Goal: Information Seeking & Learning: Compare options

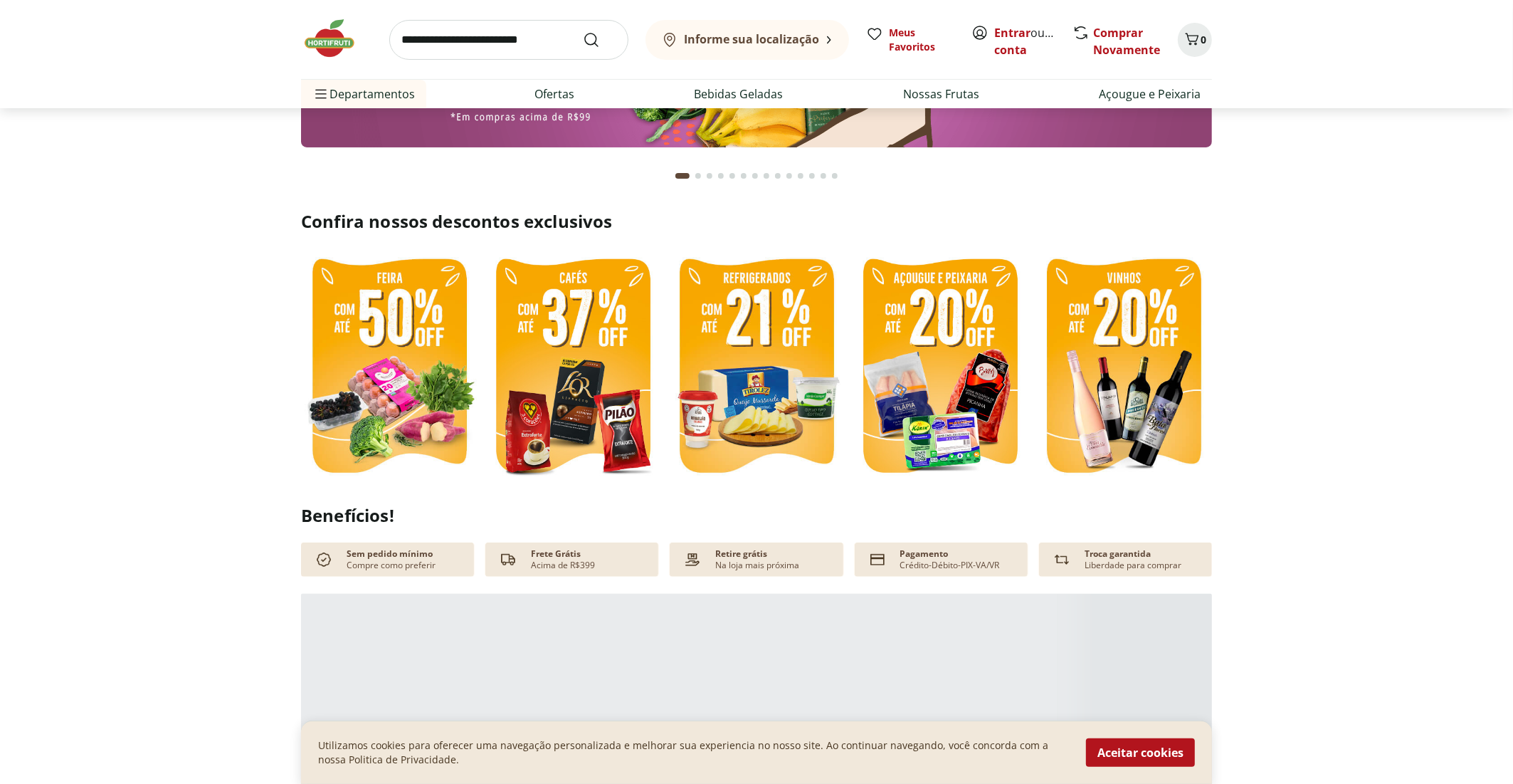
scroll to position [356, 0]
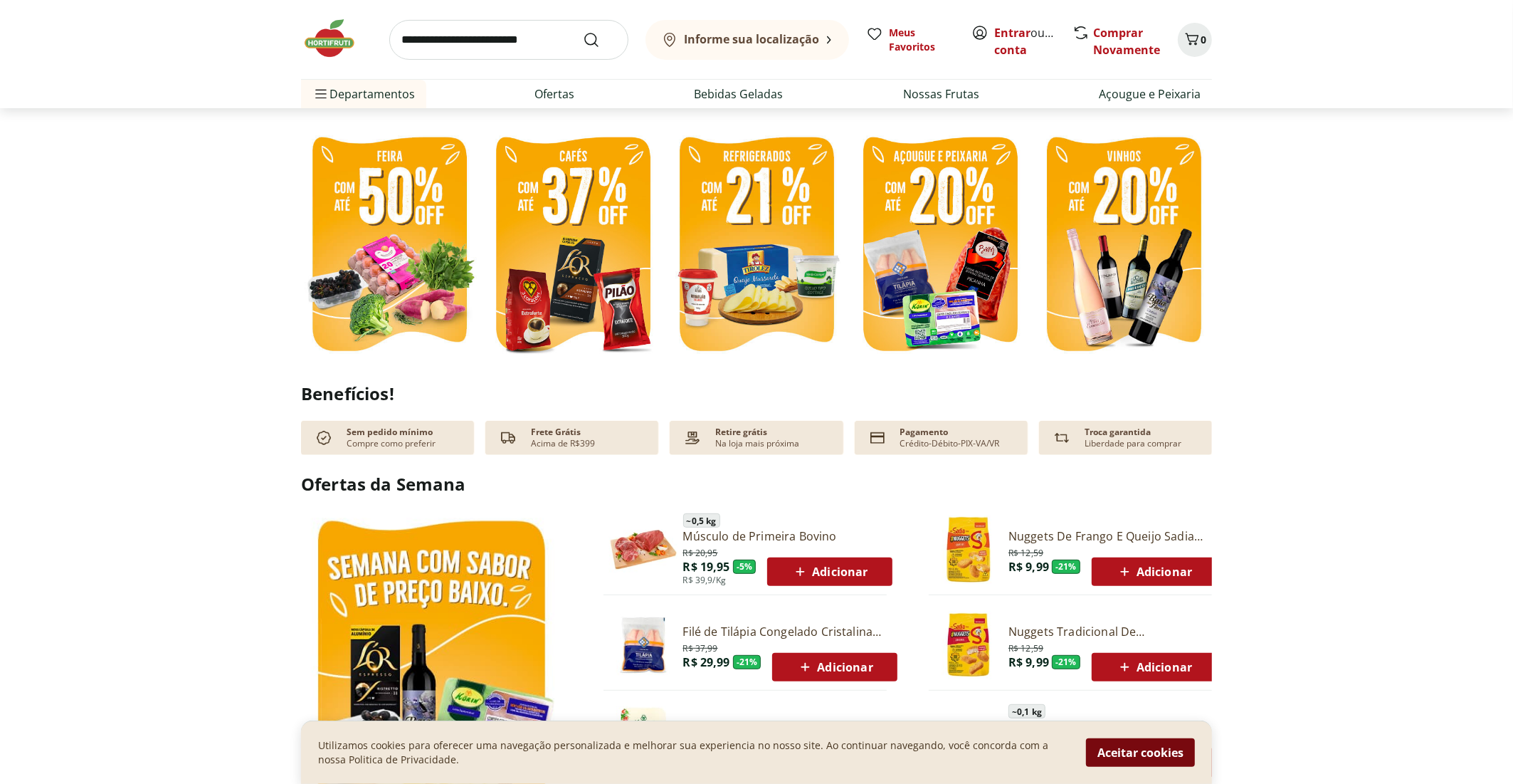
click at [1114, 754] on button "Aceitar cookies" at bounding box center [1141, 753] width 109 height 28
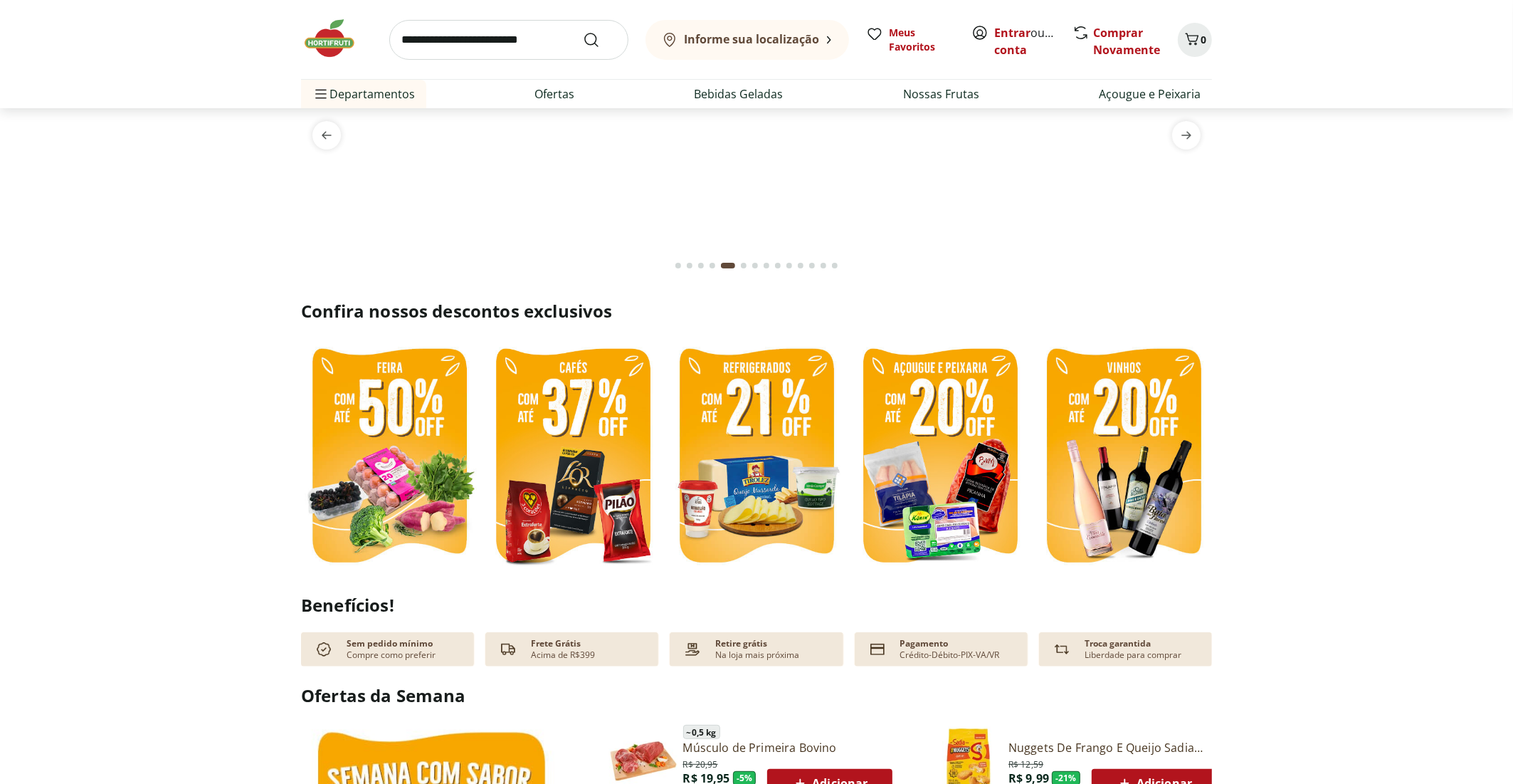
scroll to position [0, 0]
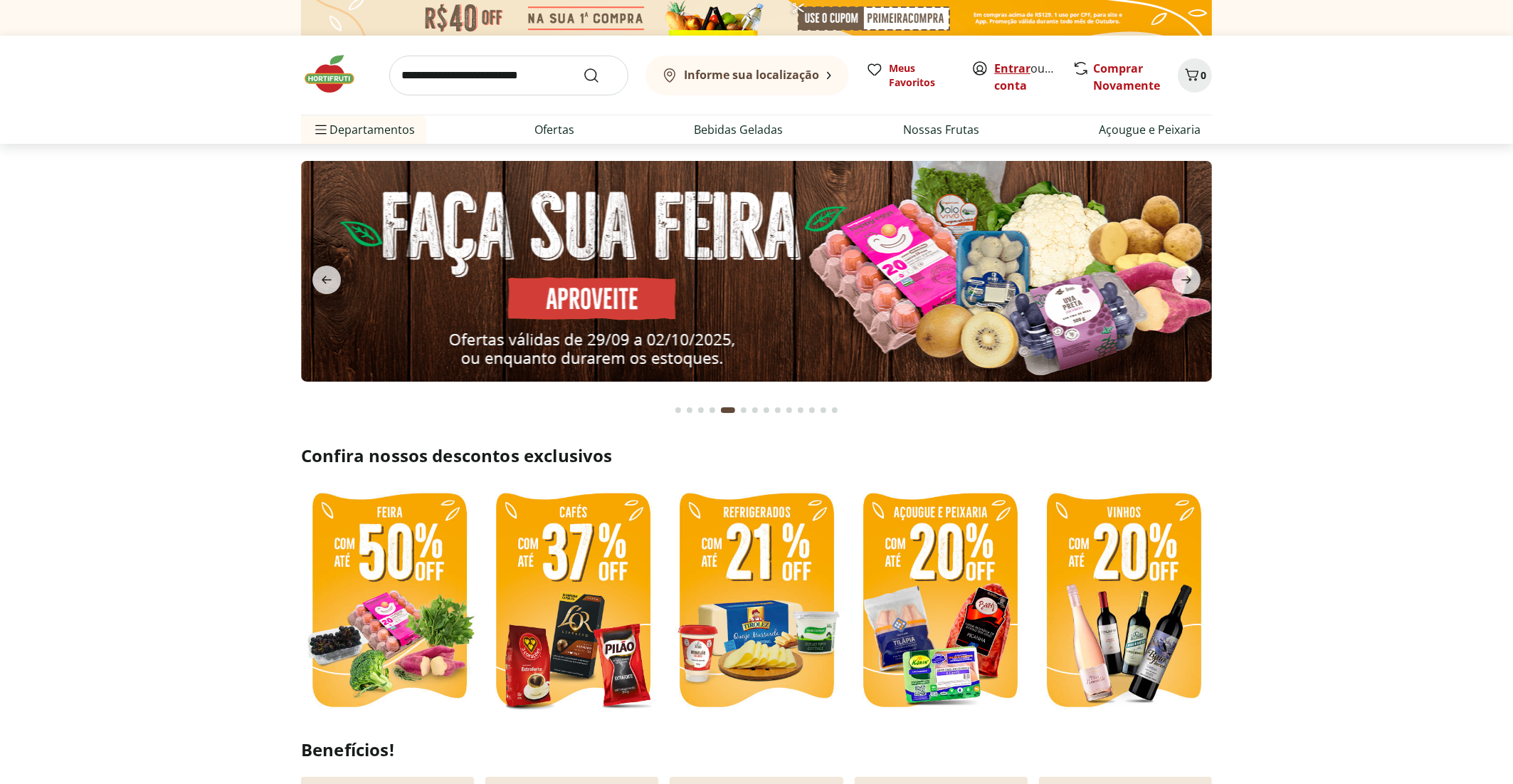
click at [1001, 66] on link "Entrar" at bounding box center [1012, 68] width 36 height 16
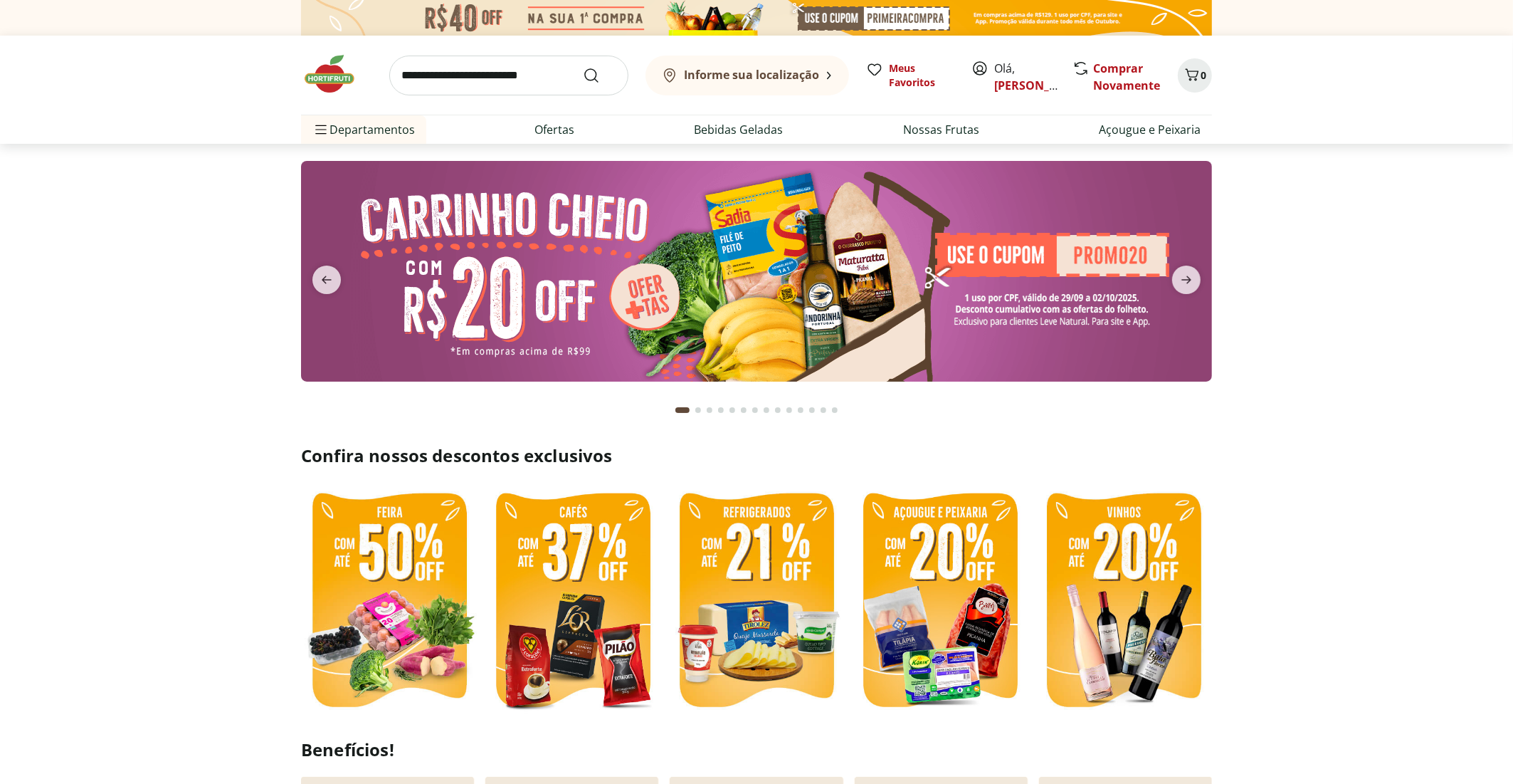
click at [1289, 232] on section at bounding box center [756, 286] width 1513 height 283
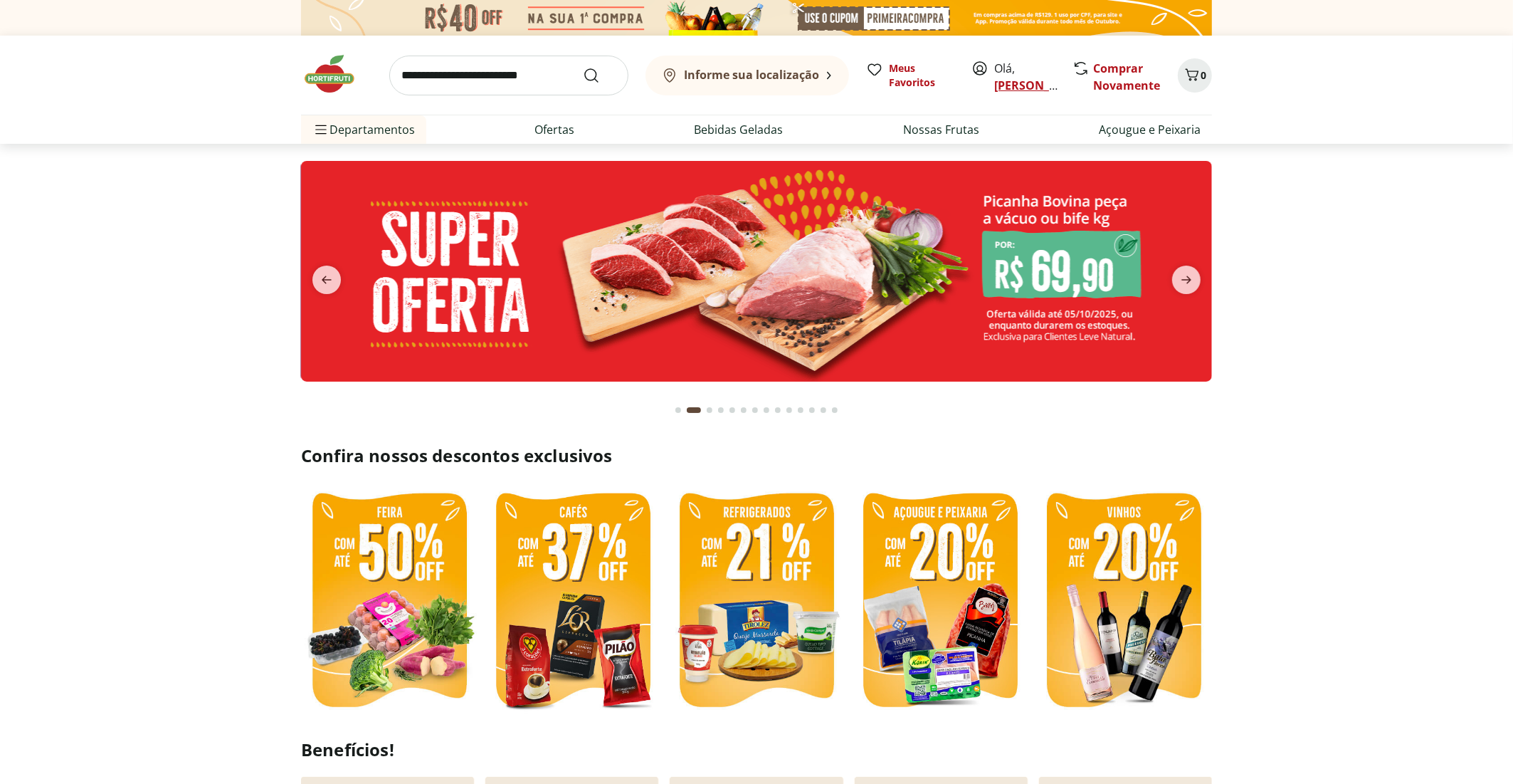
click at [1012, 83] on link "Leonardo" at bounding box center [1041, 86] width 93 height 16
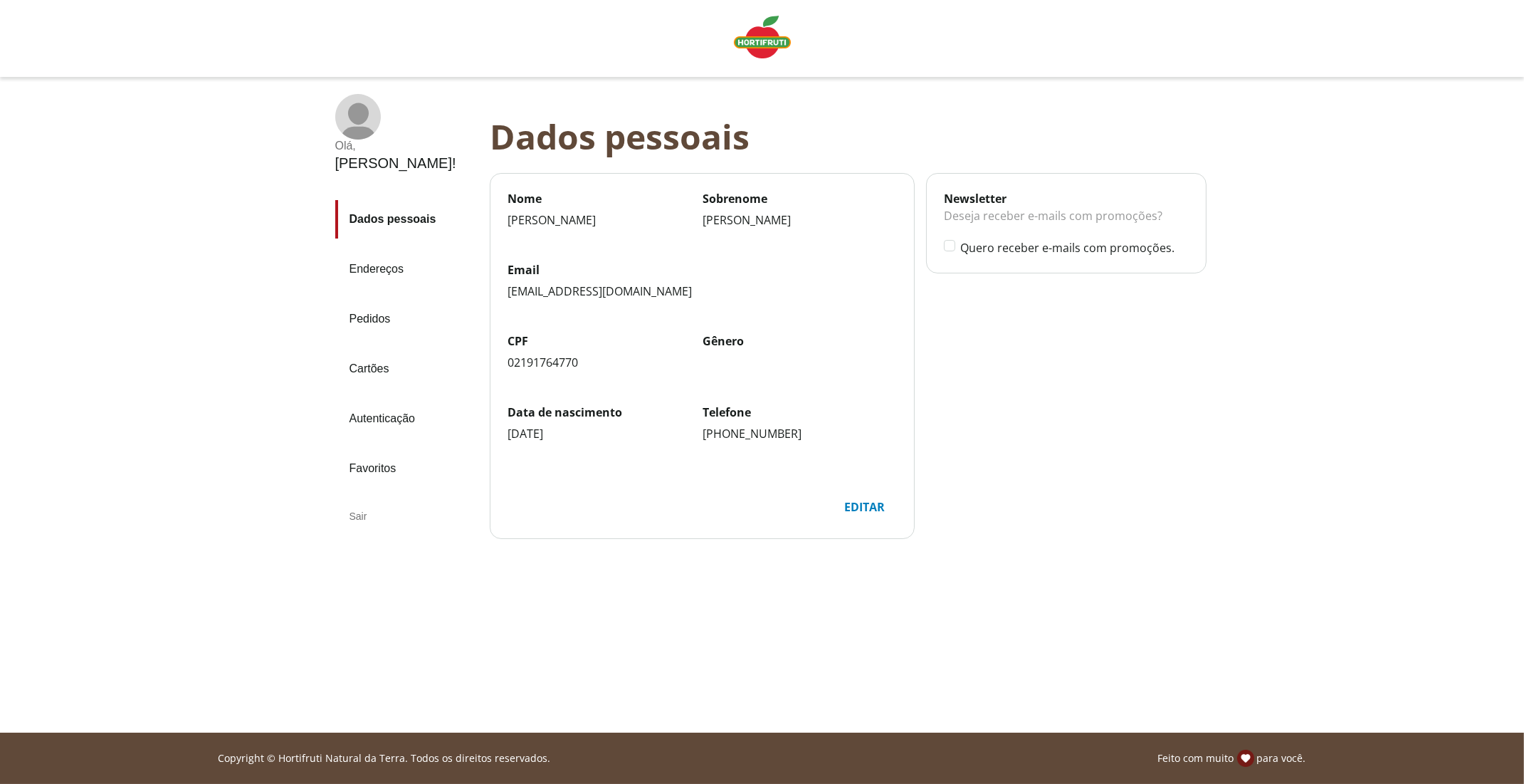
click at [359, 499] on div "Sair" at bounding box center [407, 516] width 143 height 34
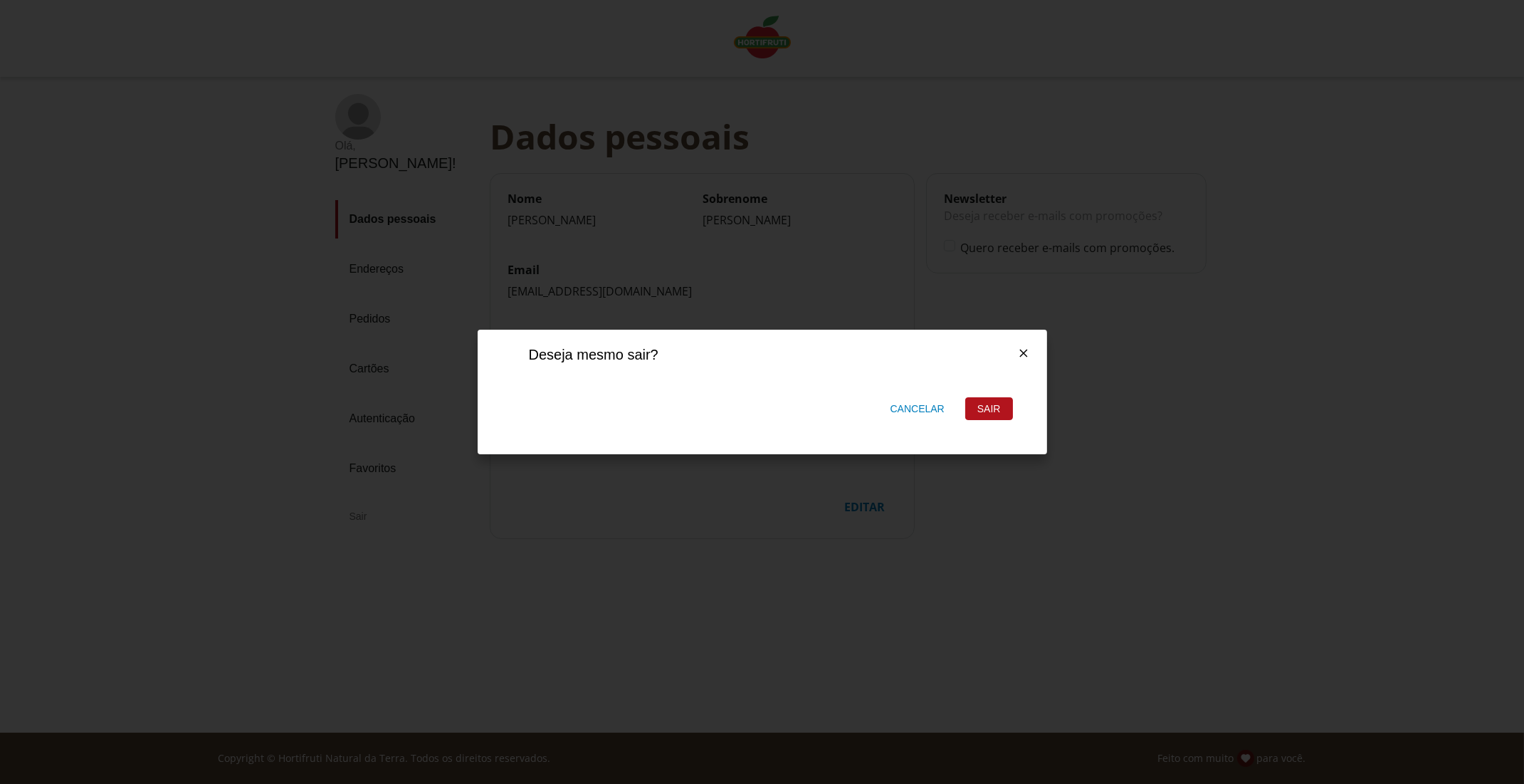
click at [980, 410] on div "Sair" at bounding box center [989, 408] width 46 height 21
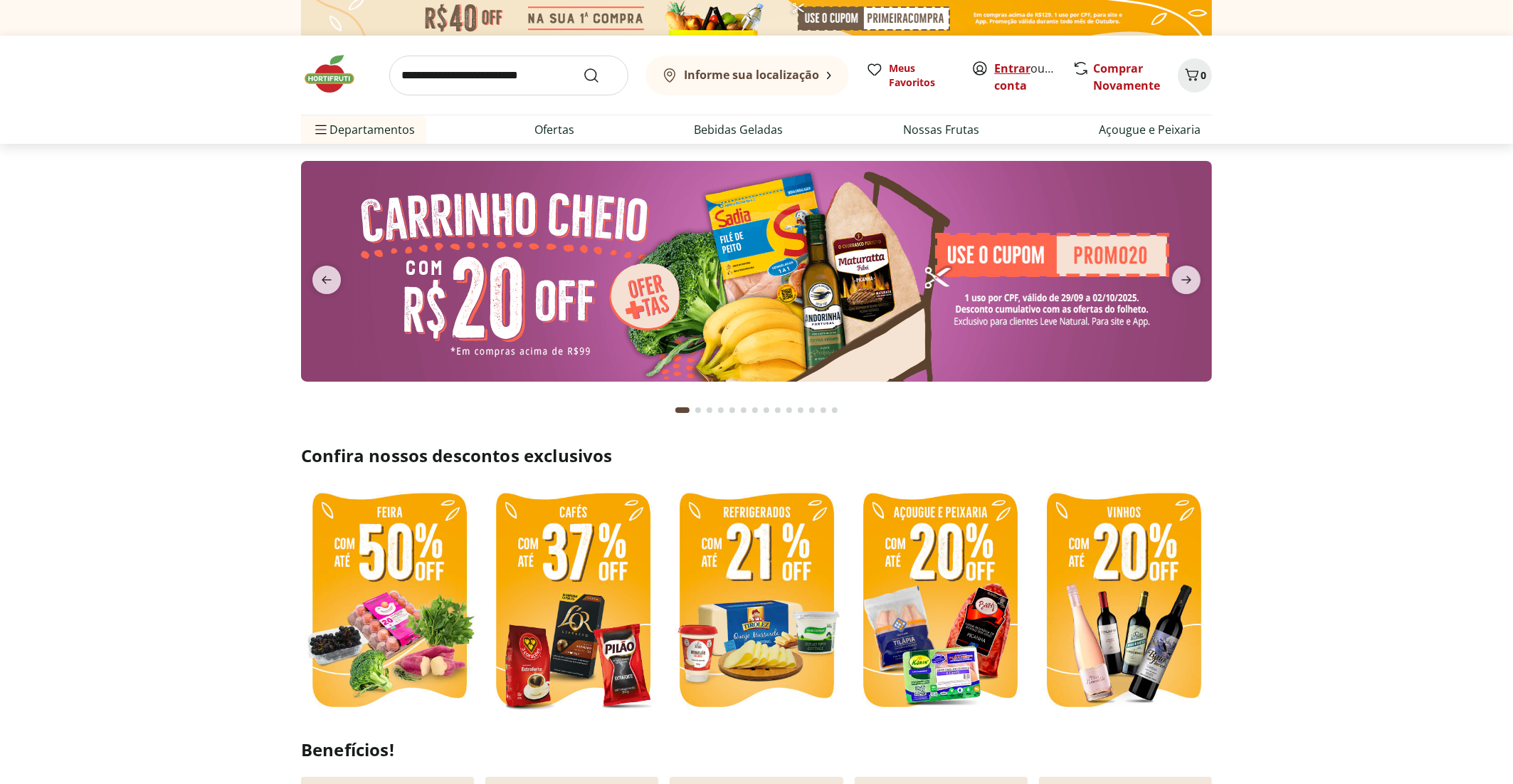
click at [1009, 63] on link "Entrar" at bounding box center [1012, 68] width 36 height 16
click at [1008, 66] on link "Entrar" at bounding box center [1012, 68] width 36 height 16
click at [1006, 68] on link "Entrar" at bounding box center [1012, 68] width 36 height 16
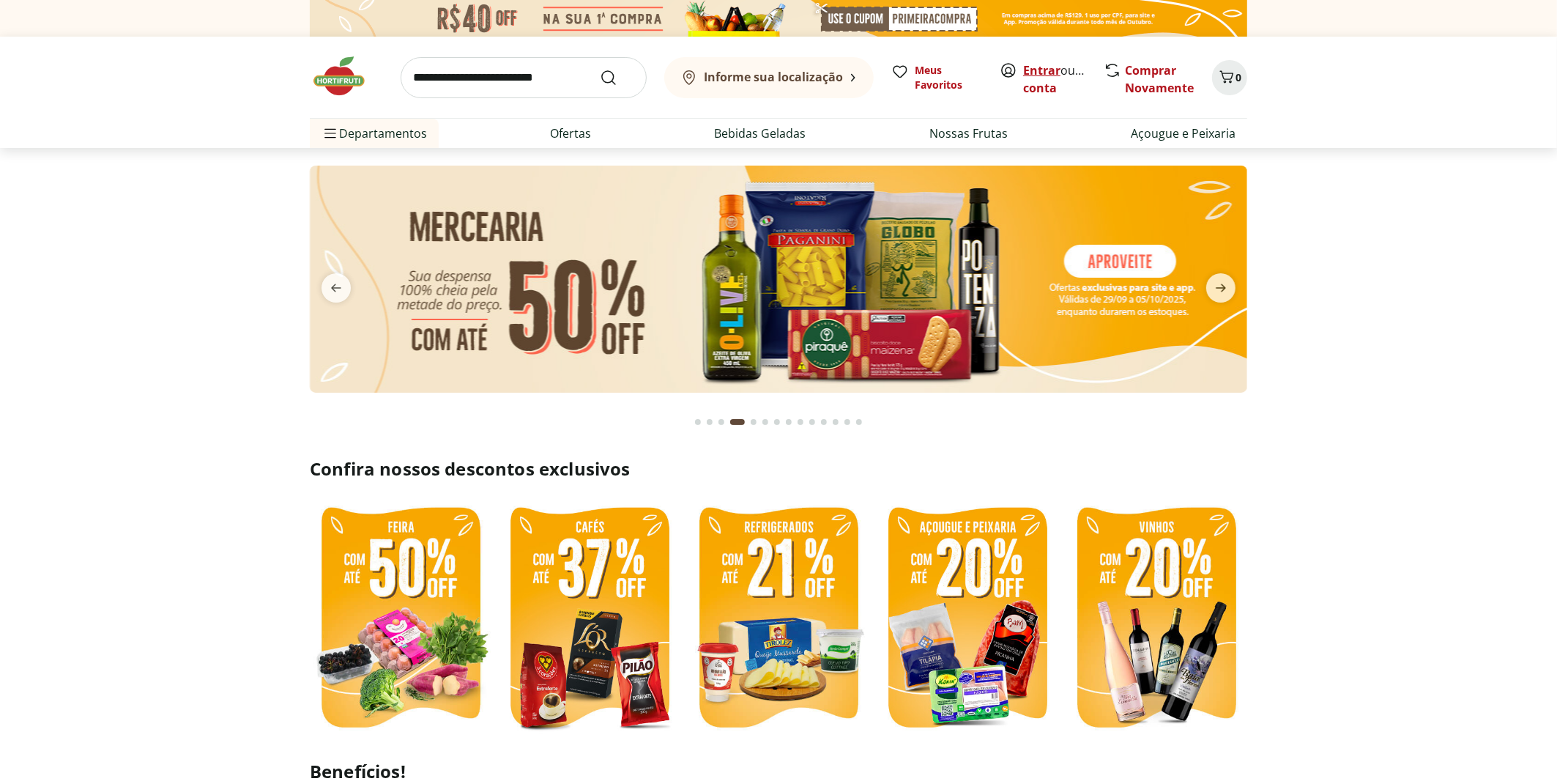
click at [1034, 72] on link "Entrar" at bounding box center [1042, 70] width 37 height 16
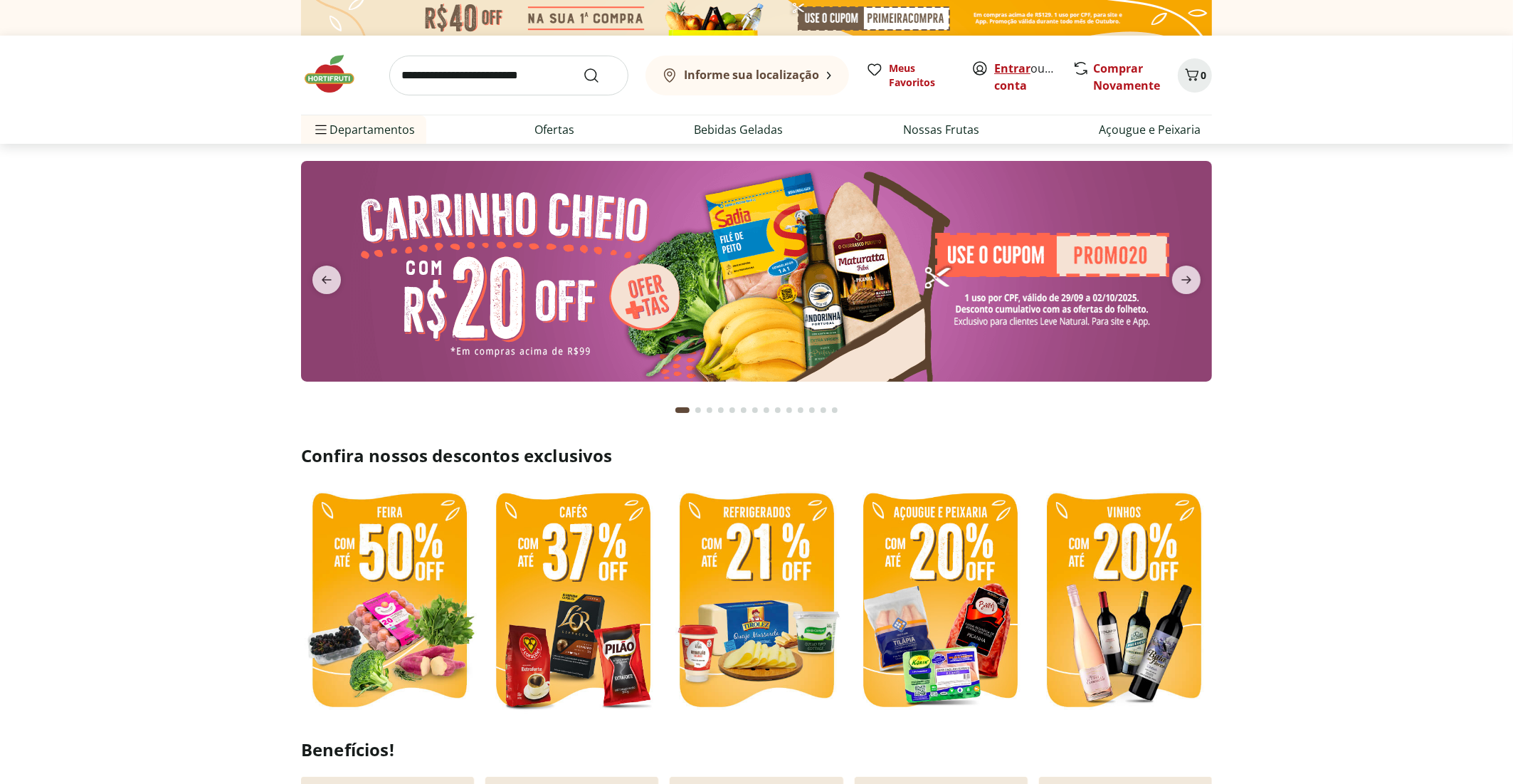
click at [1007, 71] on link "Entrar" at bounding box center [1012, 68] width 36 height 16
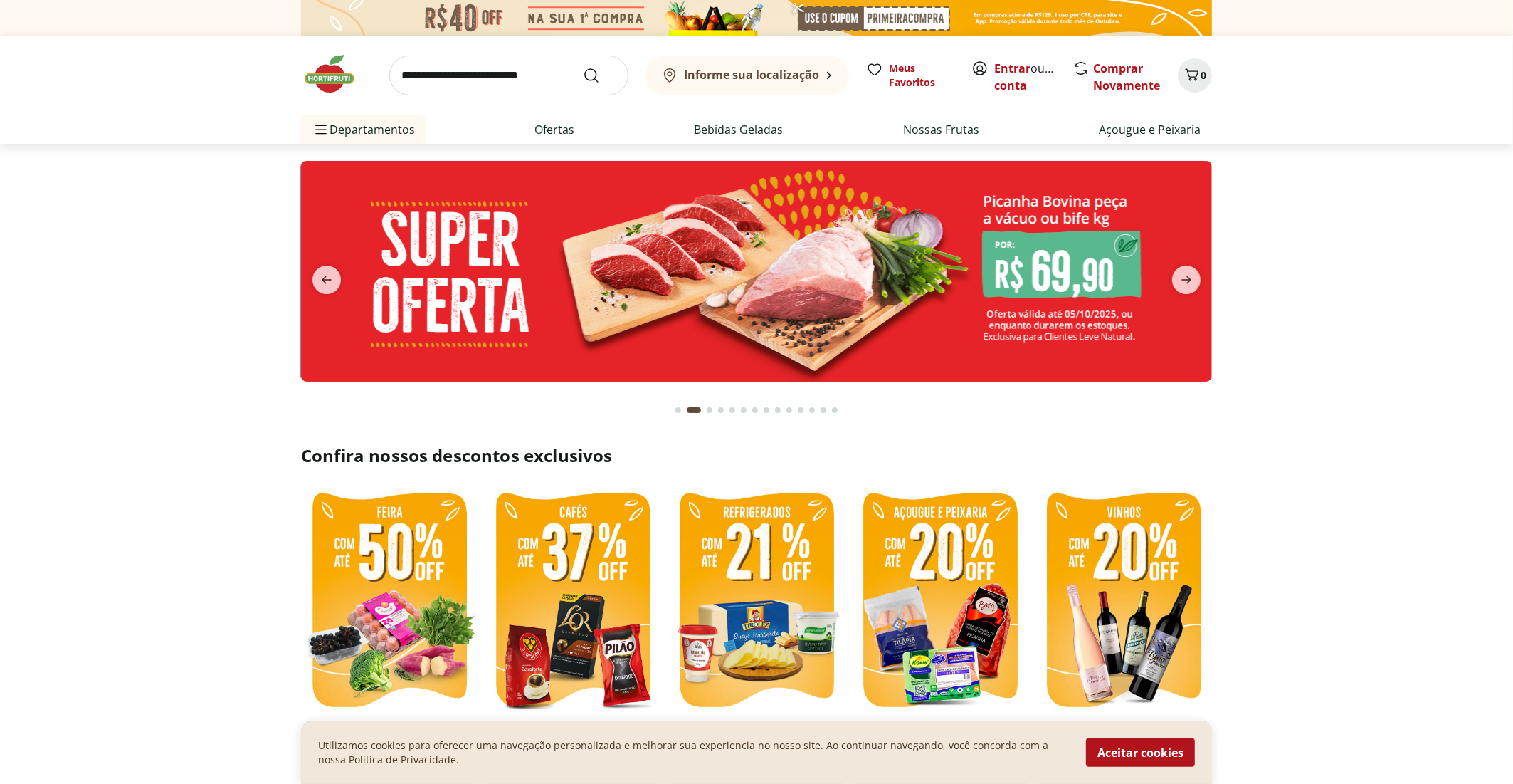
click at [716, 77] on b "Informe sua localização" at bounding box center [752, 75] width 135 height 16
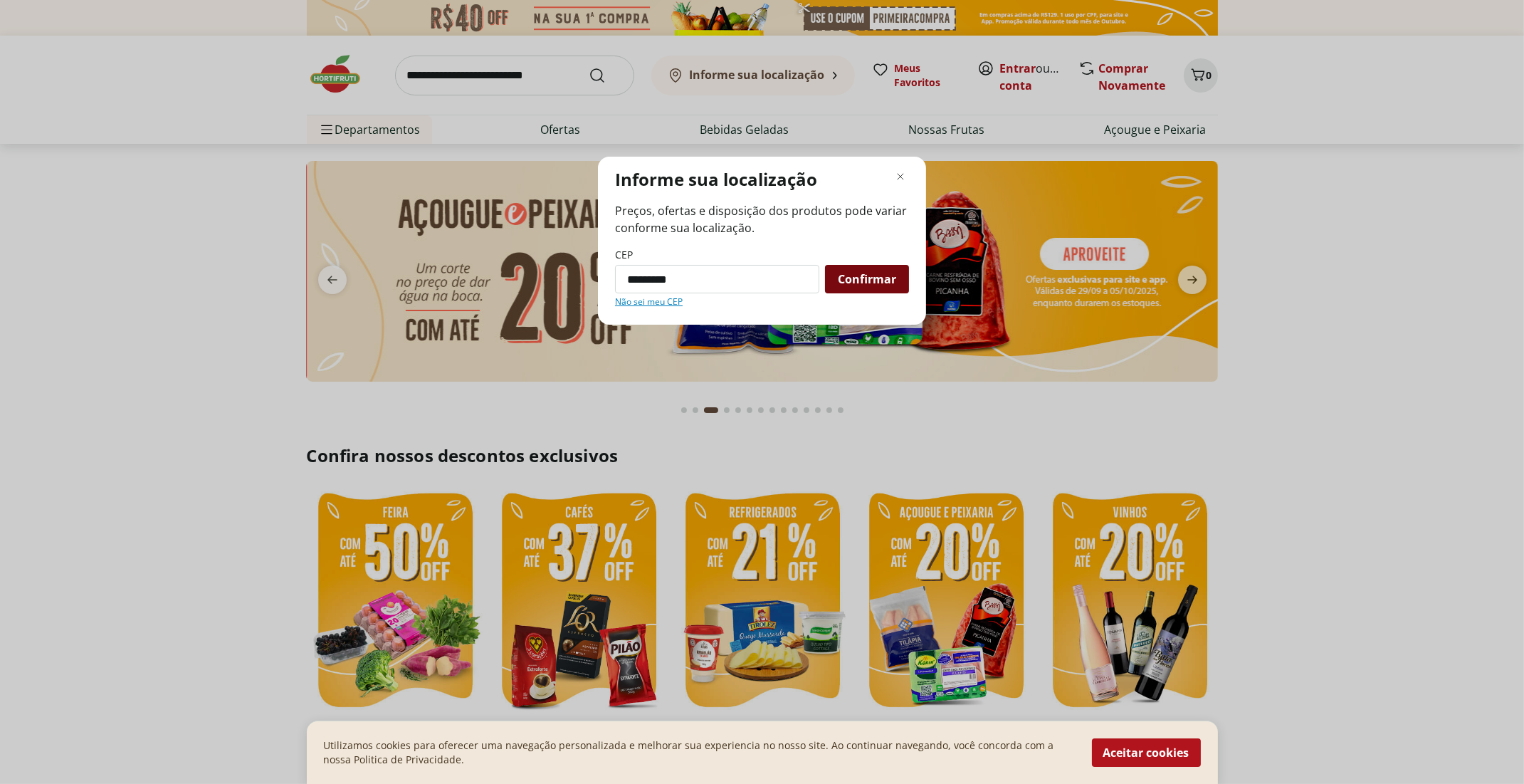
type input "*********"
click at [870, 278] on span "Confirmar" at bounding box center [867, 279] width 58 height 11
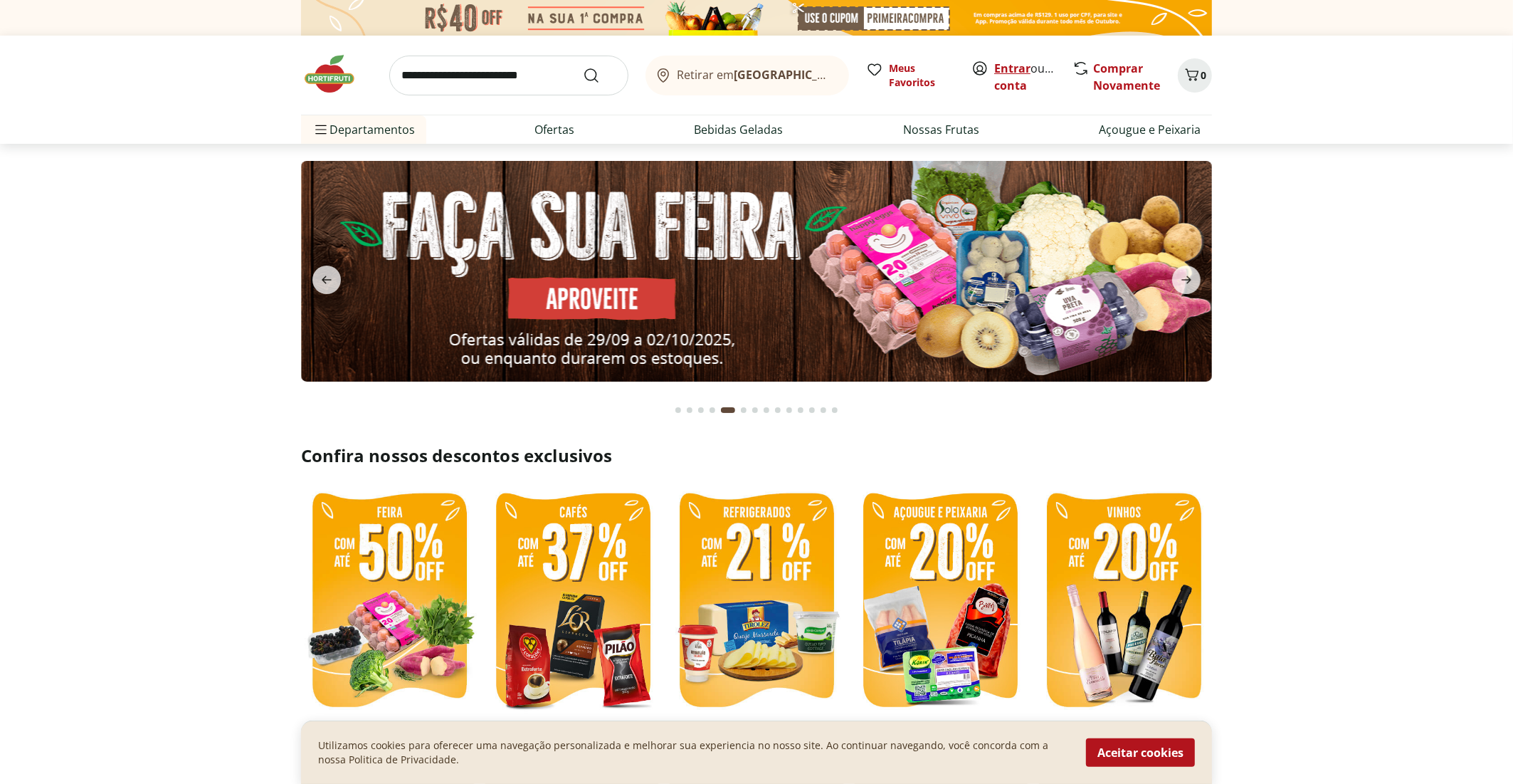
click at [1015, 71] on link "Entrar" at bounding box center [1012, 68] width 36 height 16
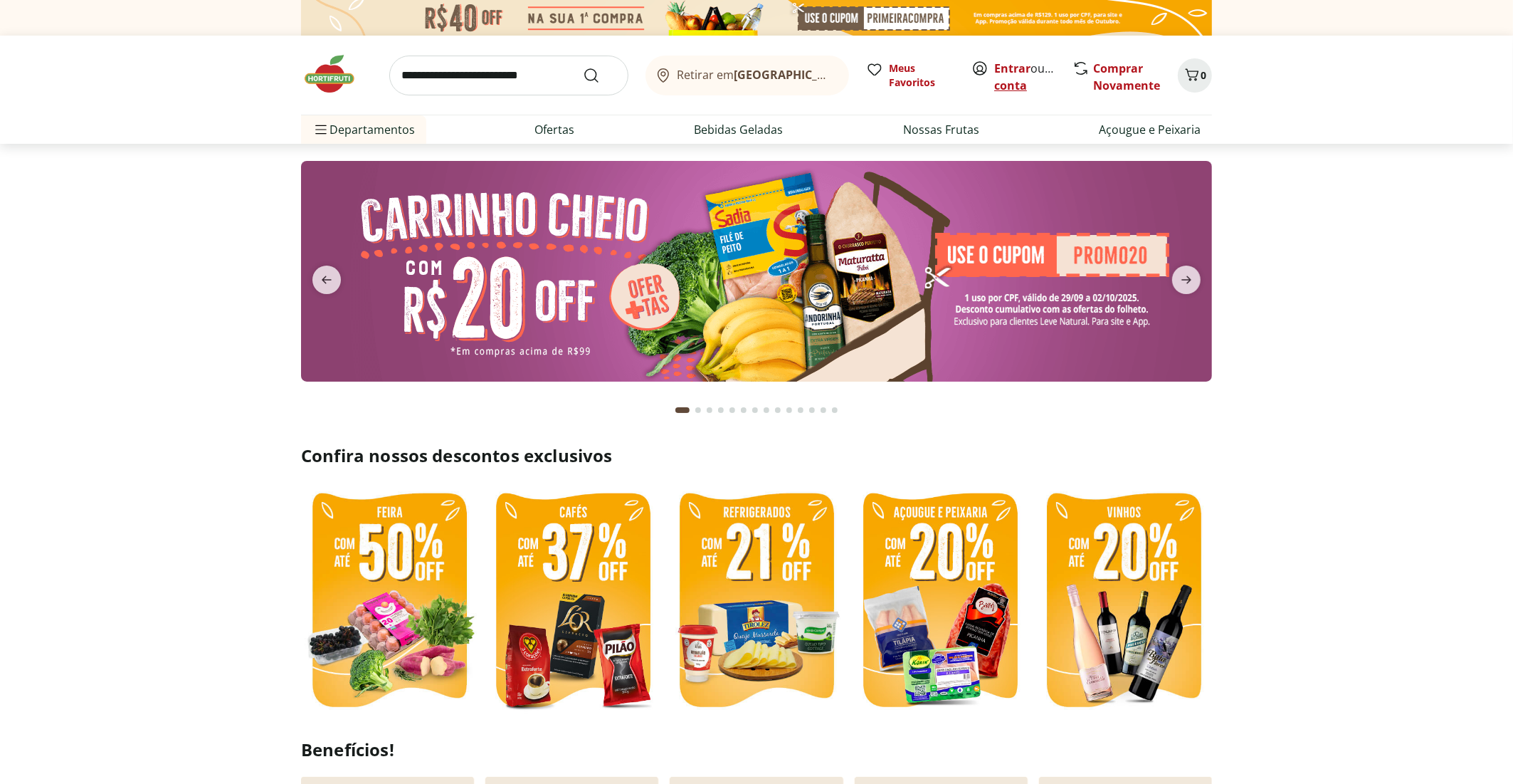
click at [1003, 88] on link "Criar conta" at bounding box center [1033, 77] width 78 height 33
click at [1004, 69] on link "Entrar" at bounding box center [1012, 68] width 36 height 16
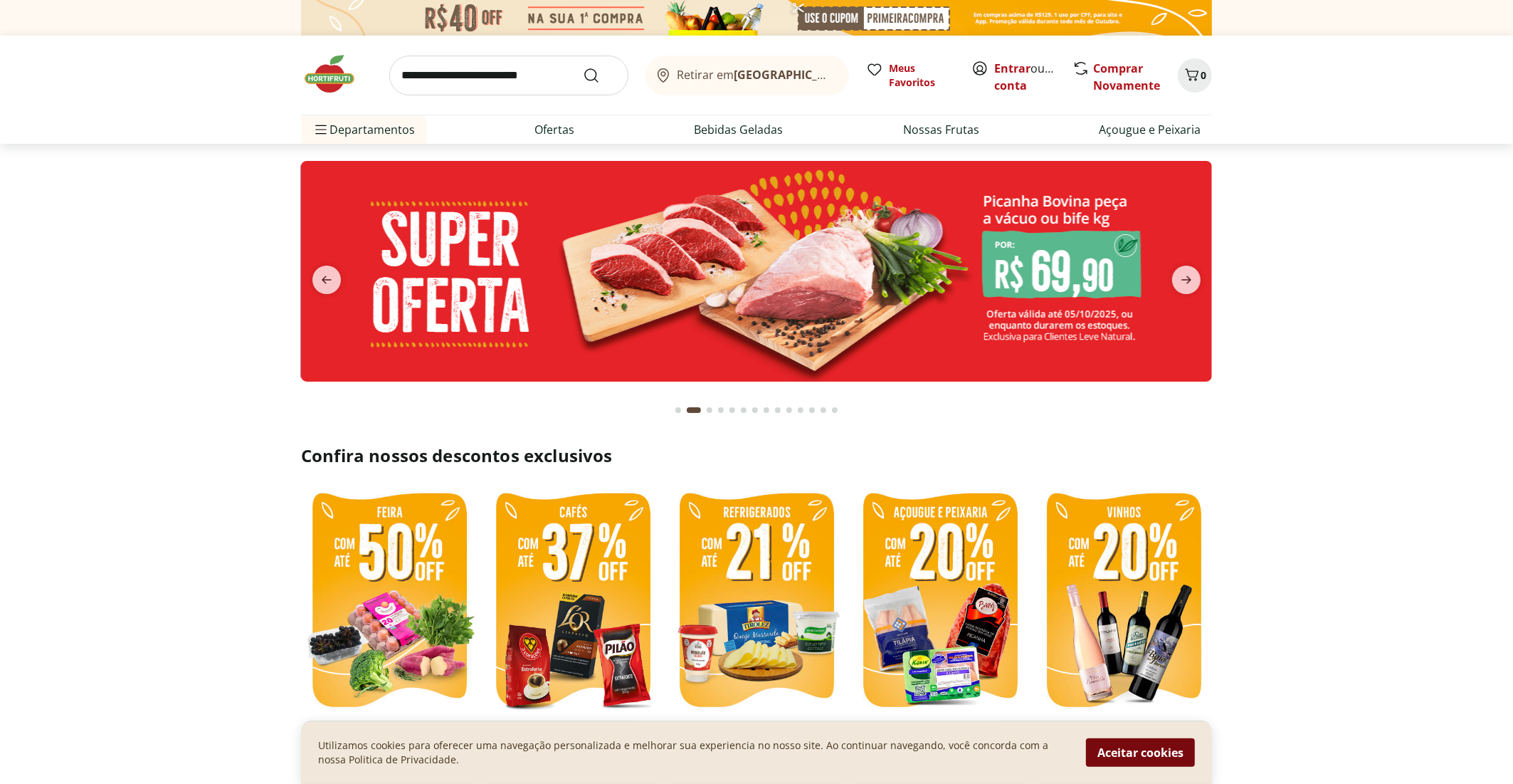
click at [1102, 749] on button "Aceitar cookies" at bounding box center [1141, 753] width 109 height 28
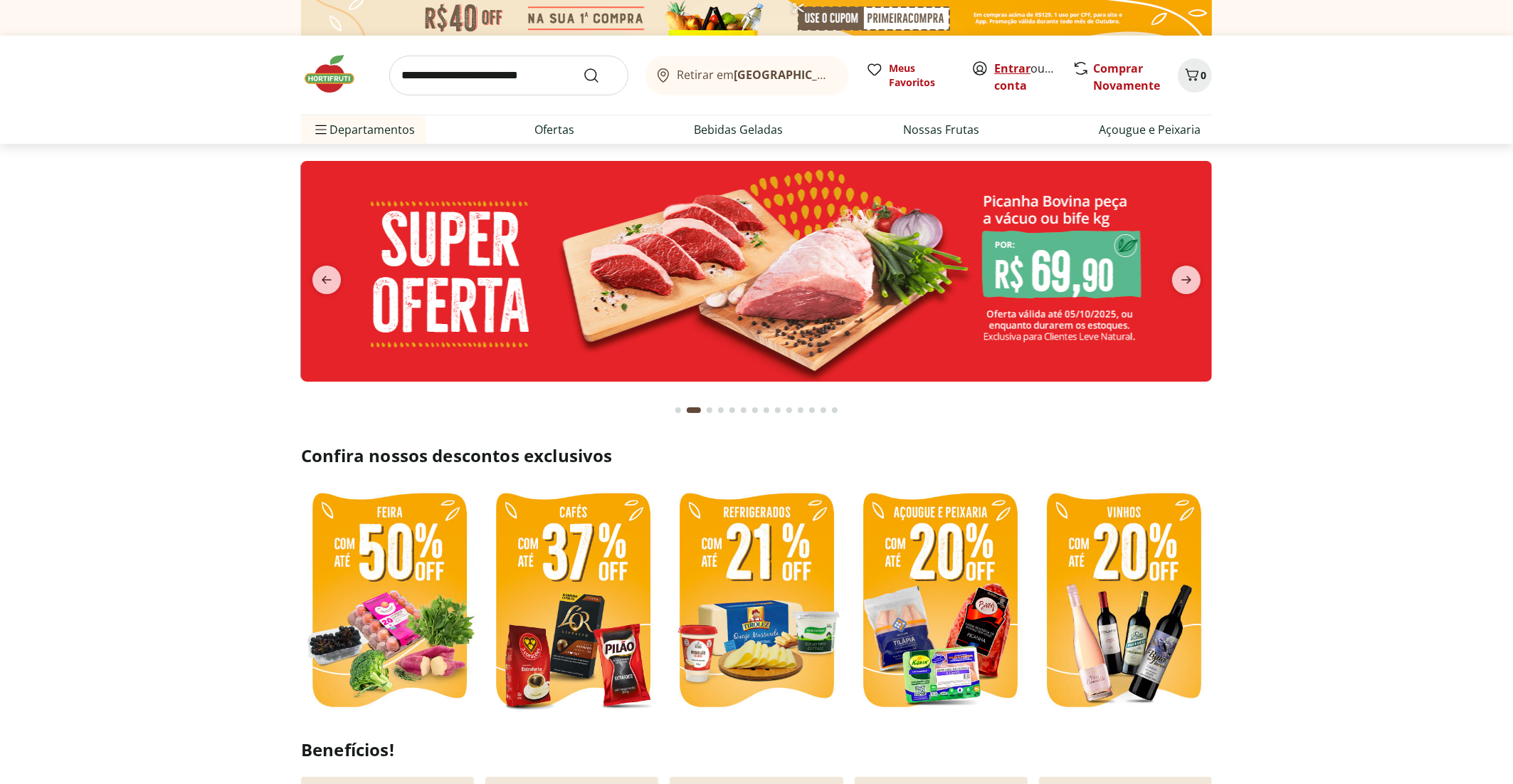
click at [1006, 63] on link "Entrar" at bounding box center [1012, 68] width 36 height 16
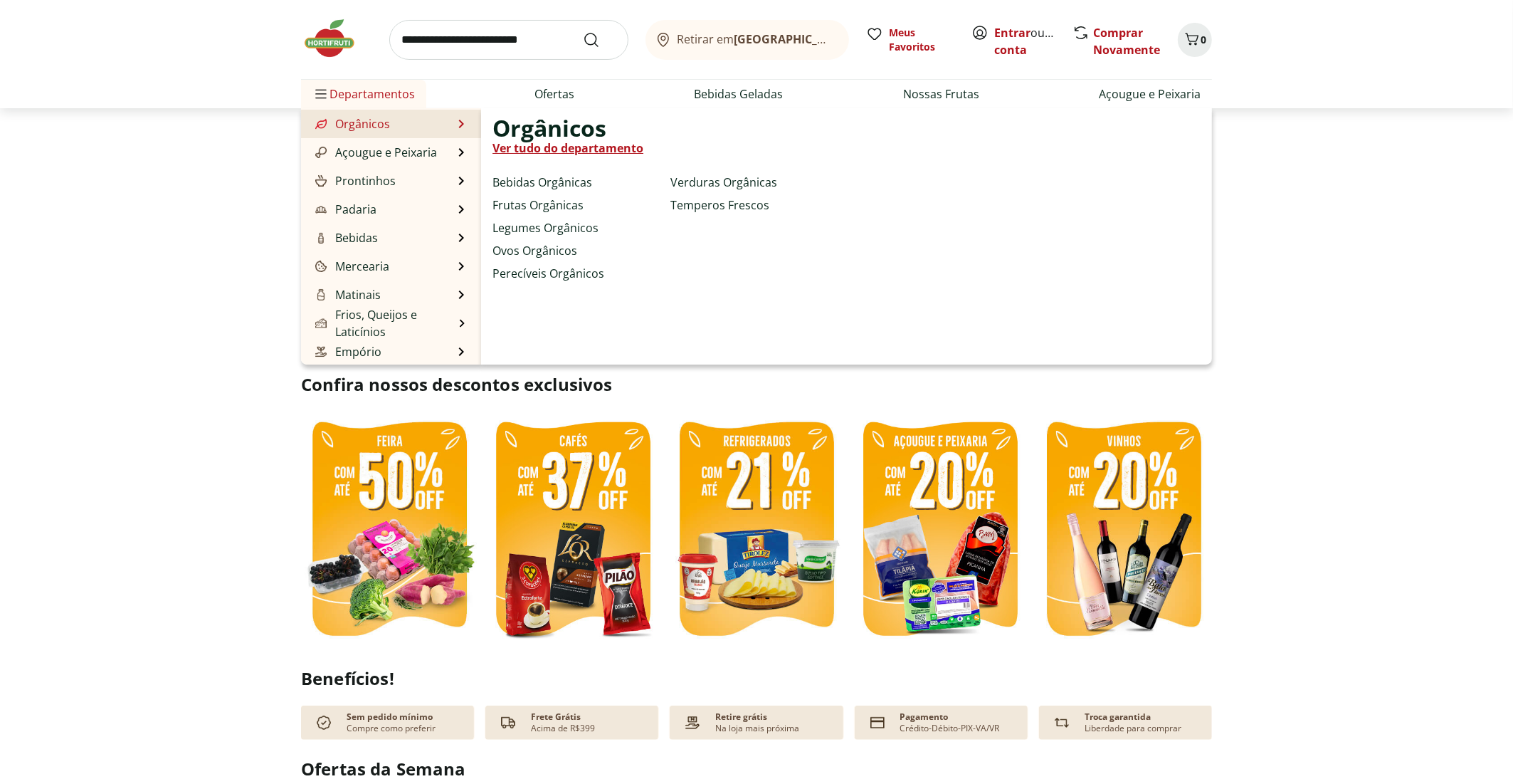
scroll to position [71, 0]
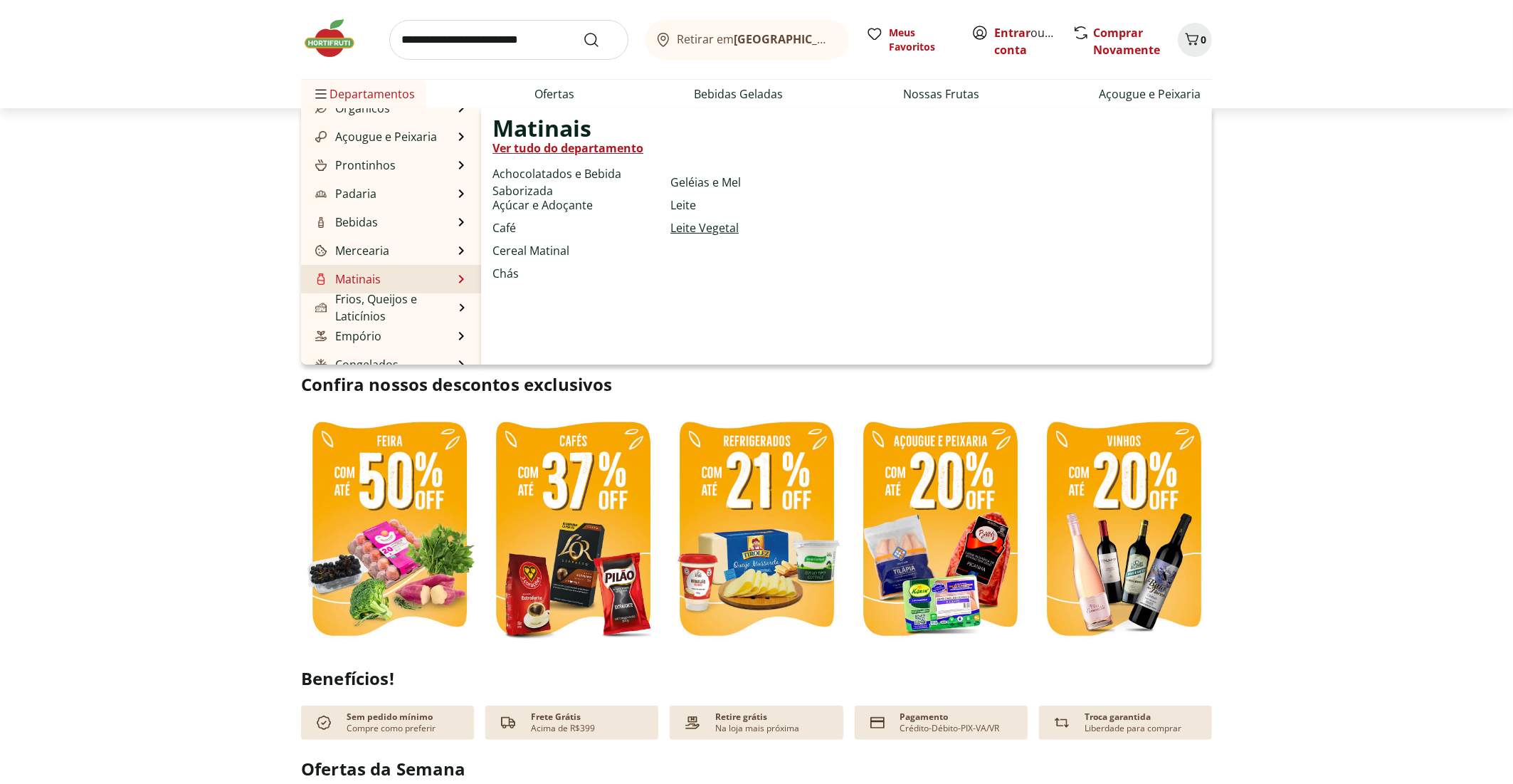
click at [711, 230] on link "Leite Vegetal" at bounding box center [705, 227] width 68 height 17
select select "**********"
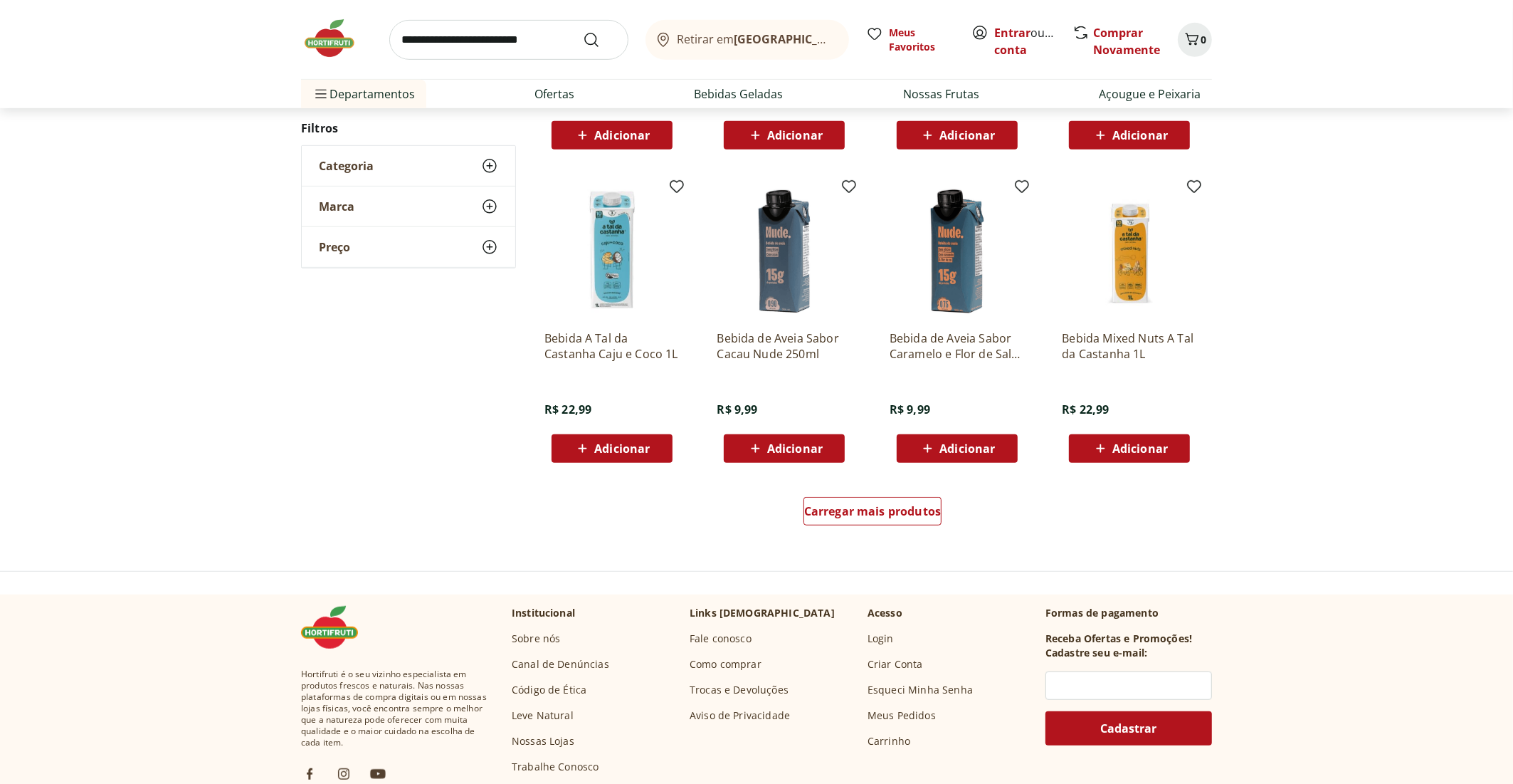
scroll to position [712, 0]
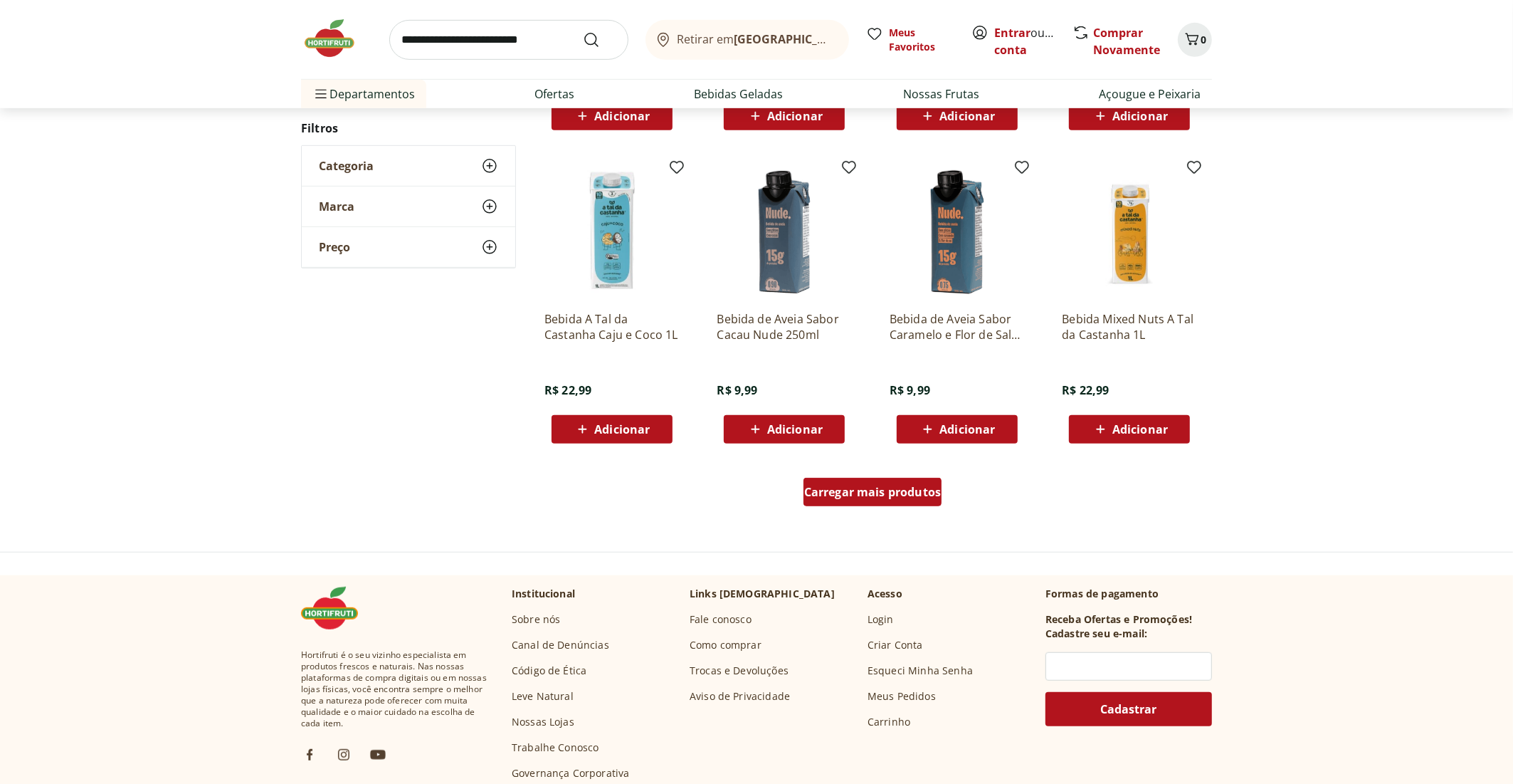
click at [835, 492] on span "Carregar mais produtos" at bounding box center [873, 492] width 138 height 11
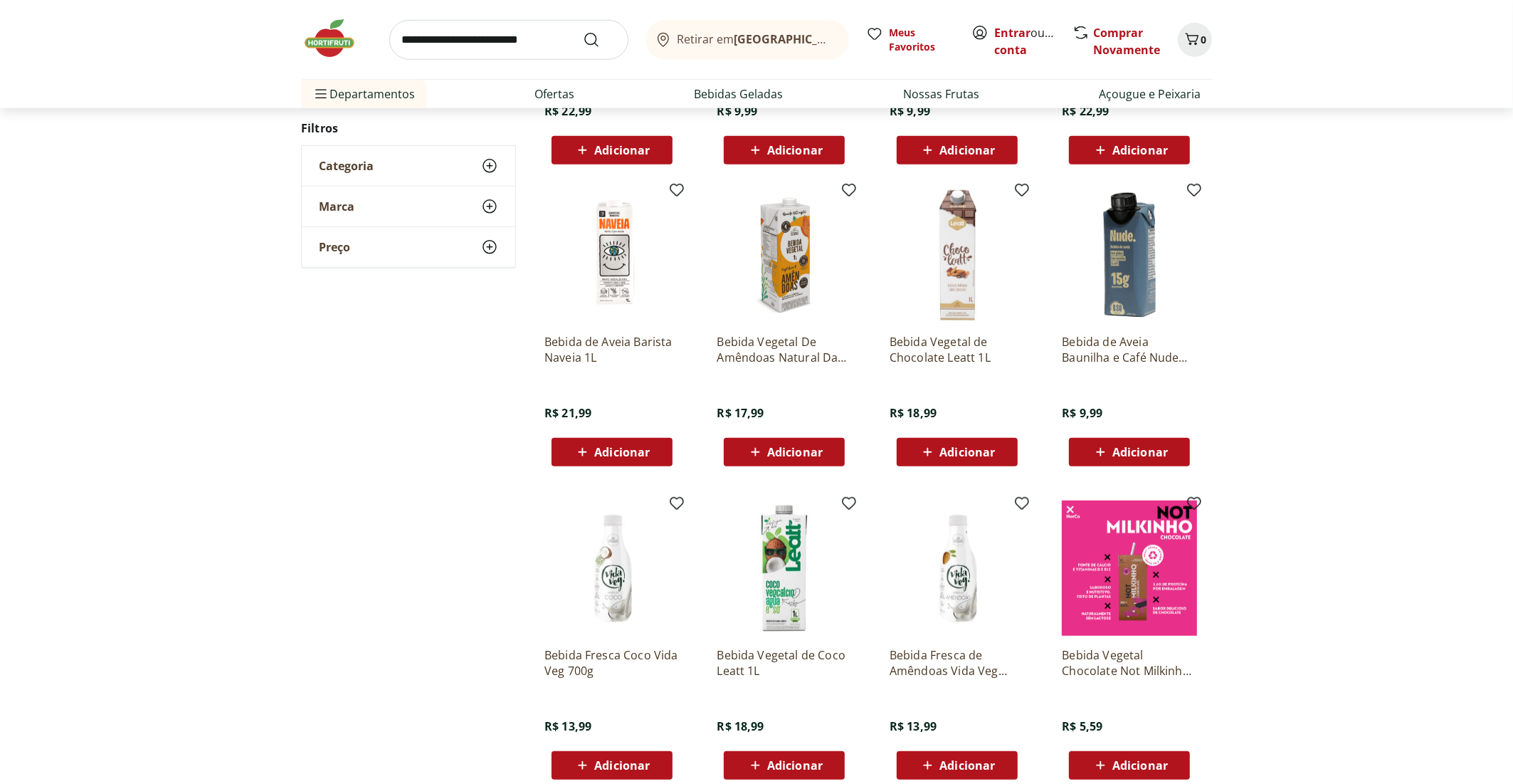
scroll to position [213, 0]
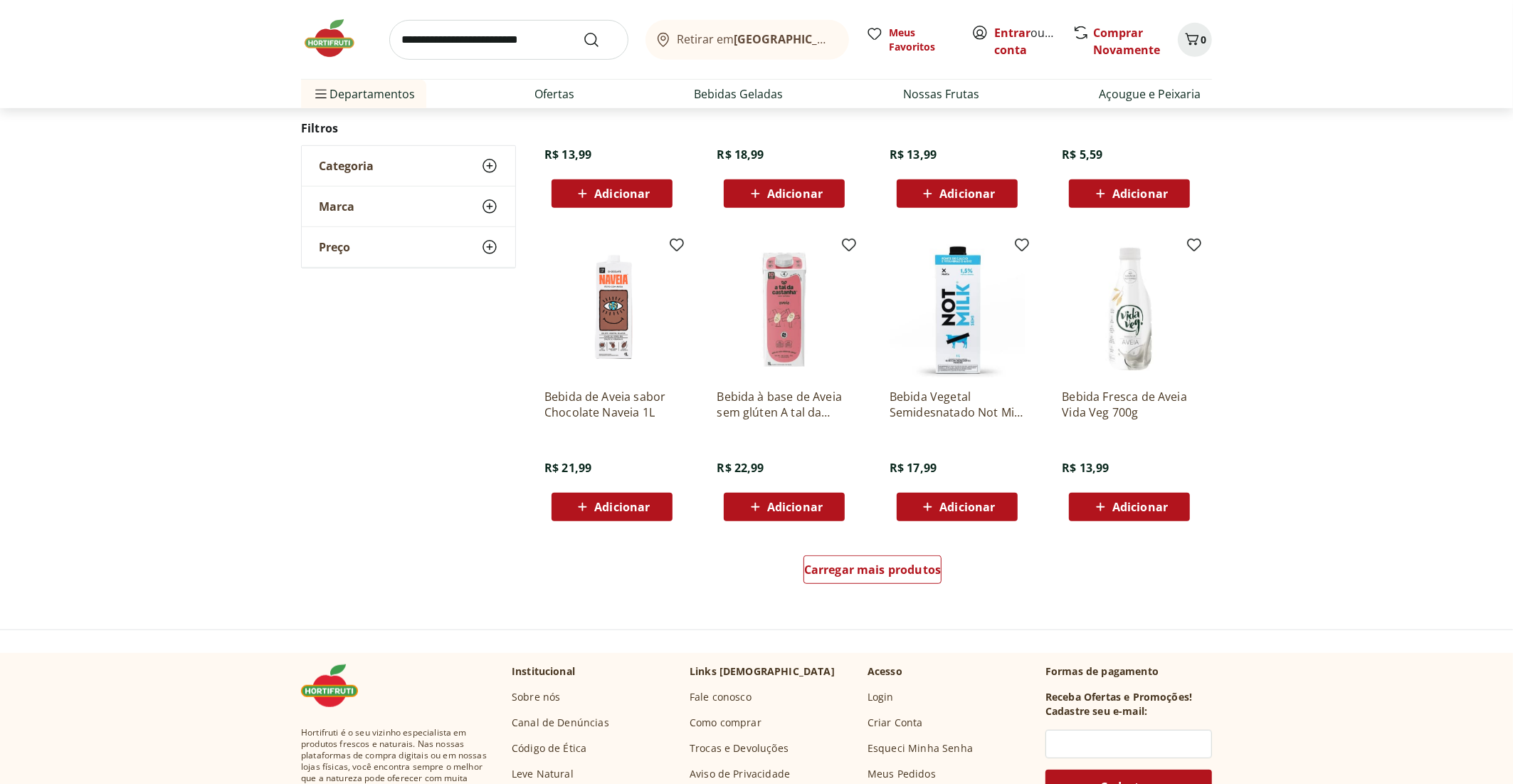
scroll to position [783, 0]
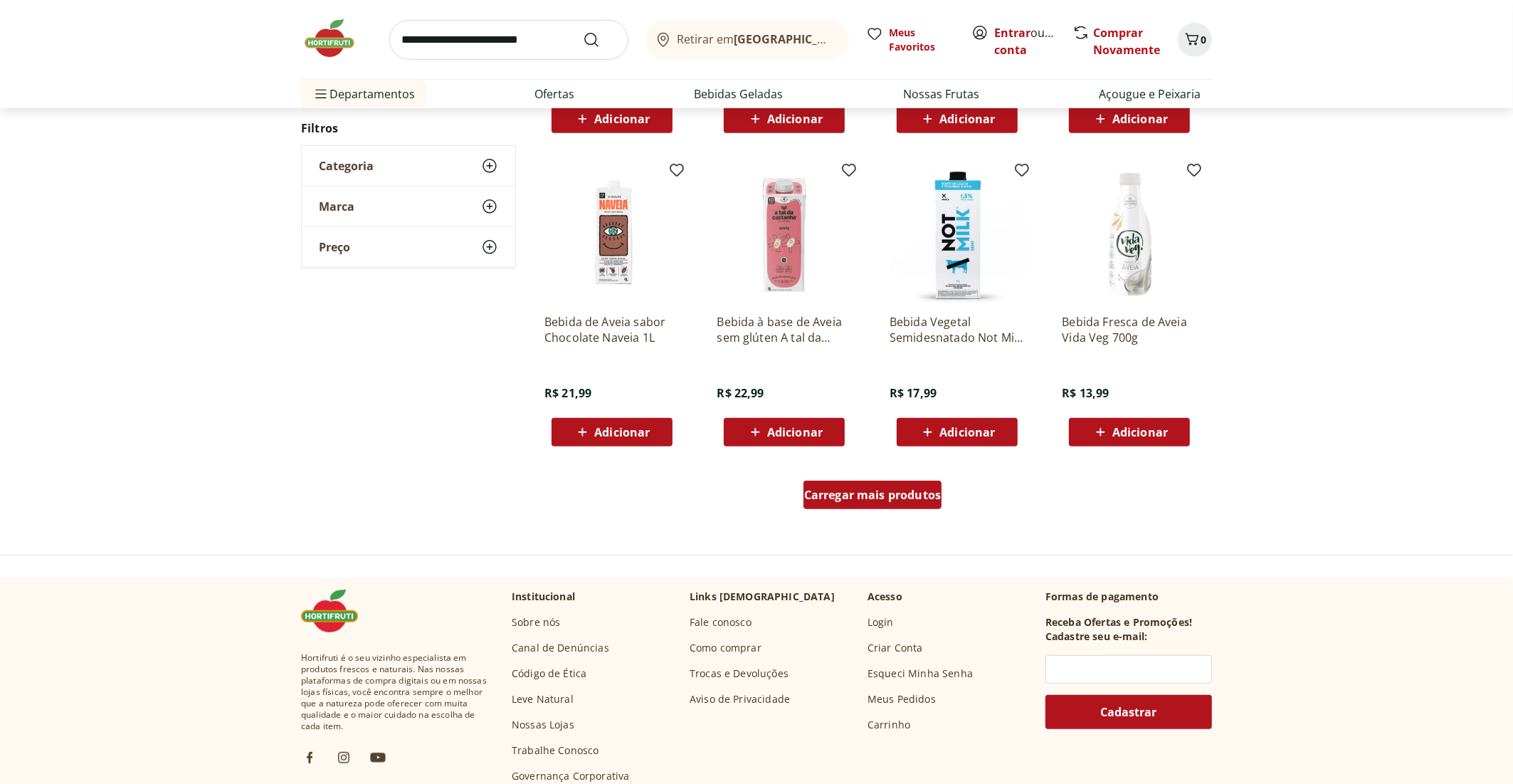
click at [821, 501] on div "Carregar mais produtos" at bounding box center [873, 494] width 139 height 28
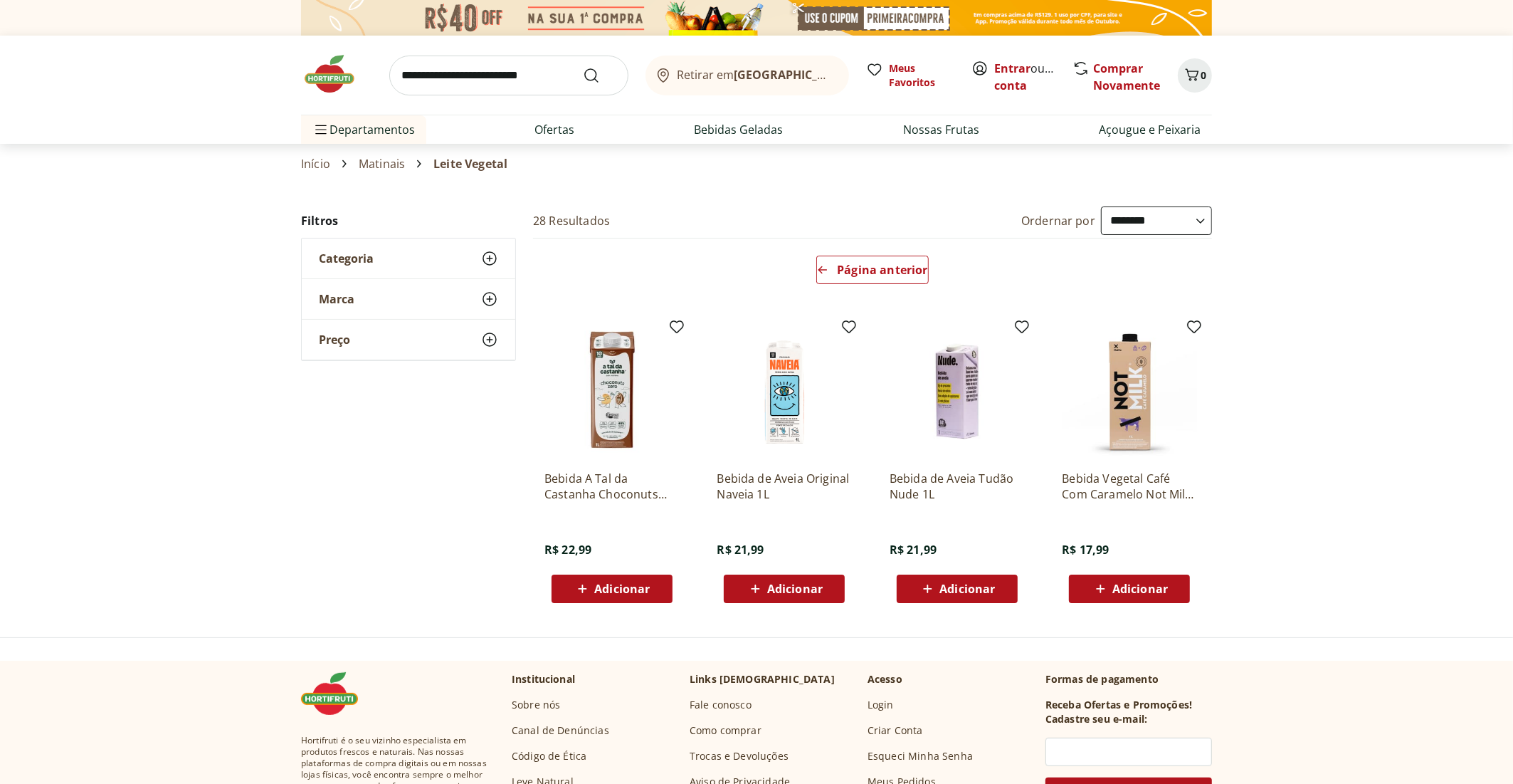
click at [494, 300] on icon at bounding box center [490, 299] width 17 height 17
click at [823, 272] on icon "Arrow Left icon" at bounding box center [823, 269] width 11 height 11
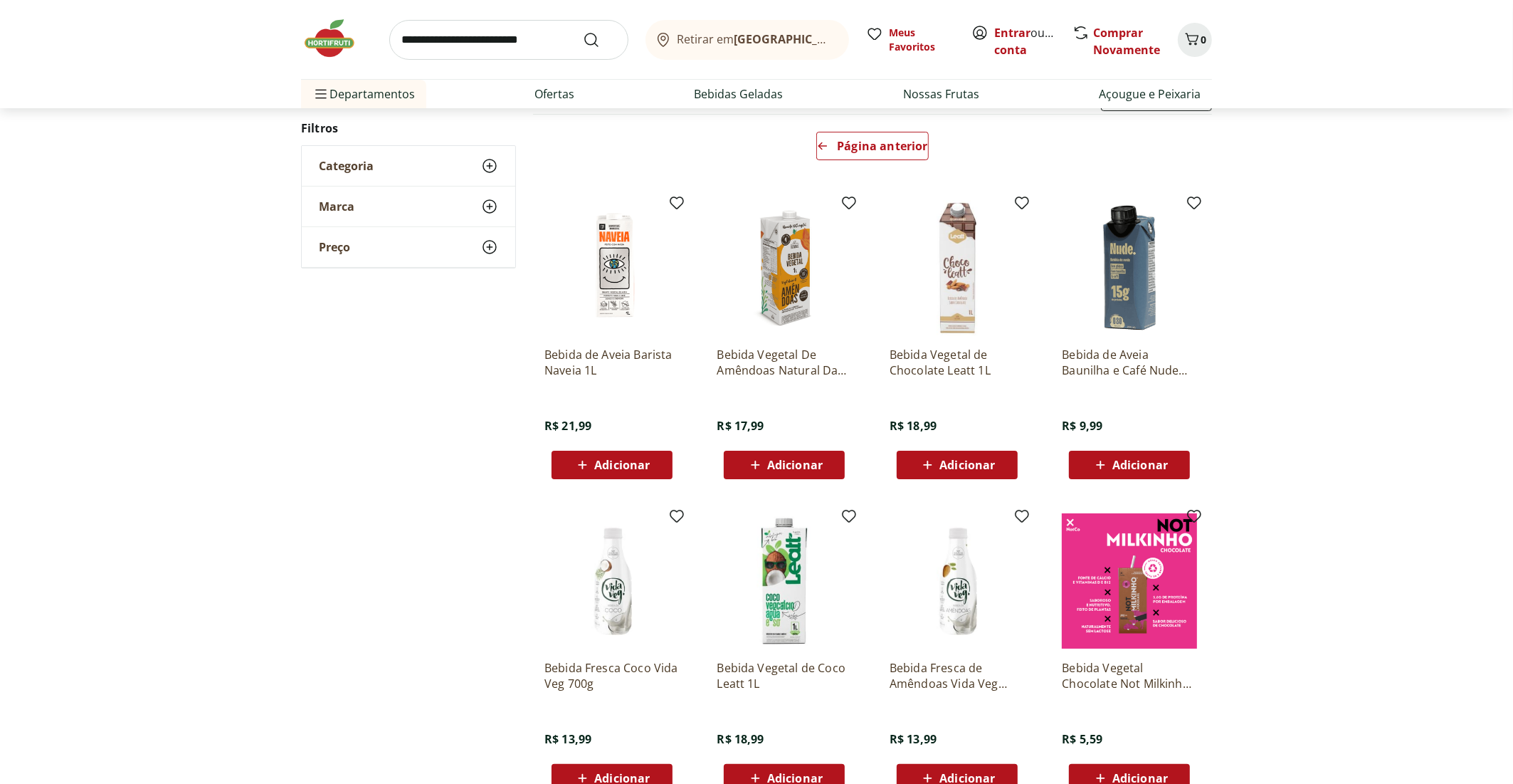
scroll to position [142, 0]
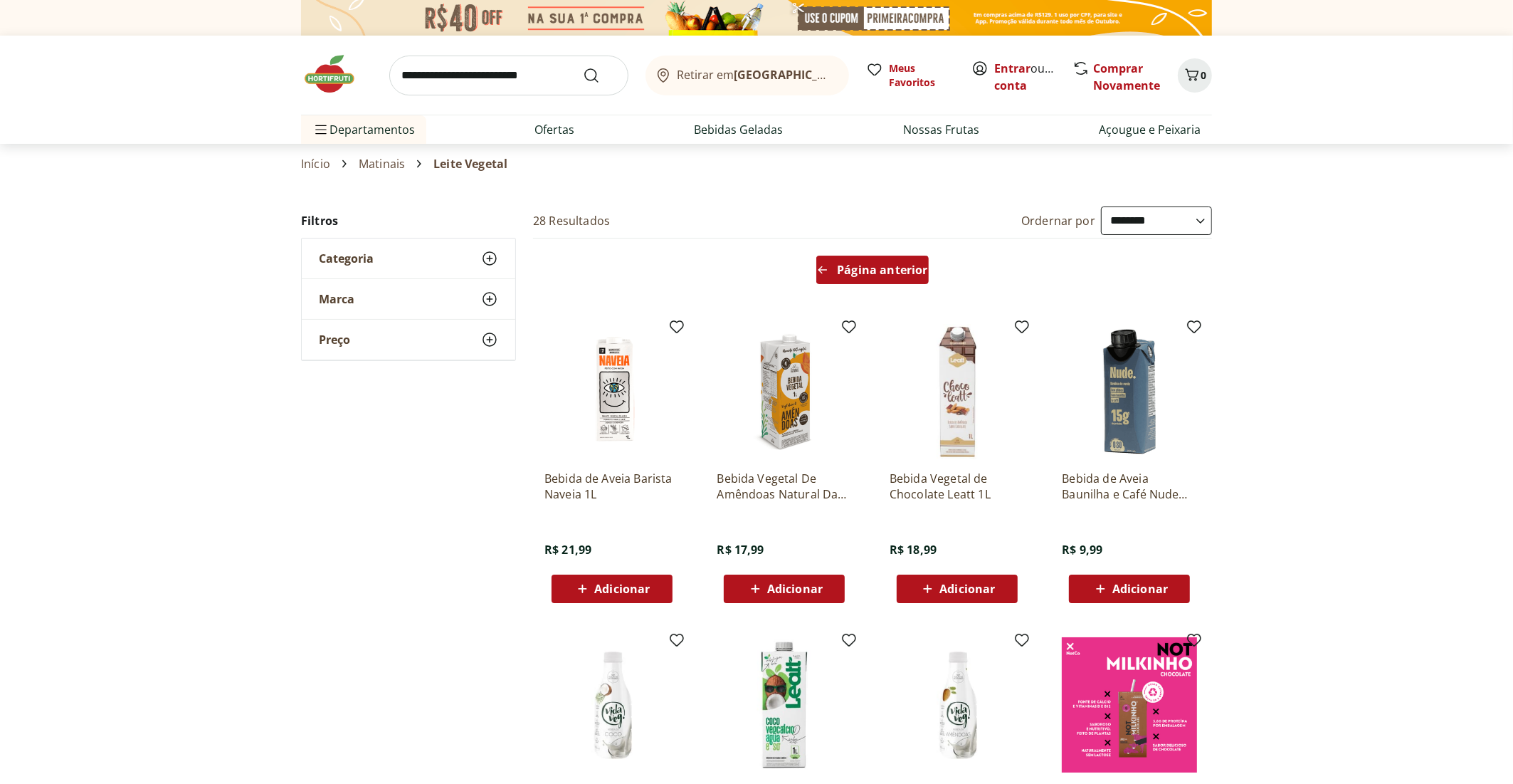
click at [888, 272] on span "Página anterior" at bounding box center [882, 269] width 91 height 11
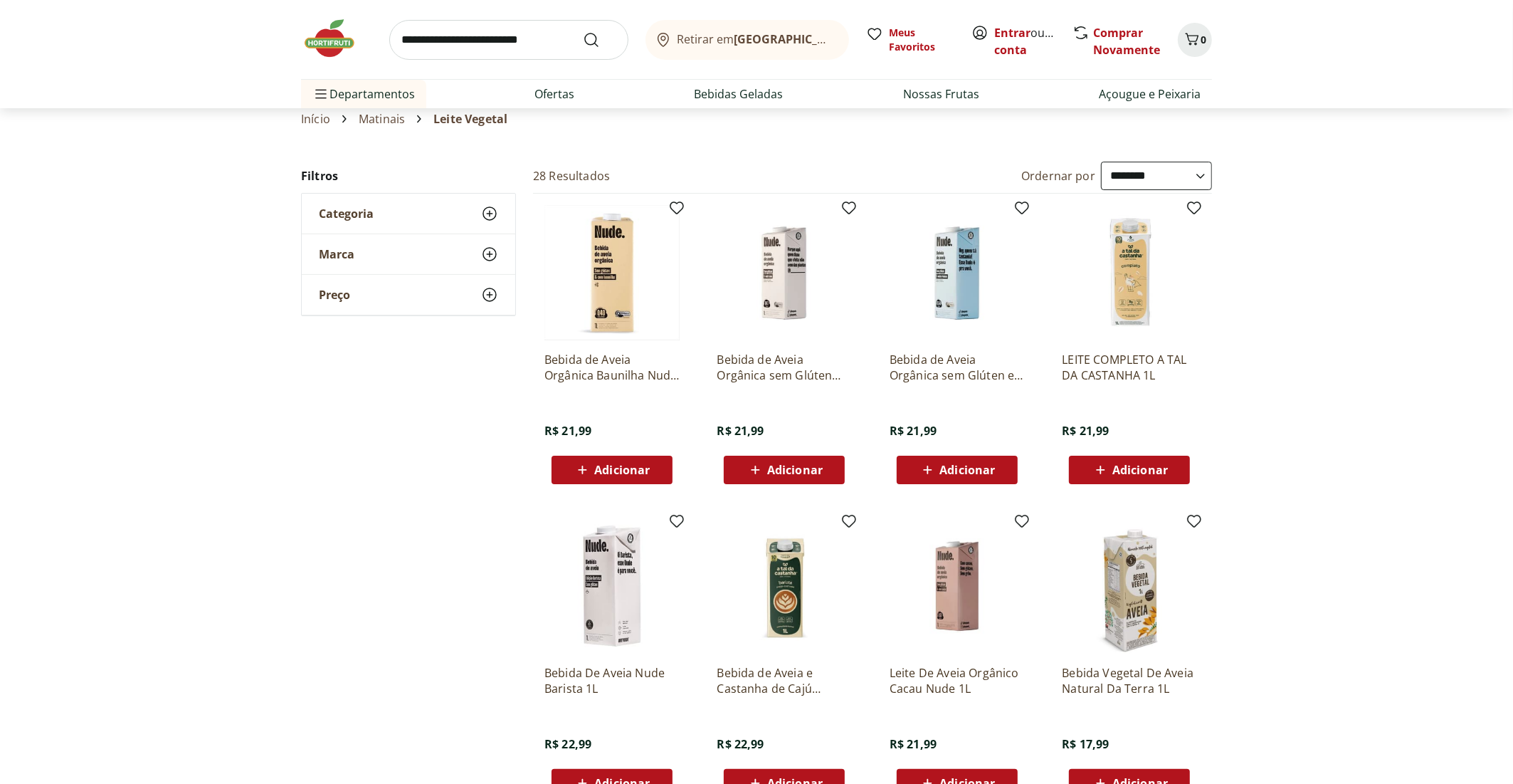
scroll to position [71, 0]
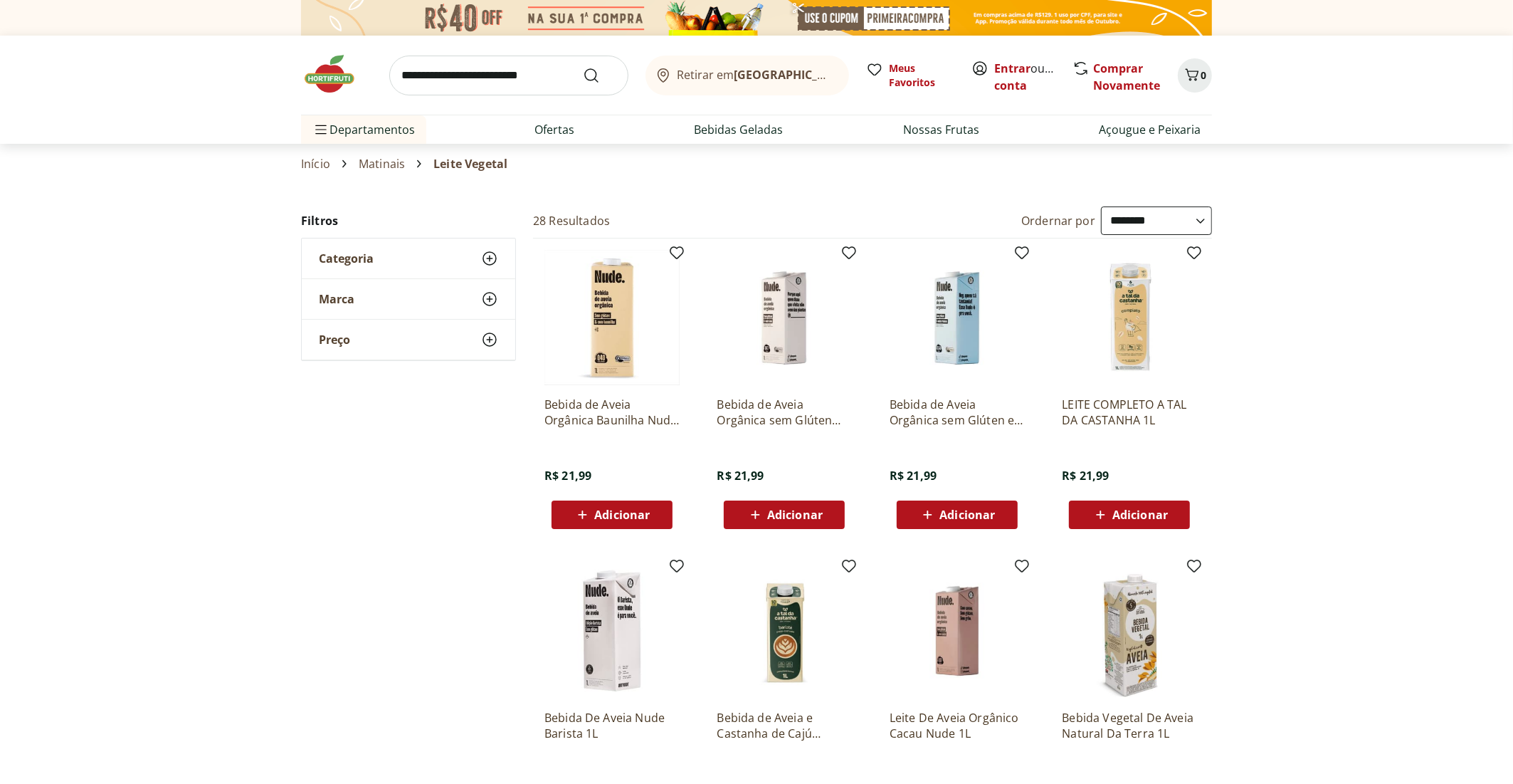
click at [375, 162] on link "Matinais" at bounding box center [382, 164] width 46 height 13
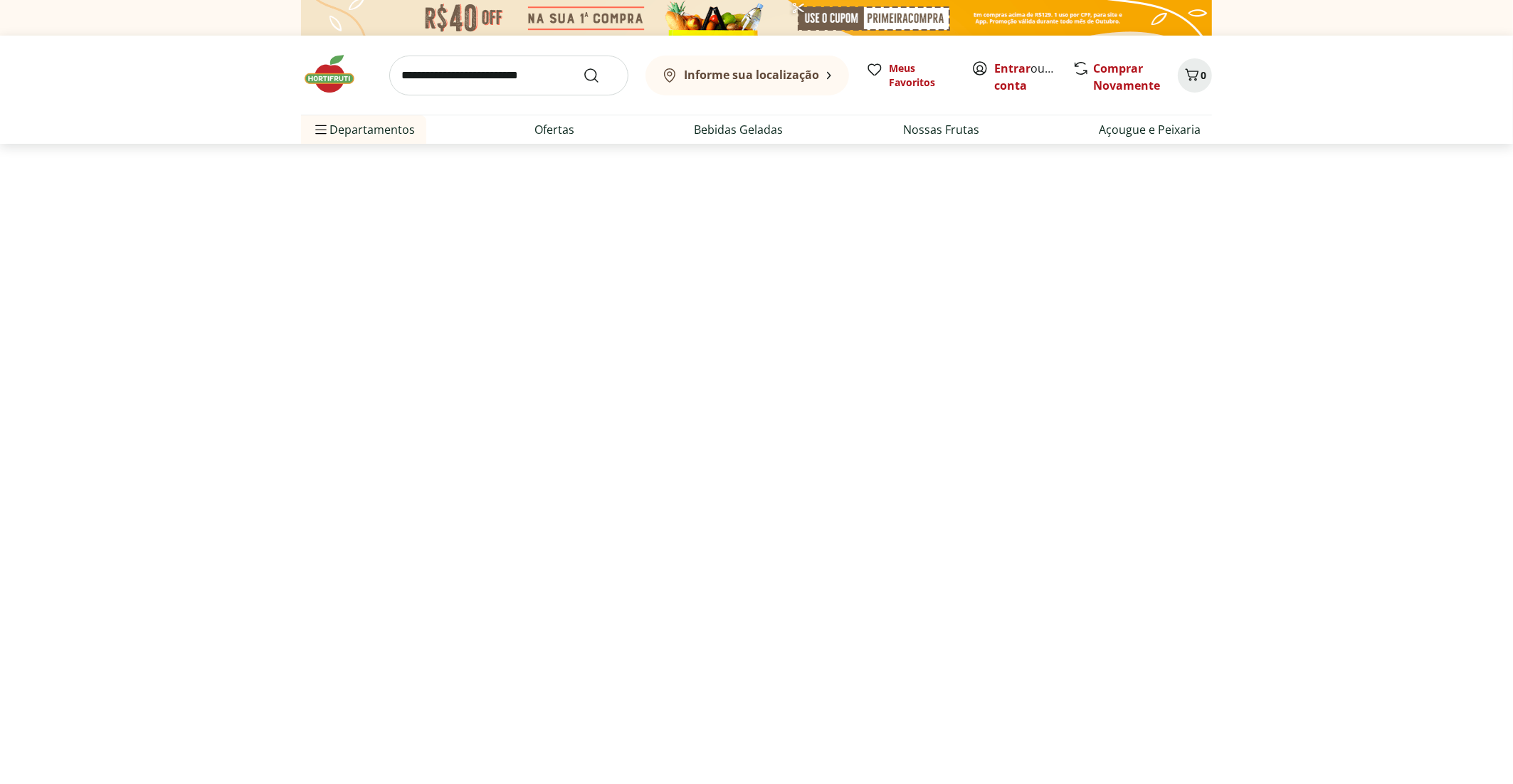
select select "**********"
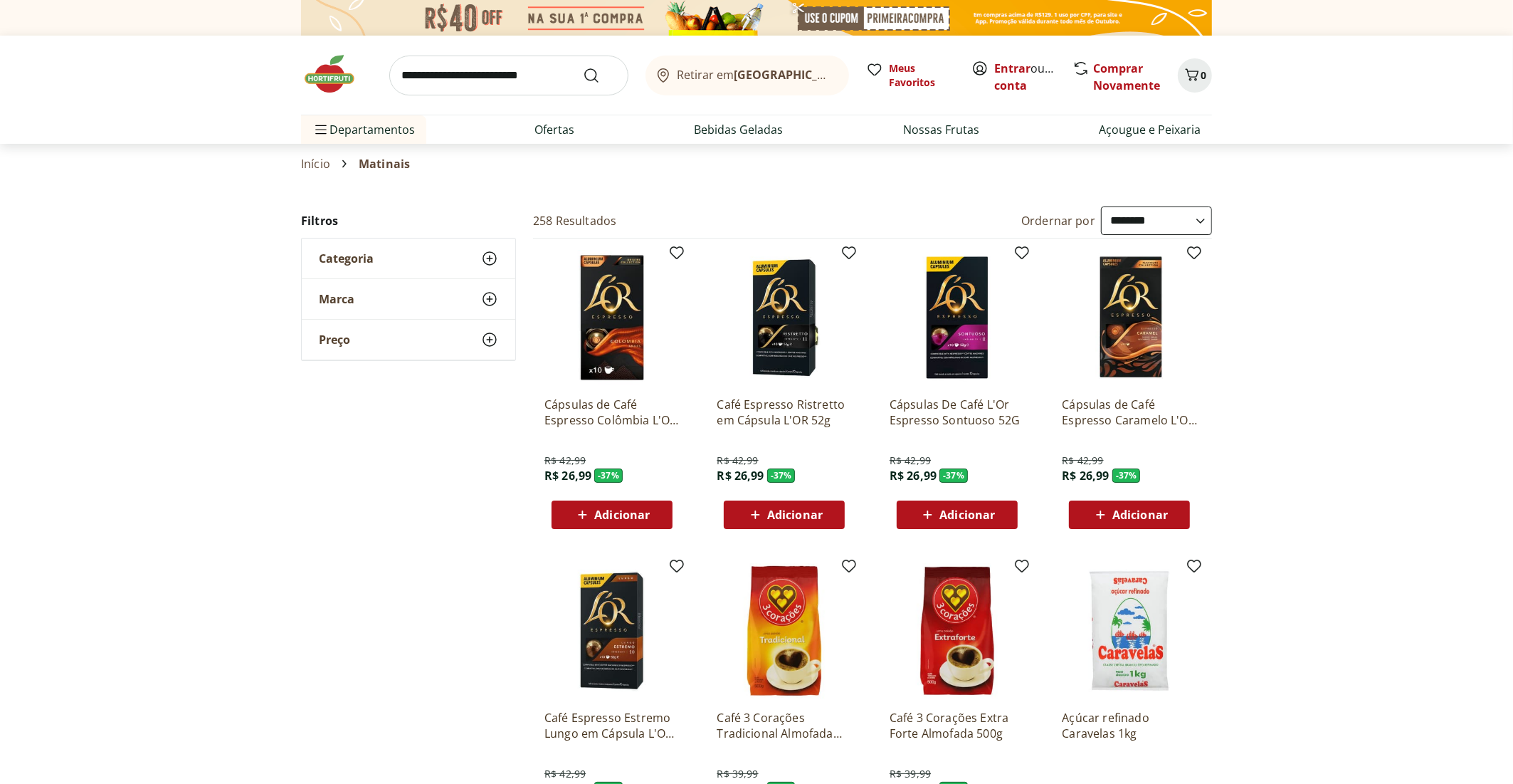
click at [494, 254] on icon at bounding box center [490, 258] width 17 height 17
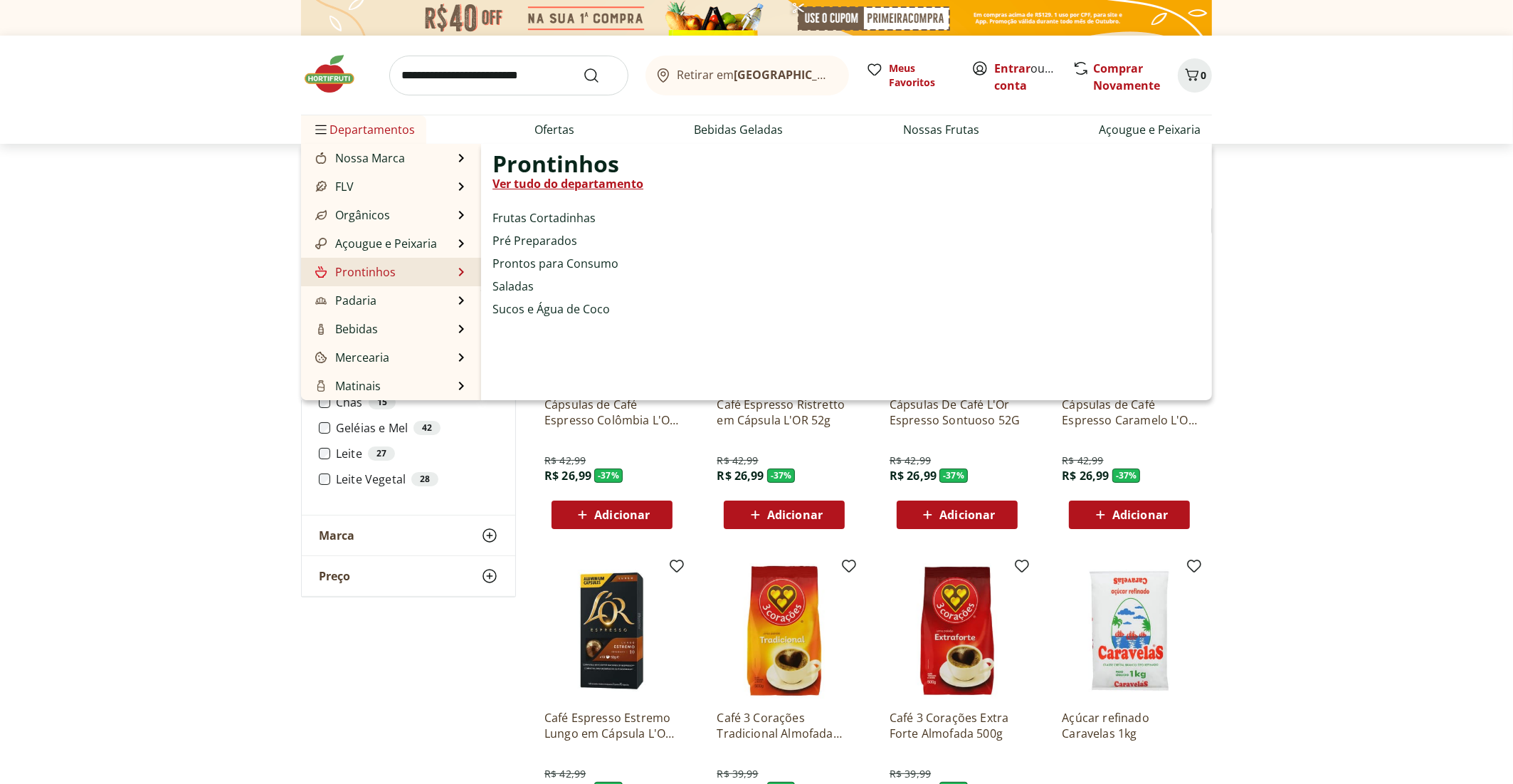
scroll to position [71, 0]
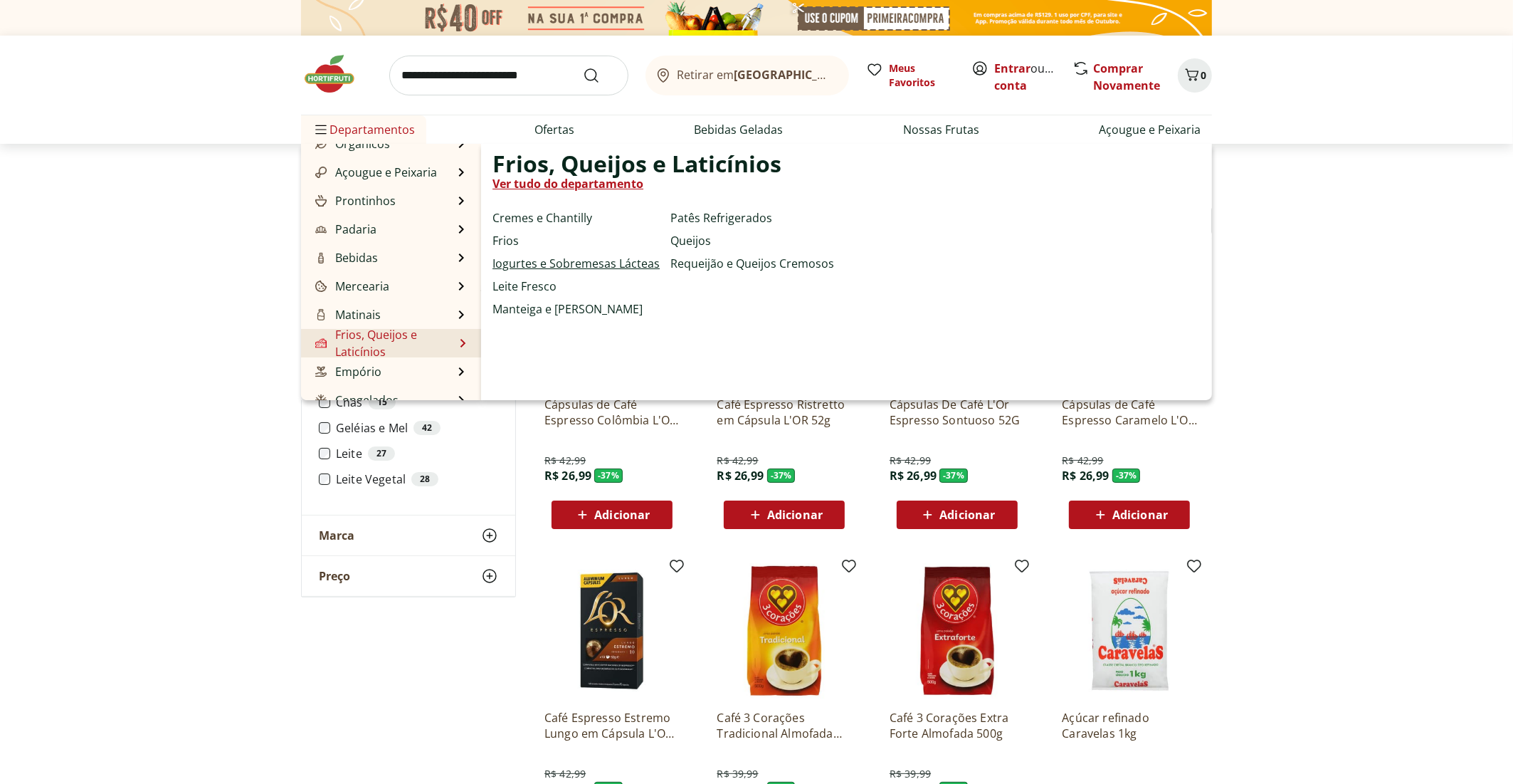
click at [546, 261] on link "Iogurtes e Sobremesas Lácteas" at bounding box center [576, 264] width 167 height 17
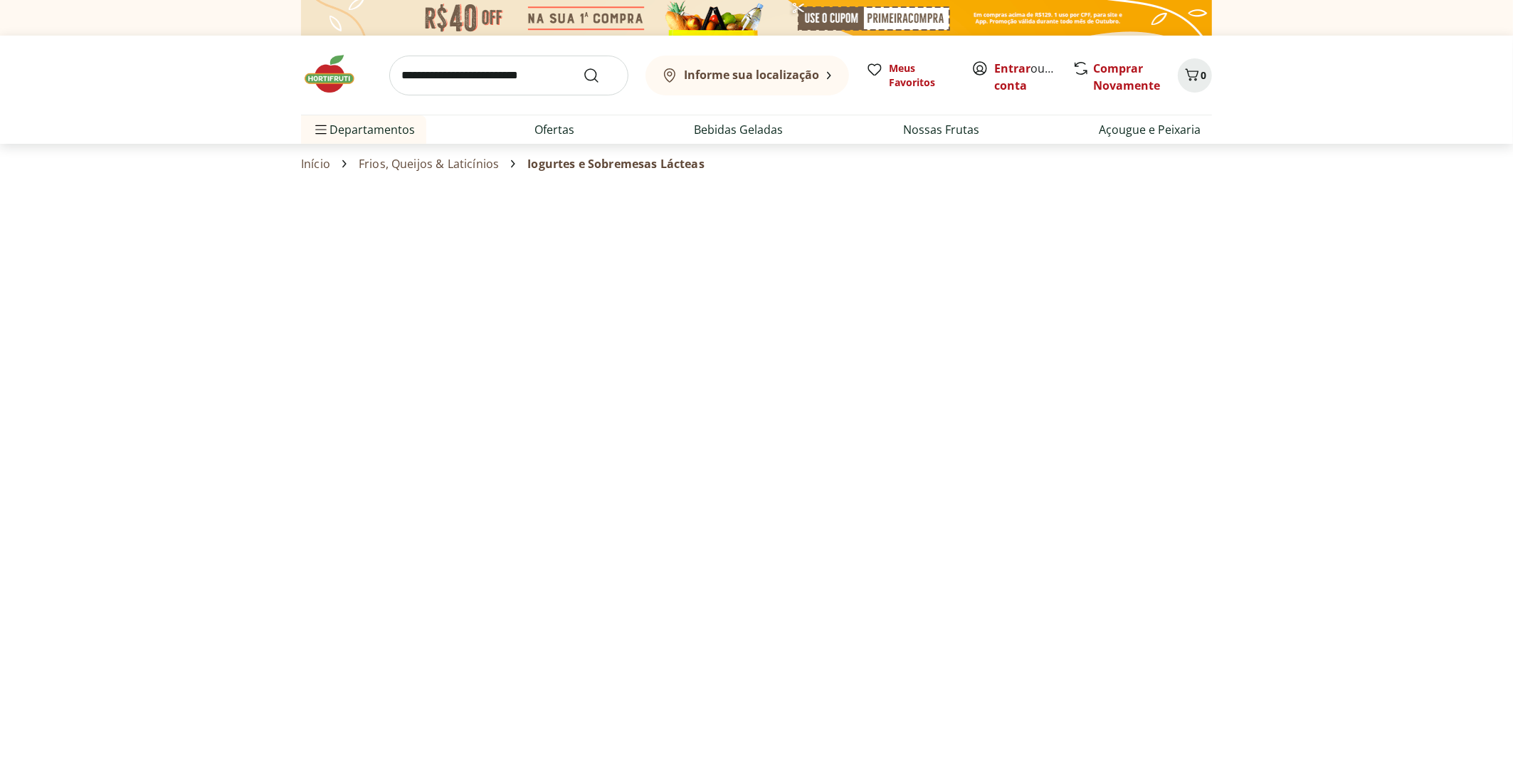
select select "**********"
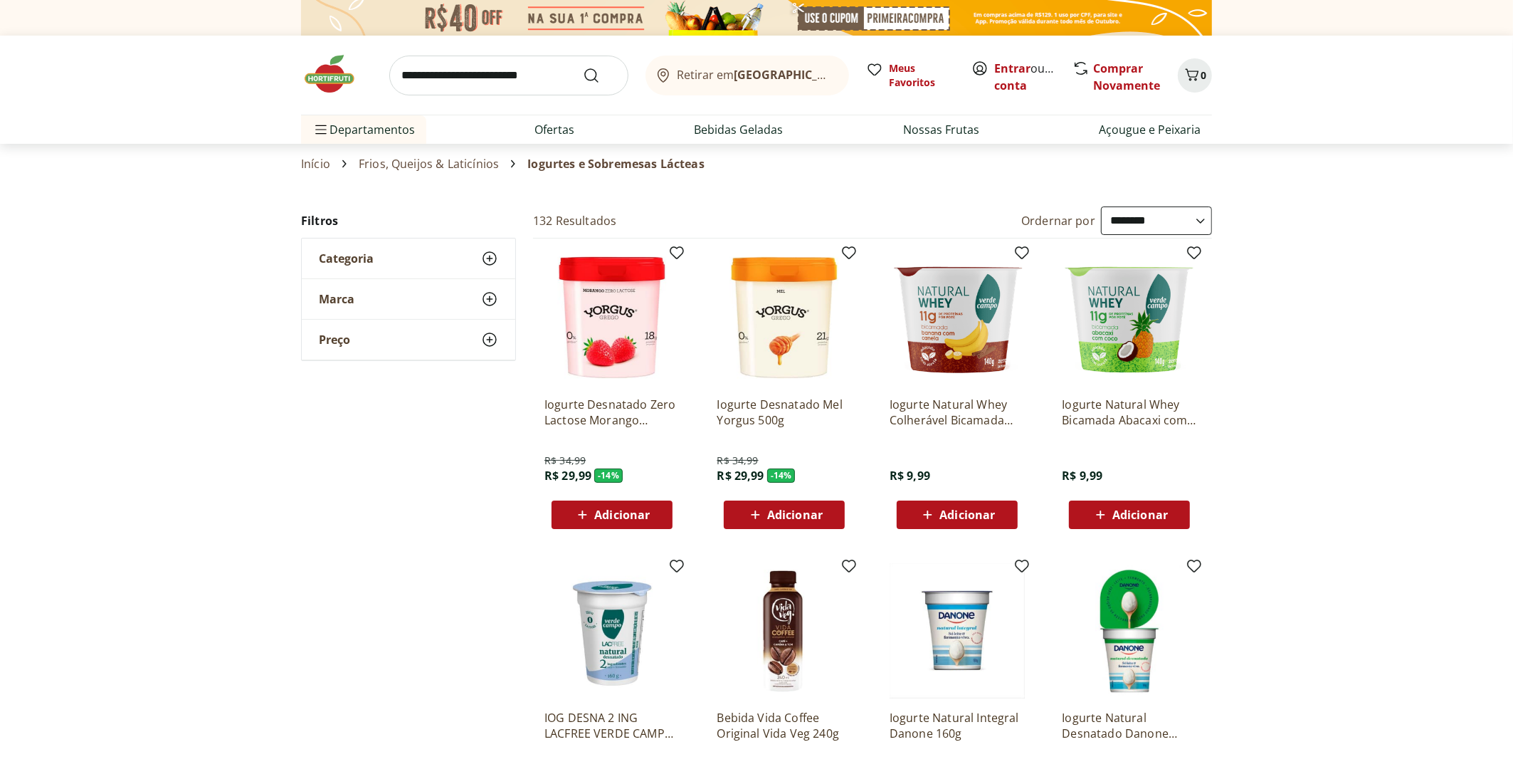
click at [489, 257] on icon at bounding box center [490, 258] width 17 height 17
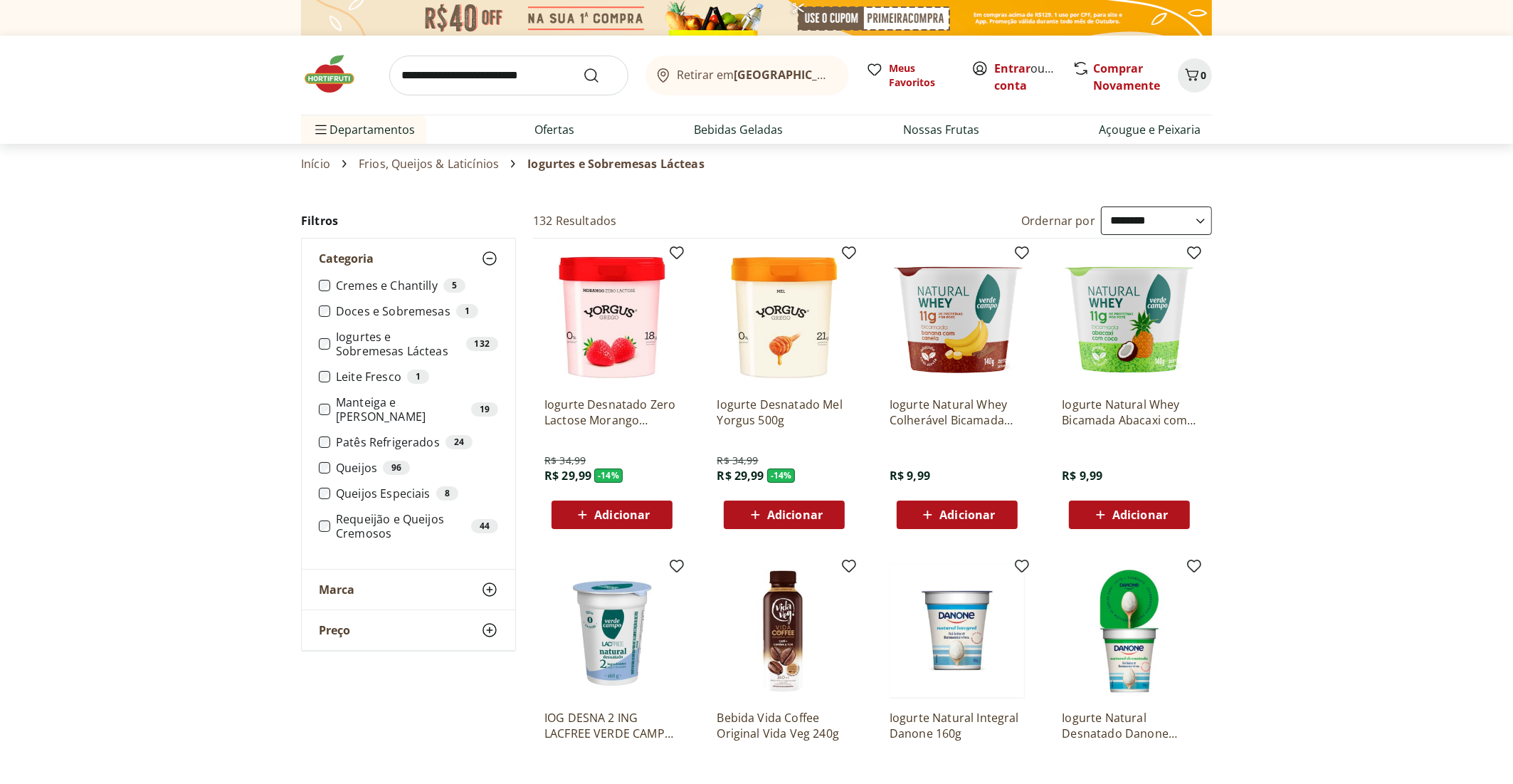
click at [490, 259] on icon at bounding box center [490, 258] width 17 height 17
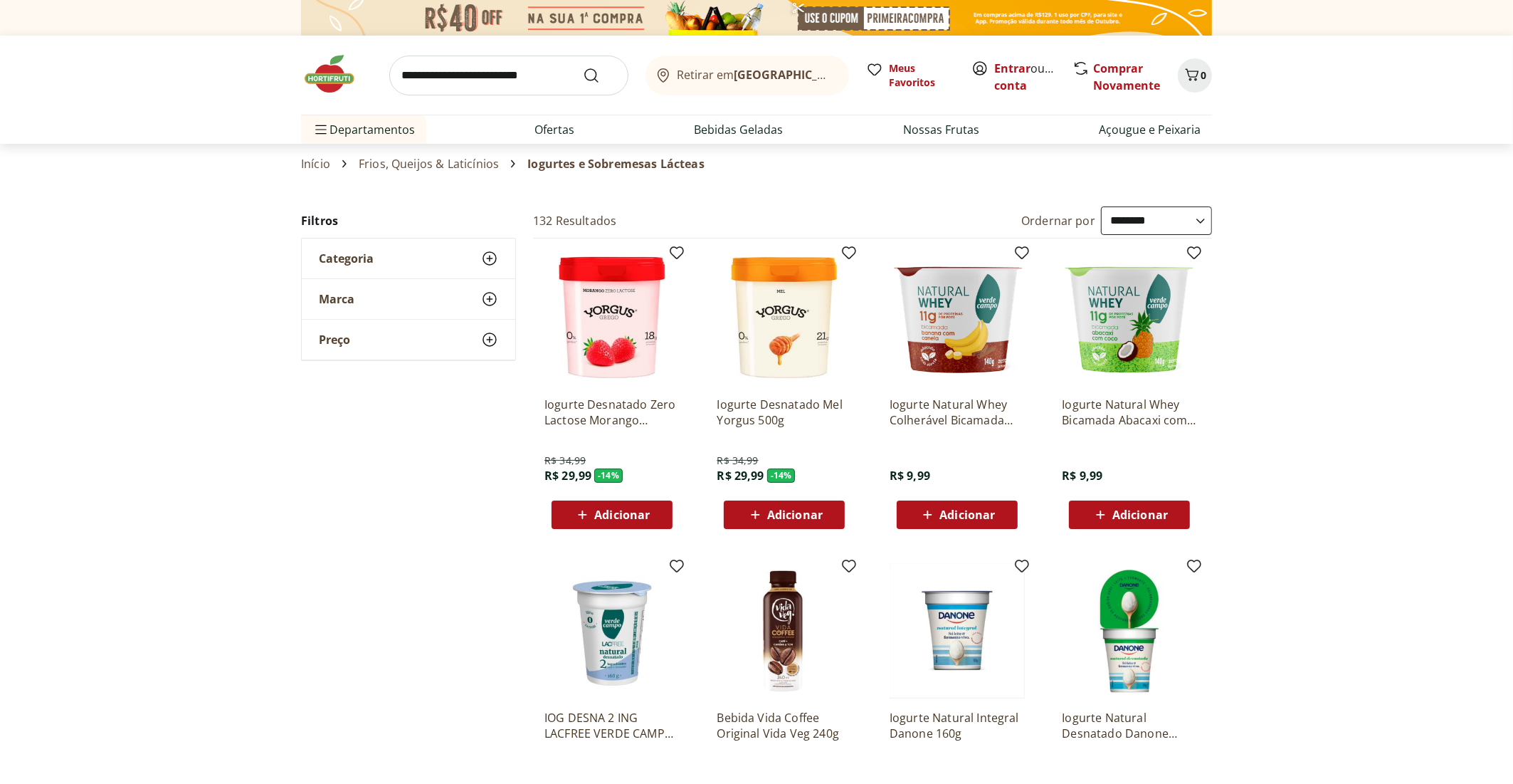
click at [493, 294] on icon at bounding box center [490, 299] width 17 height 17
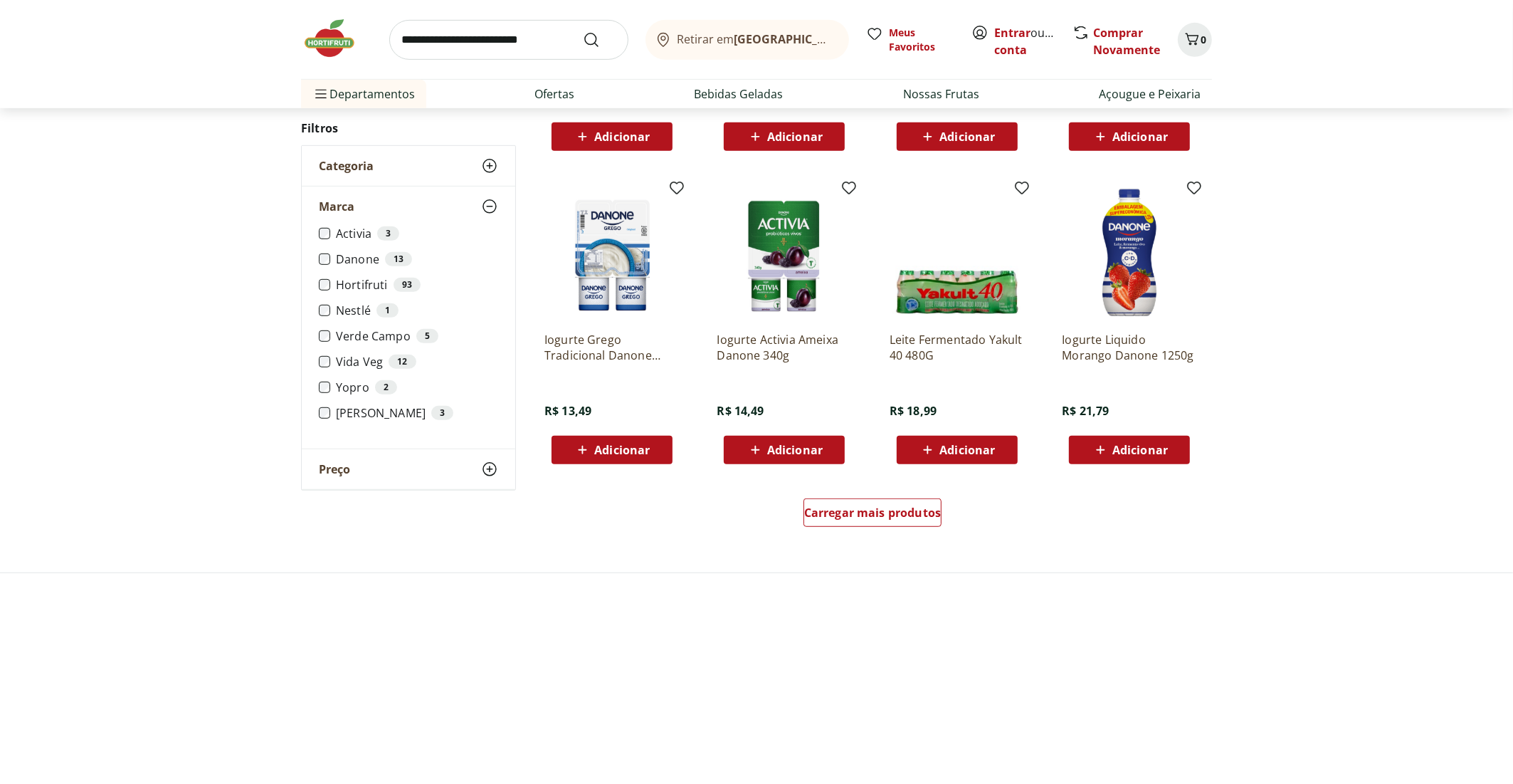
scroll to position [712, 0]
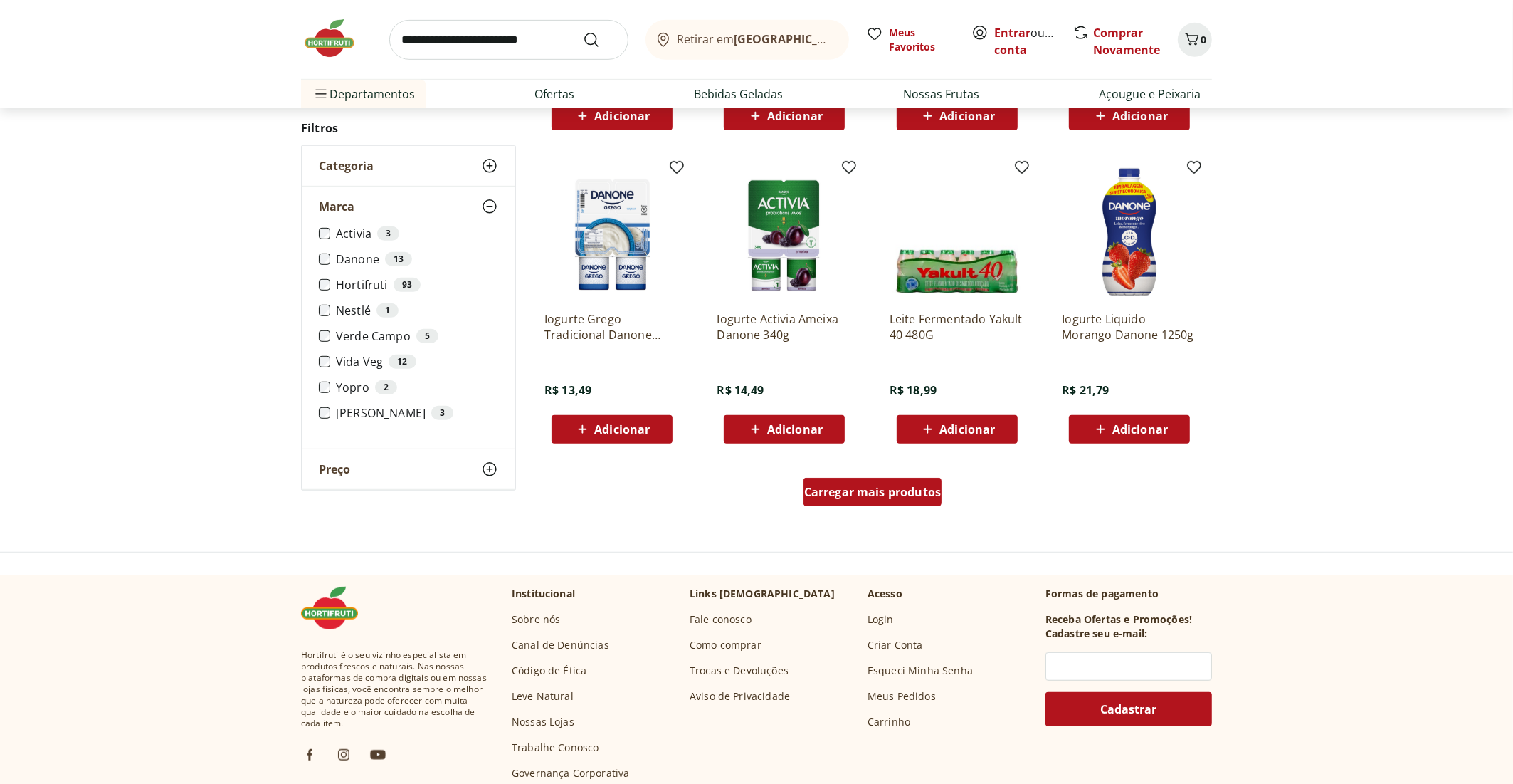
click at [901, 494] on span "Carregar mais produtos" at bounding box center [873, 492] width 138 height 11
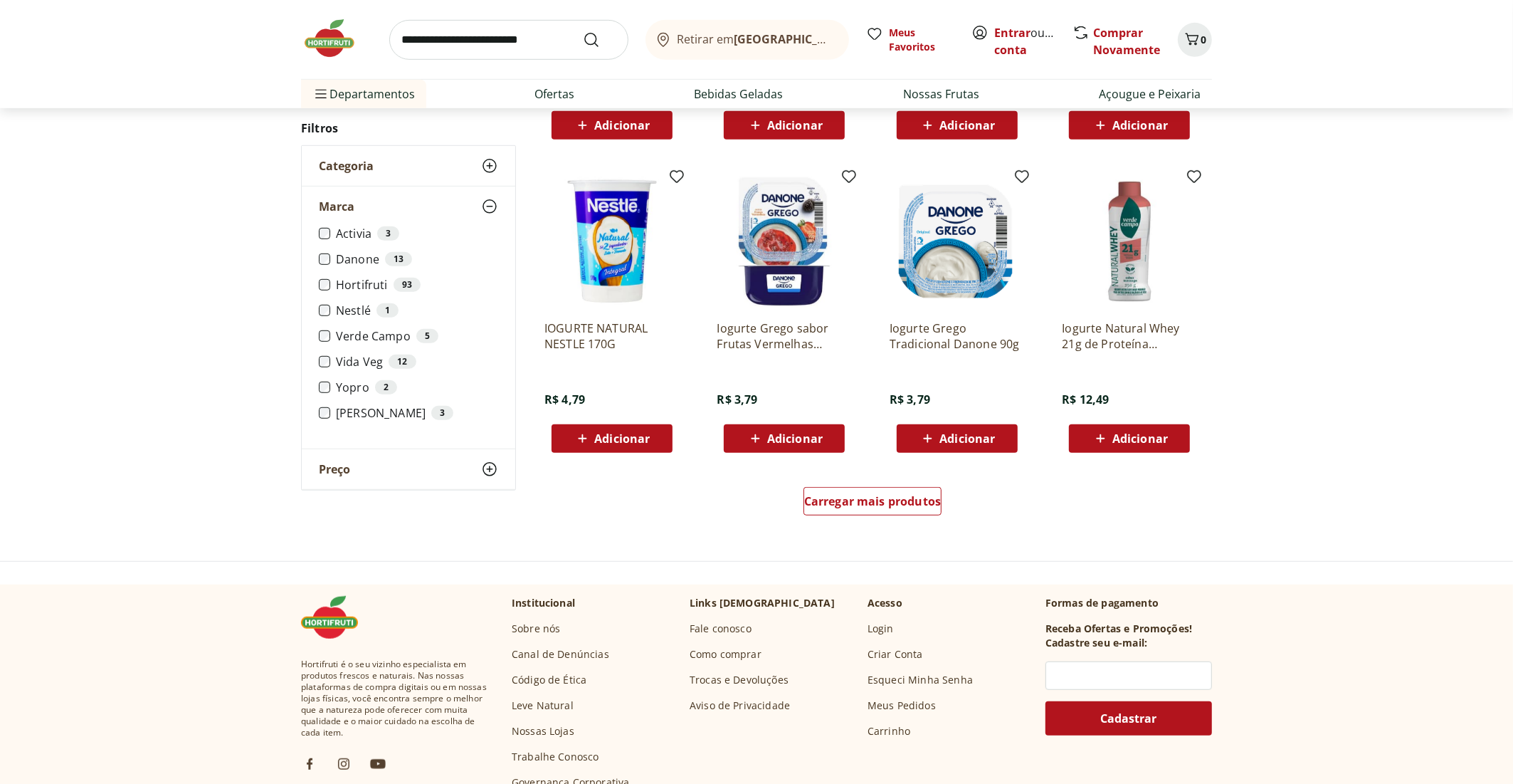
scroll to position [780, 0]
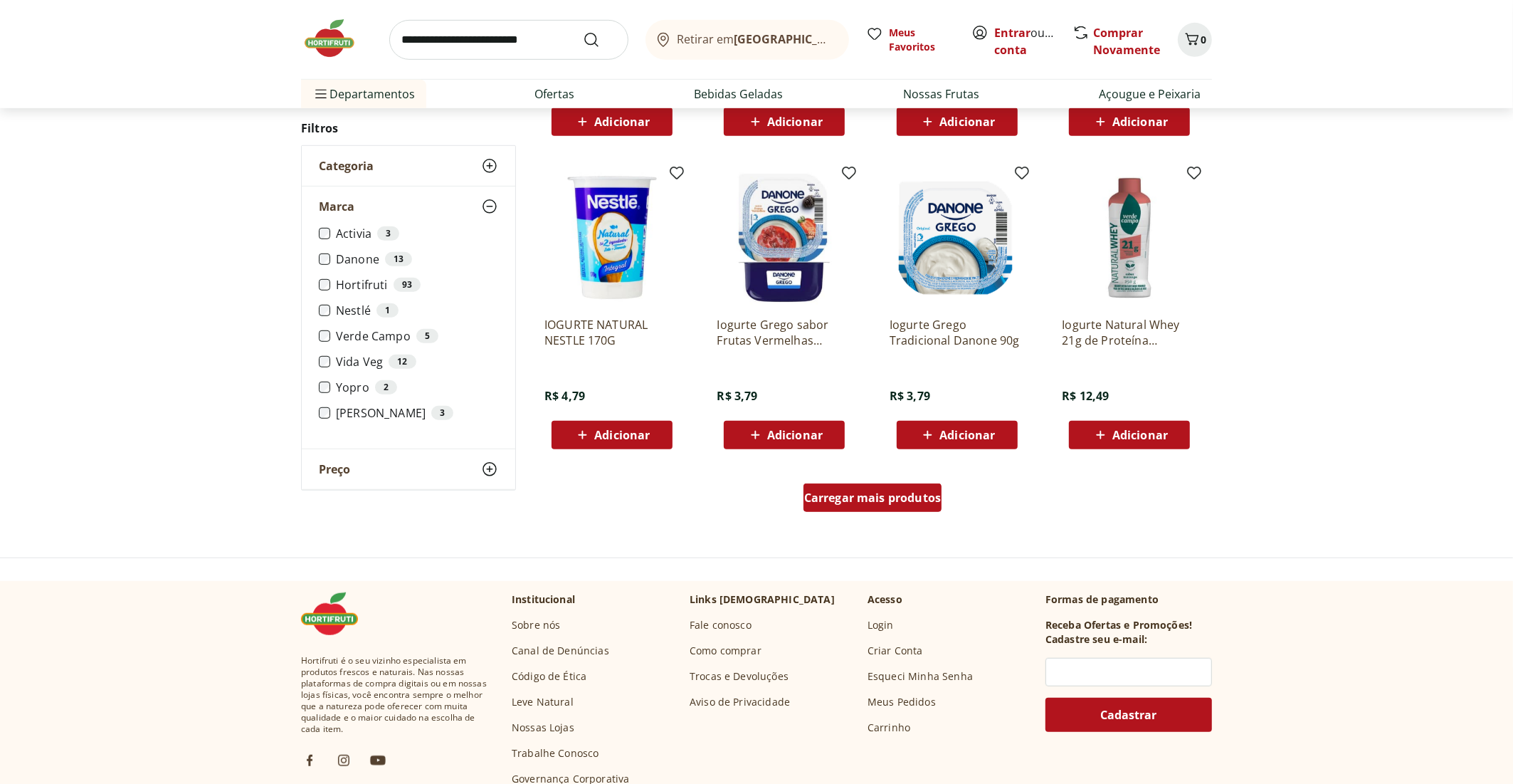
click at [847, 505] on div "Carregar mais produtos" at bounding box center [873, 497] width 139 height 28
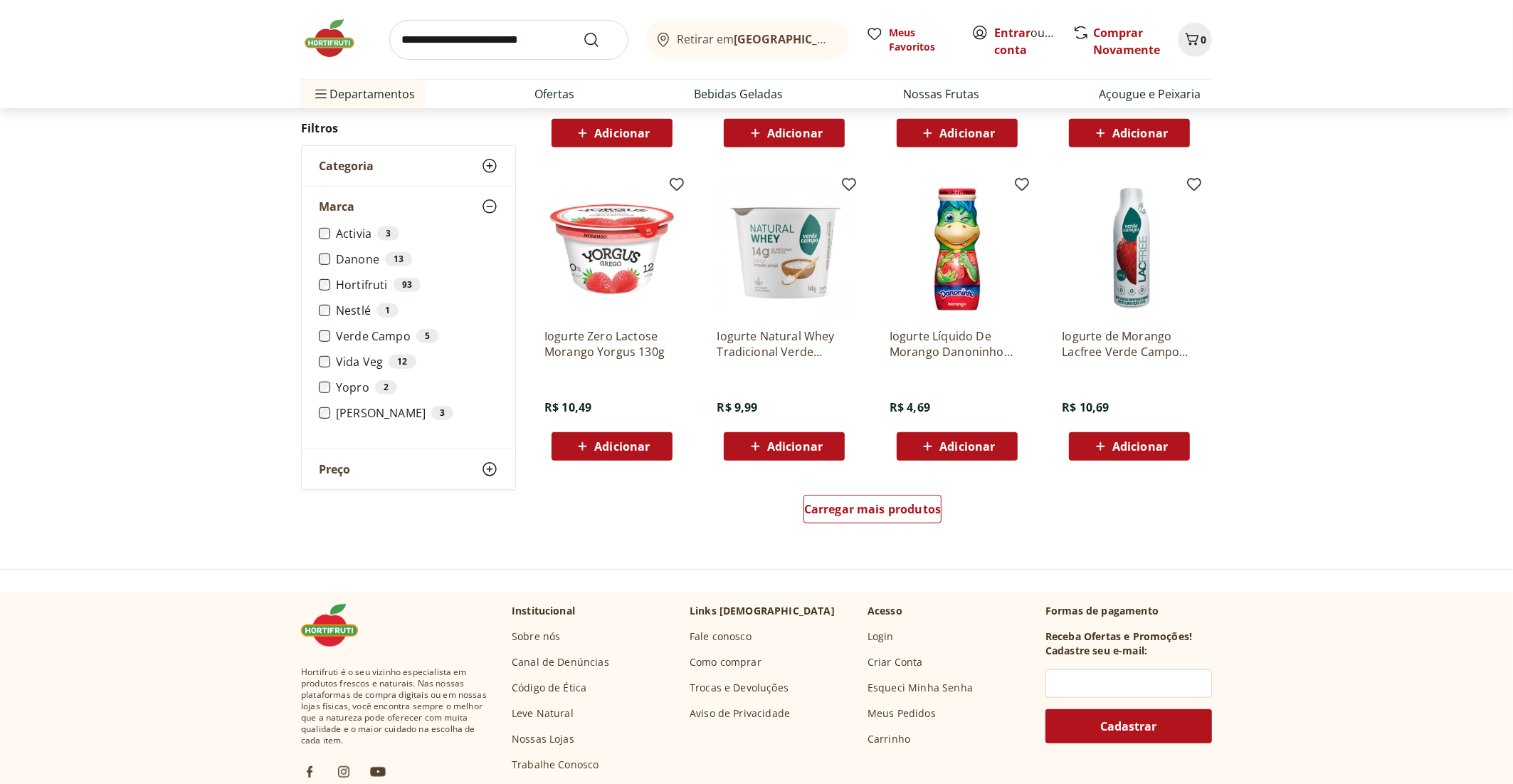
scroll to position [777, 0]
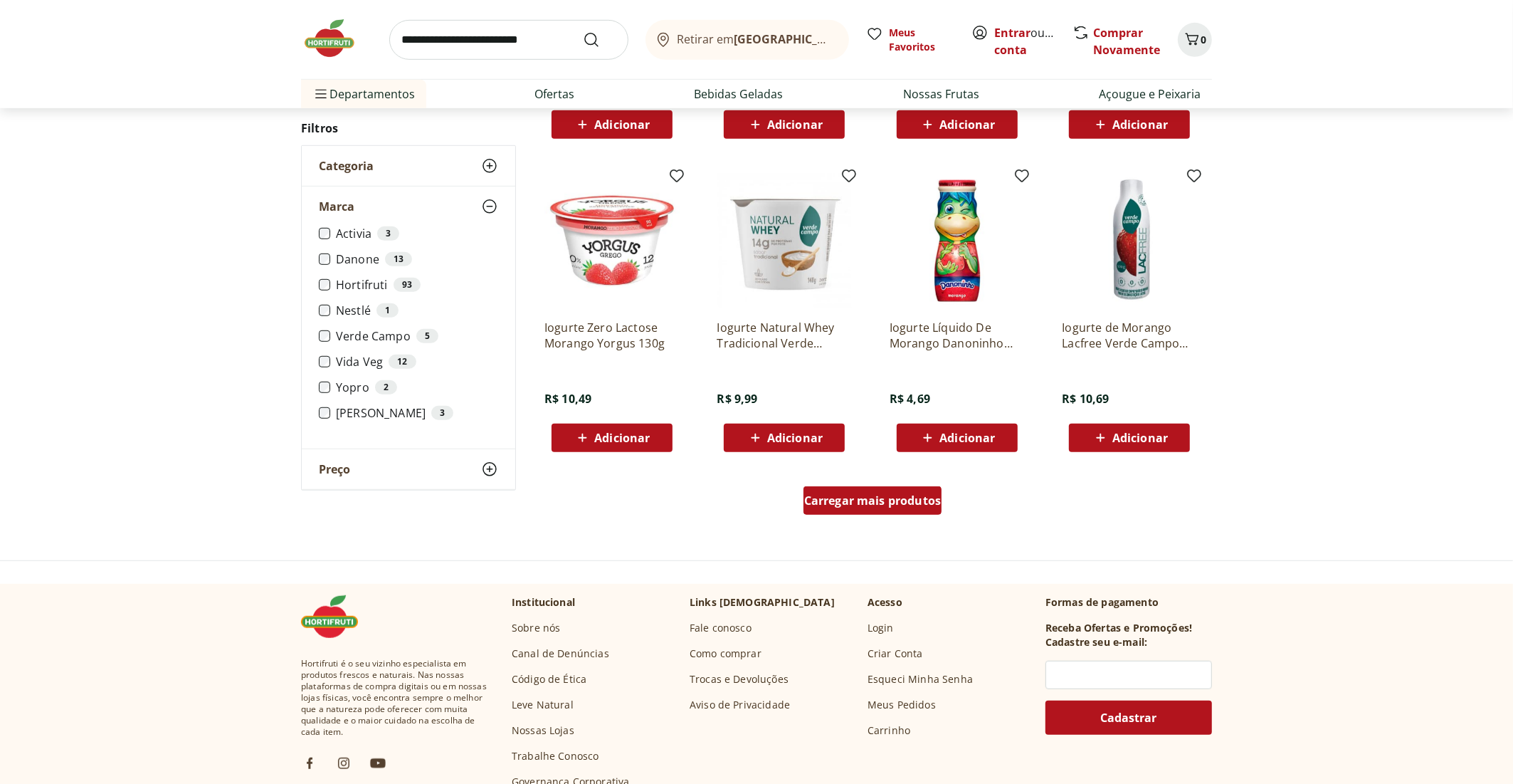
click at [834, 506] on span "Carregar mais produtos" at bounding box center [873, 500] width 138 height 11
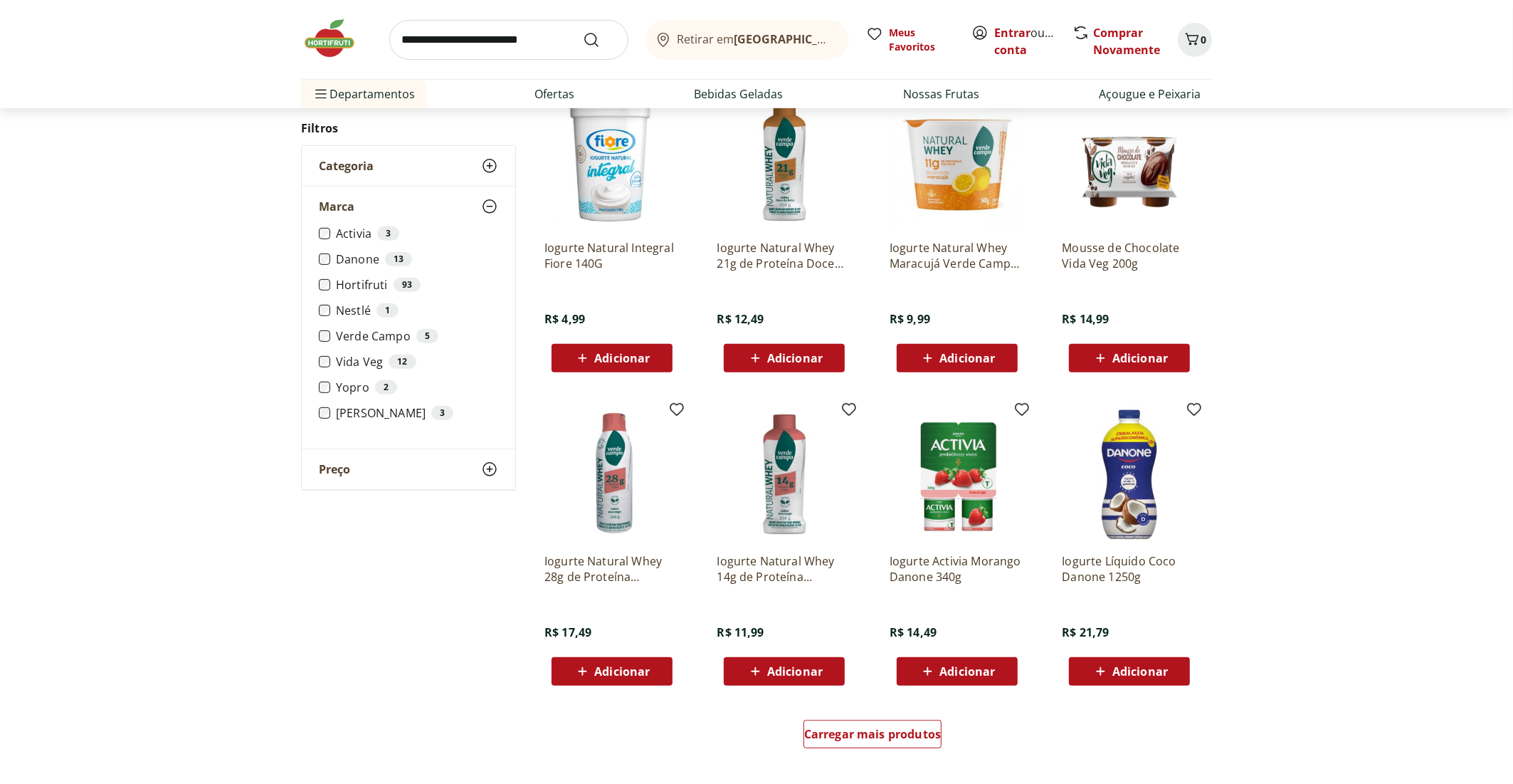
scroll to position [561, 0]
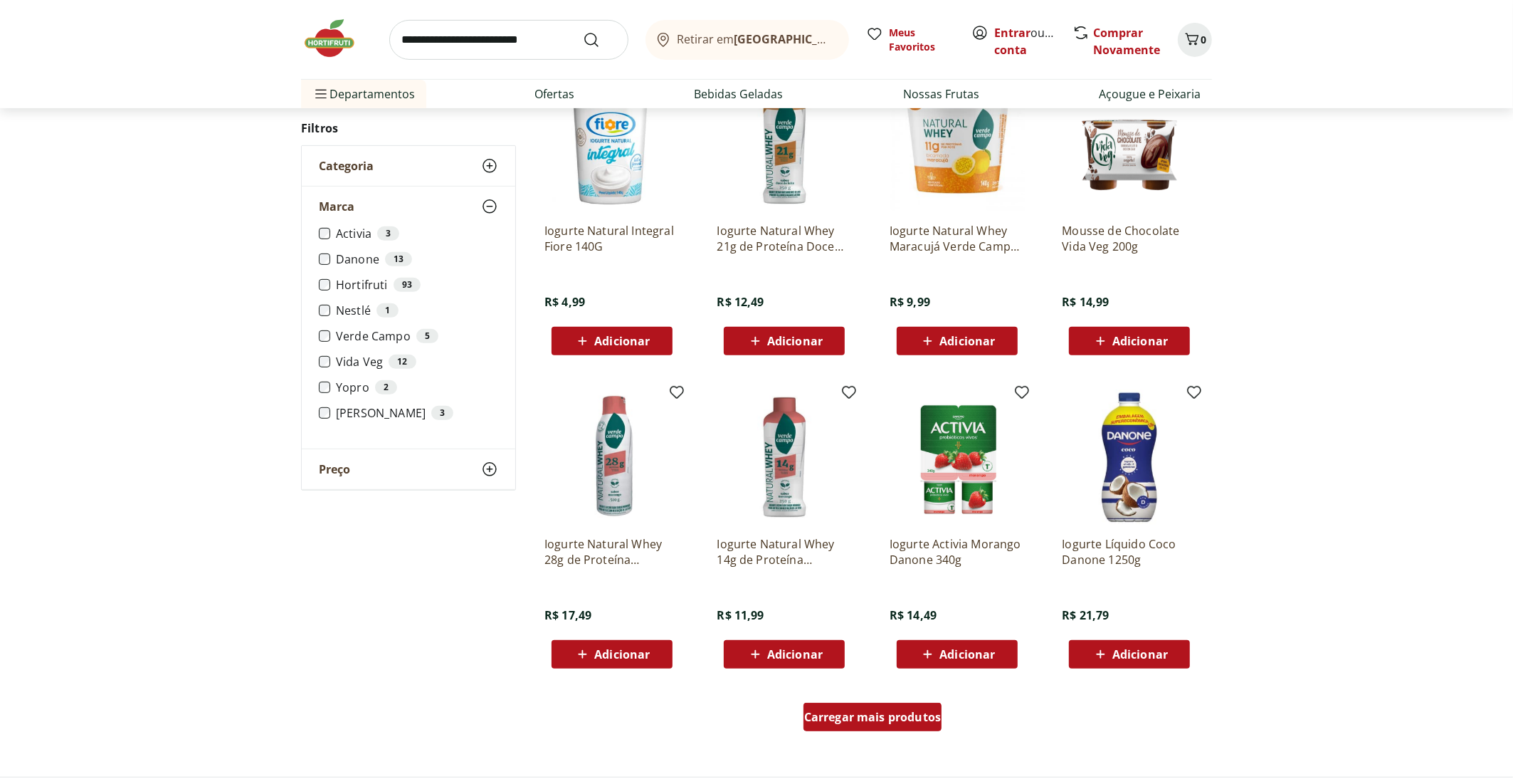
click at [875, 719] on span "Carregar mais produtos" at bounding box center [873, 716] width 138 height 11
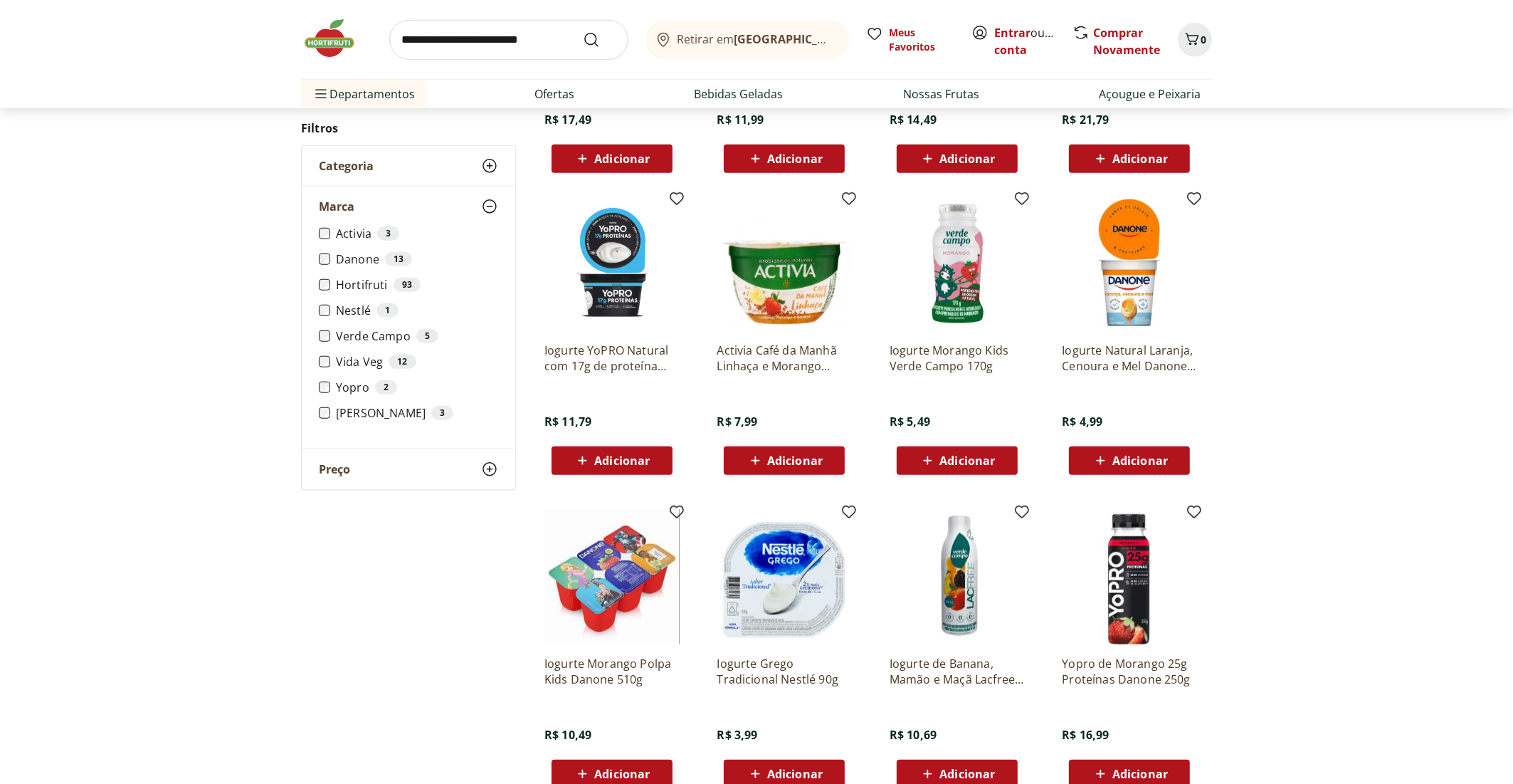
scroll to position [1059, 0]
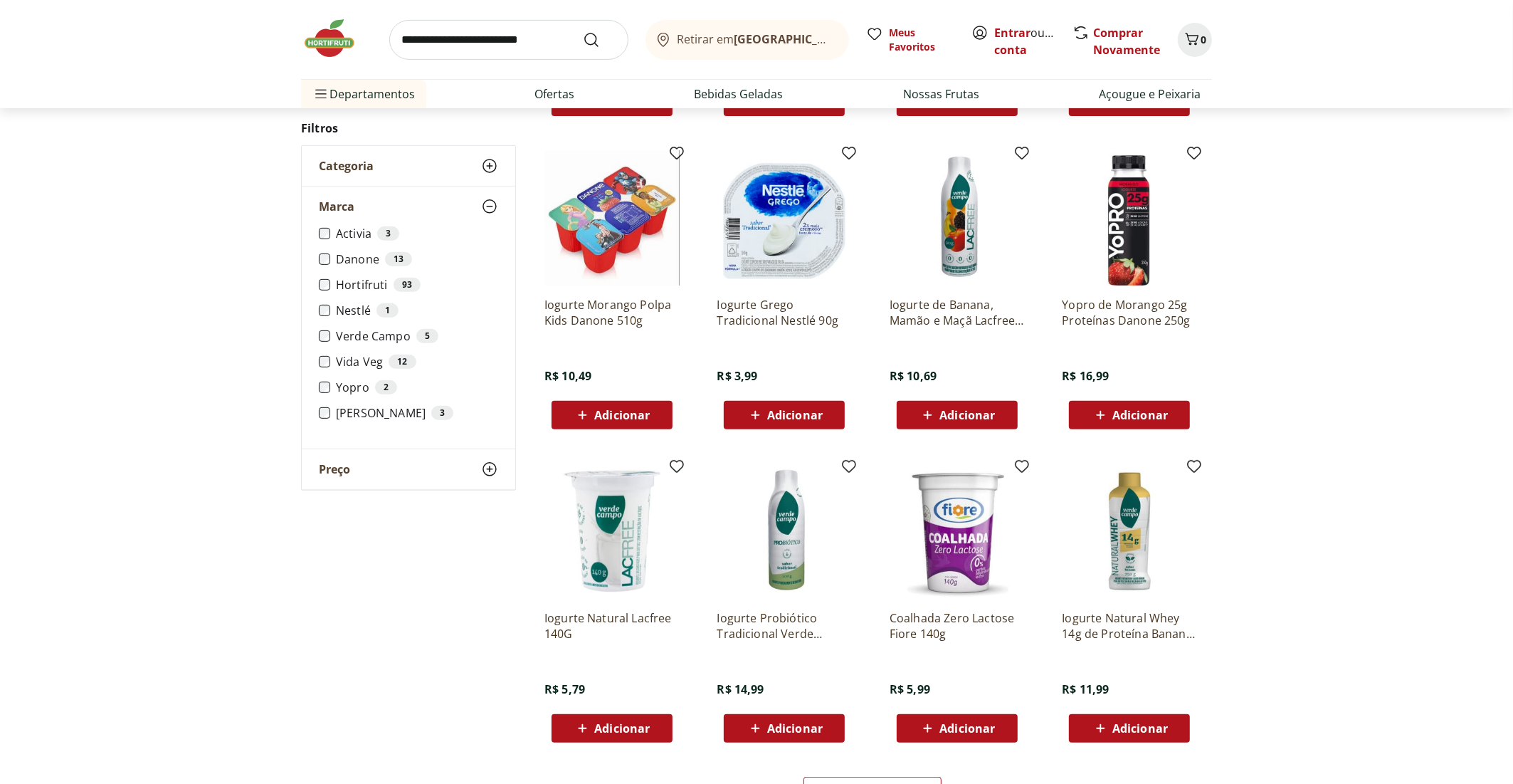
scroll to position [771, 0]
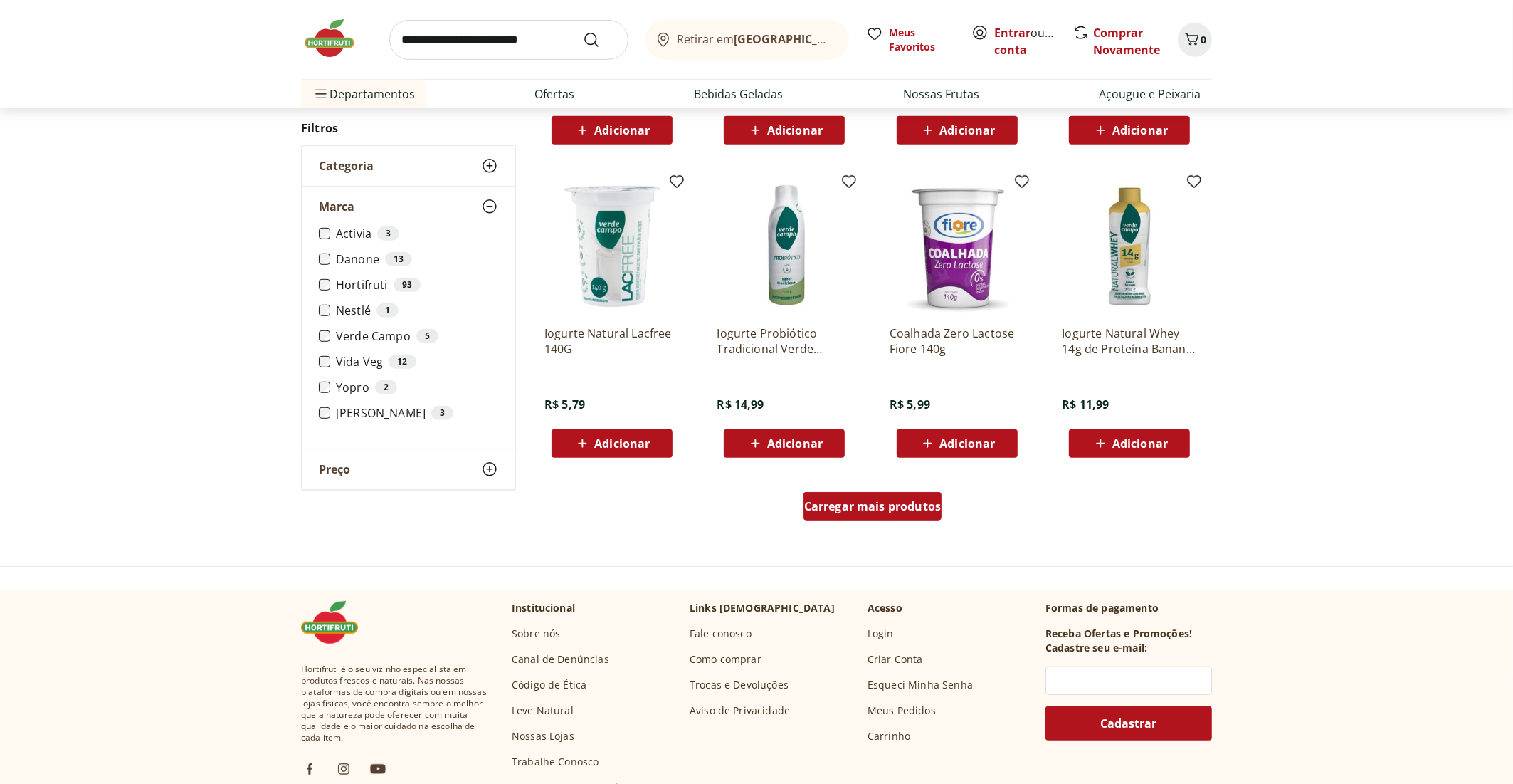
click at [881, 501] on span "Carregar mais produtos" at bounding box center [873, 506] width 138 height 11
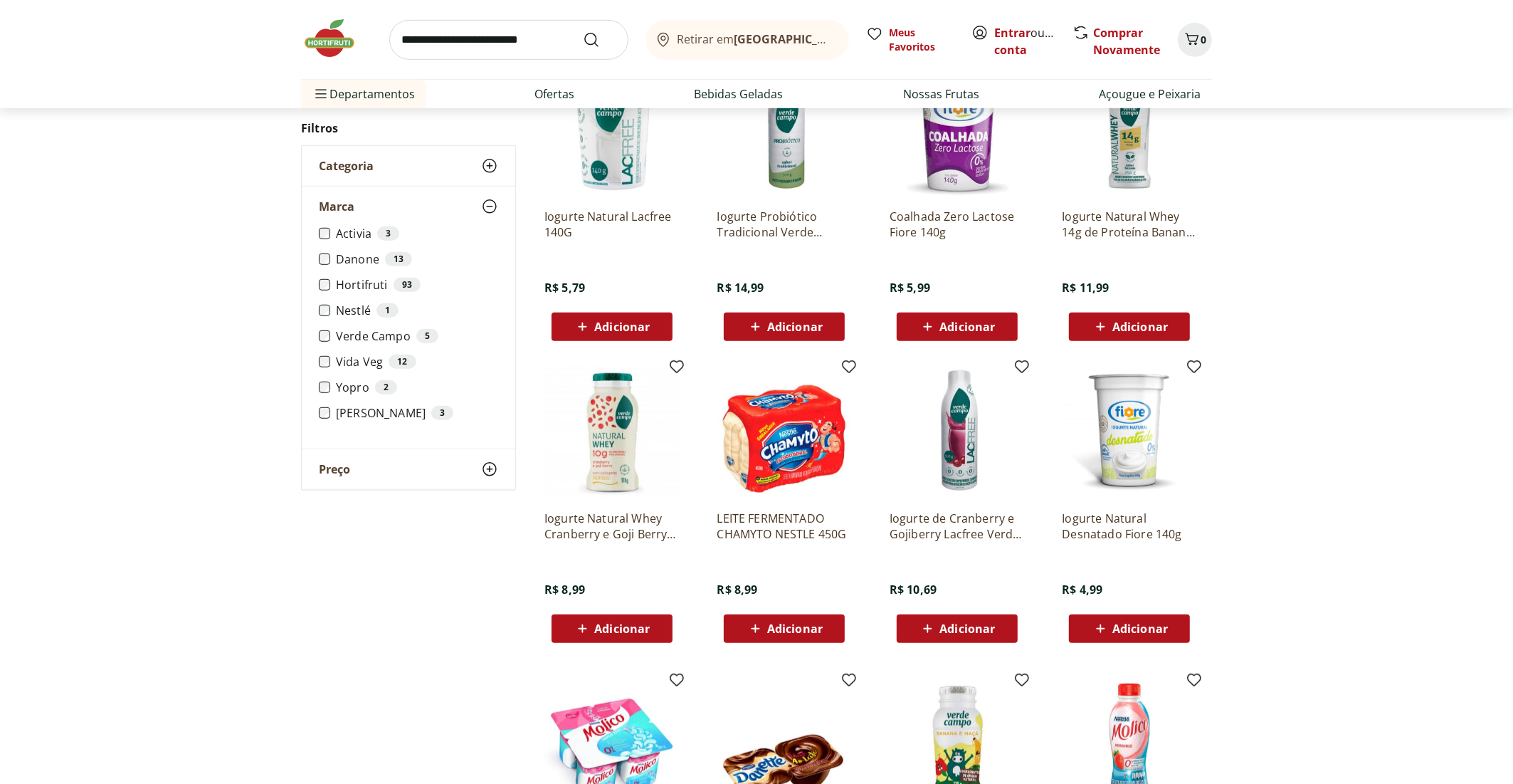
scroll to position [914, 0]
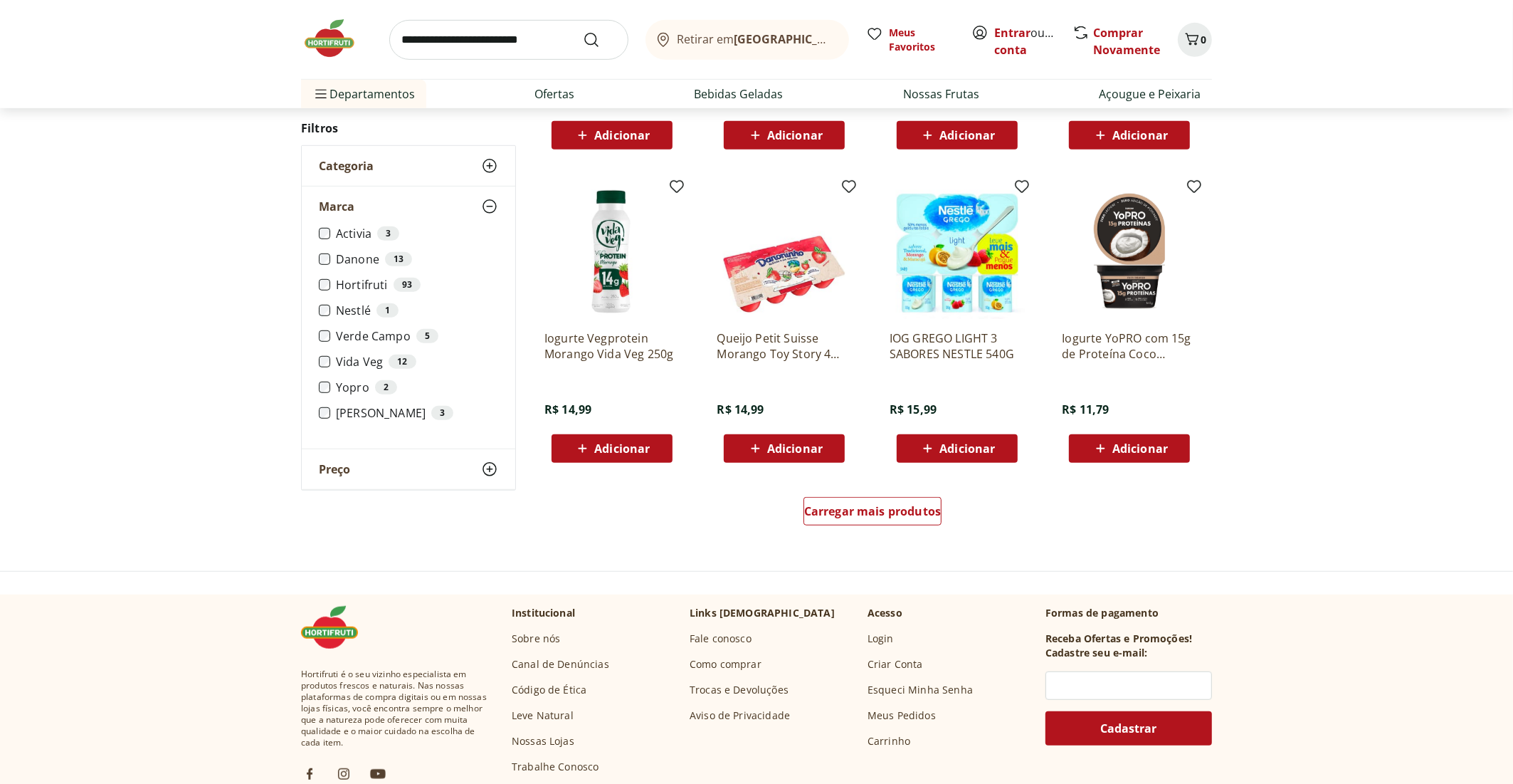
scroll to position [769, 0]
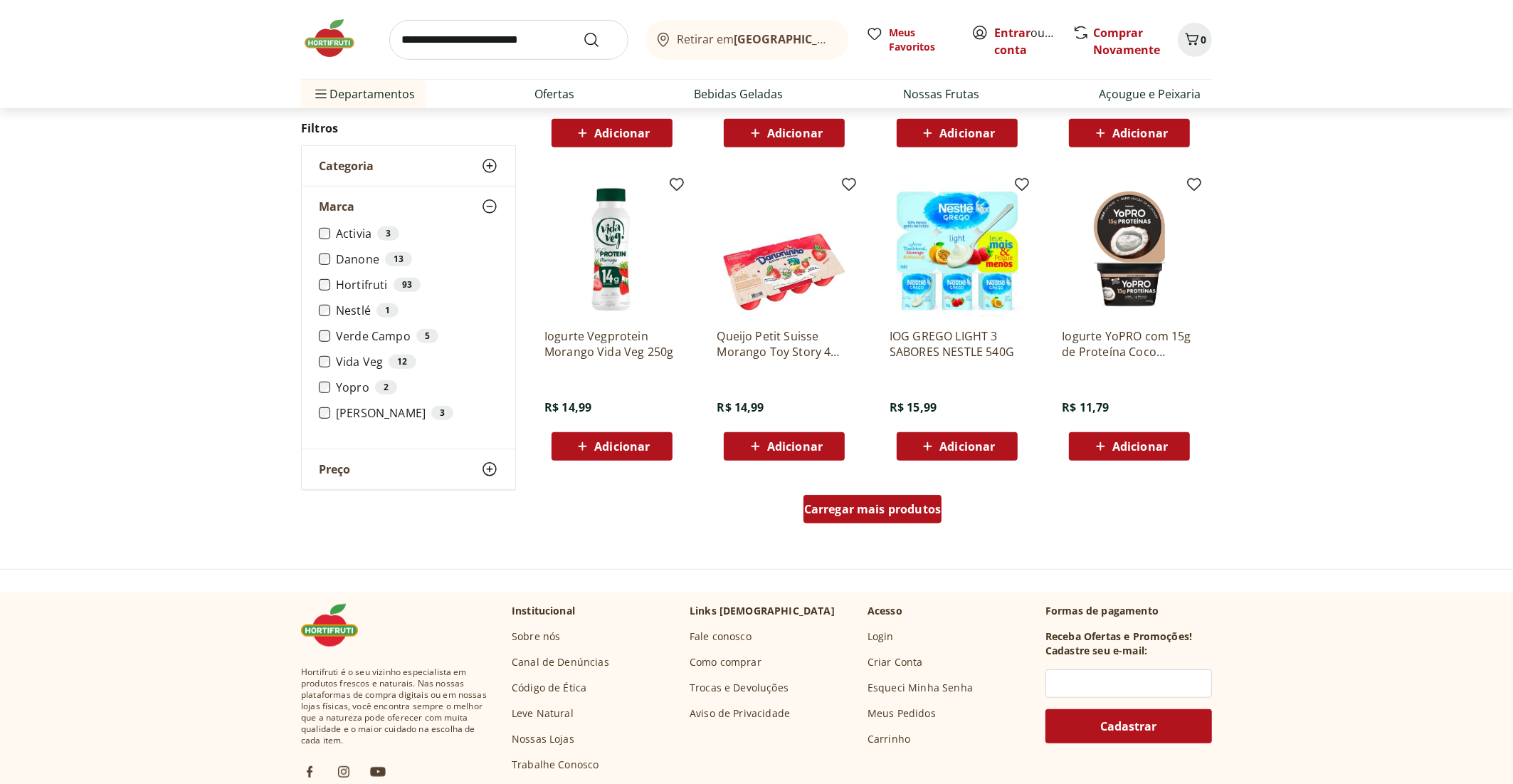
click at [830, 507] on span "Carregar mais produtos" at bounding box center [873, 508] width 138 height 11
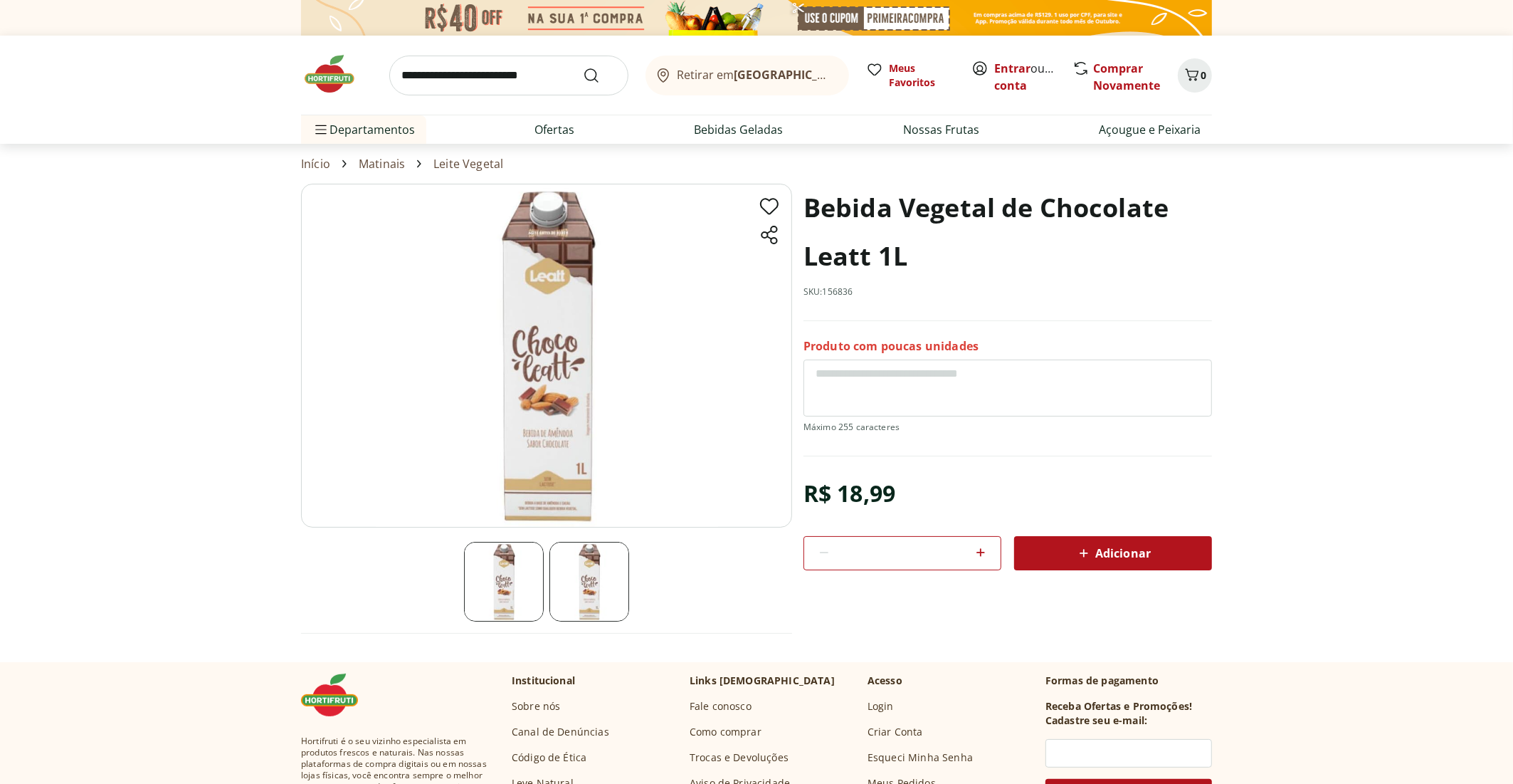
drag, startPoint x: 498, startPoint y: 584, endPoint x: 534, endPoint y: 581, distance: 36.1
click at [498, 583] on img at bounding box center [504, 581] width 80 height 80
click at [610, 575] on img at bounding box center [589, 581] width 80 height 80
drag, startPoint x: 806, startPoint y: 294, endPoint x: 829, endPoint y: 292, distance: 23.1
click at [829, 292] on p "SKU: 156836" at bounding box center [828, 291] width 50 height 11
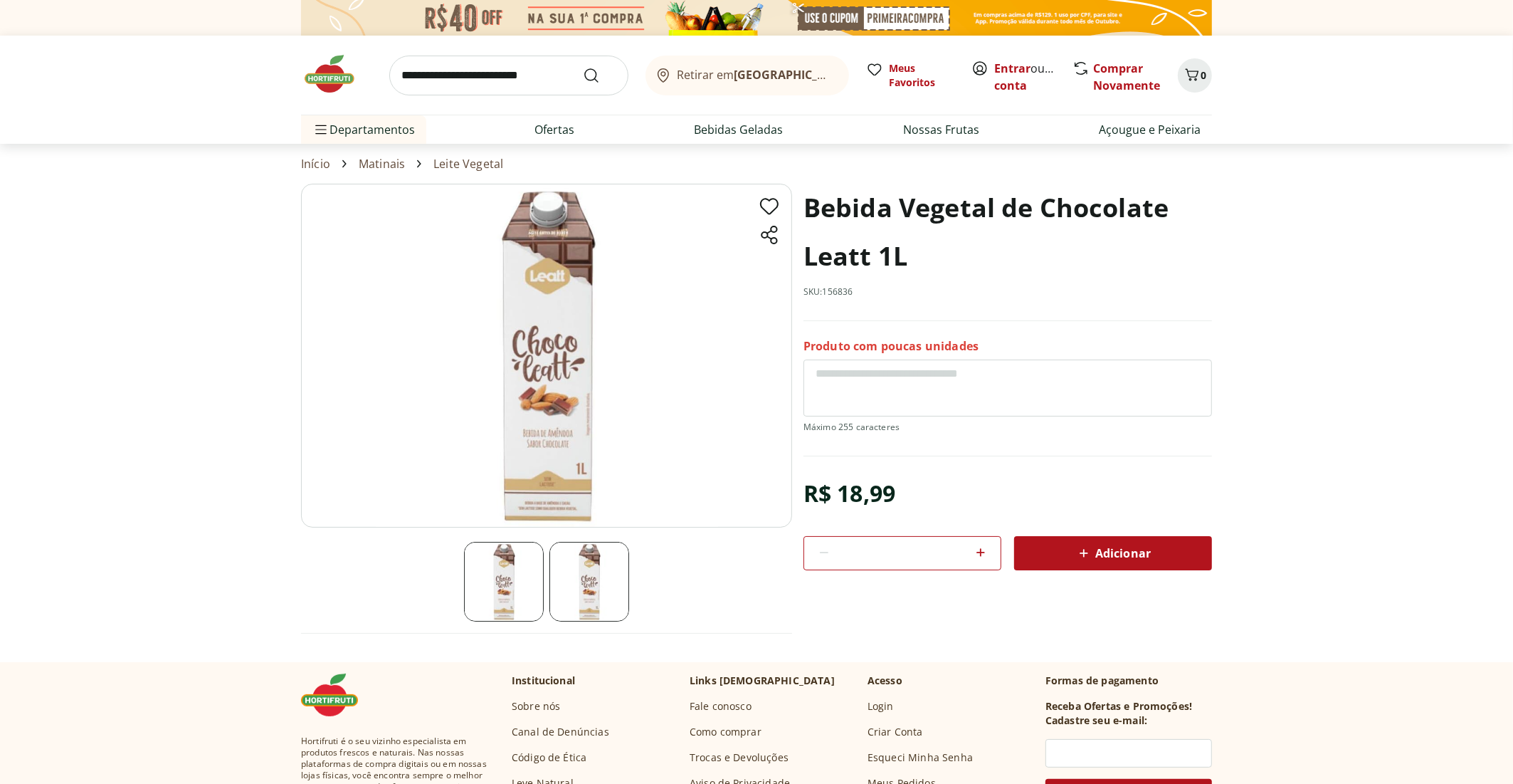
click at [865, 319] on div "Bebida Vegetal de Chocolate Leatt 1L SKU: 156836" at bounding box center [1008, 252] width 409 height 138
drag, startPoint x: 805, startPoint y: 291, endPoint x: 859, endPoint y: 288, distance: 54.1
click at [859, 288] on div "Bebida Vegetal de Chocolate Leatt 1L SKU: 156836" at bounding box center [1008, 252] width 409 height 138
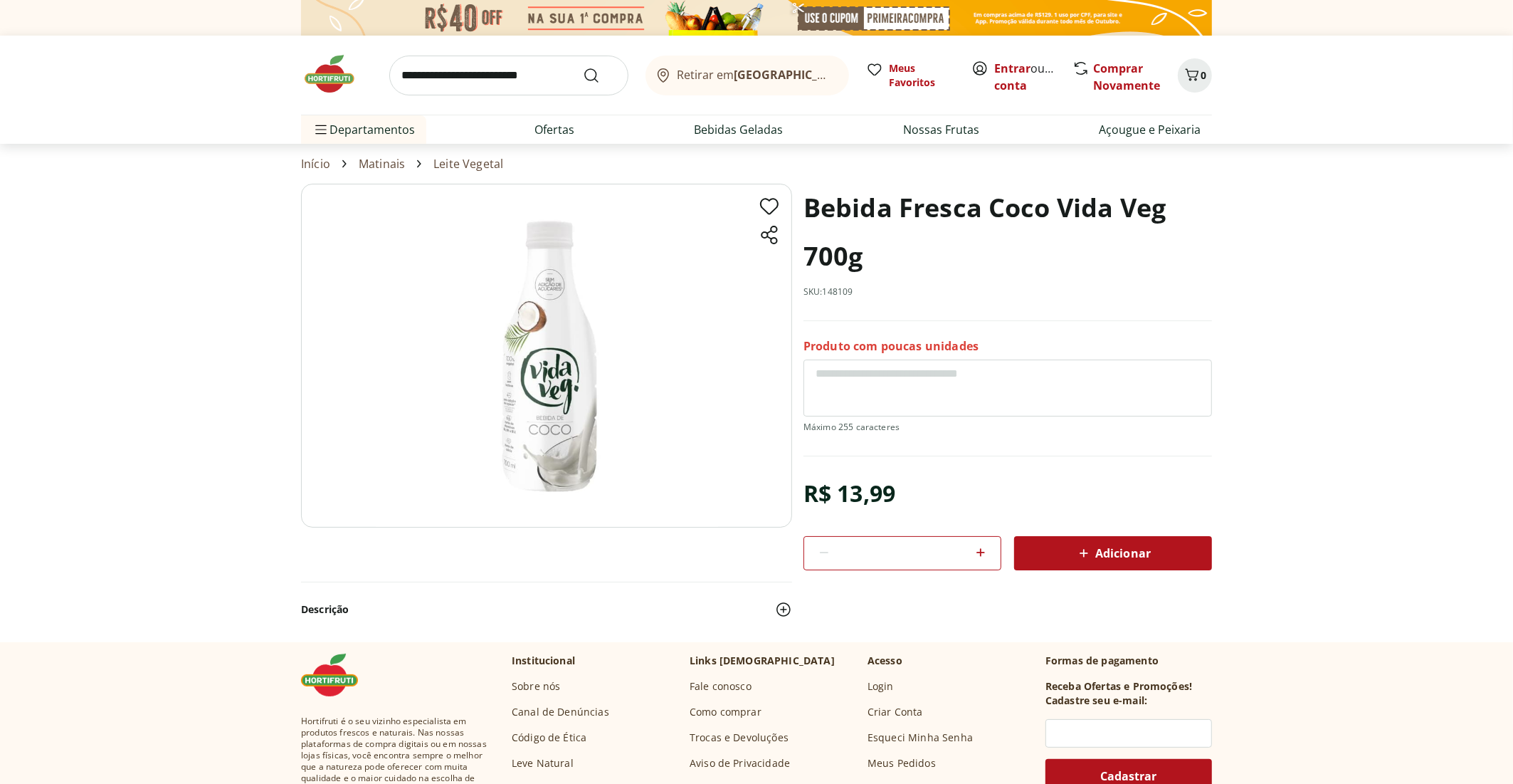
click at [784, 606] on img at bounding box center [784, 609] width 17 height 17
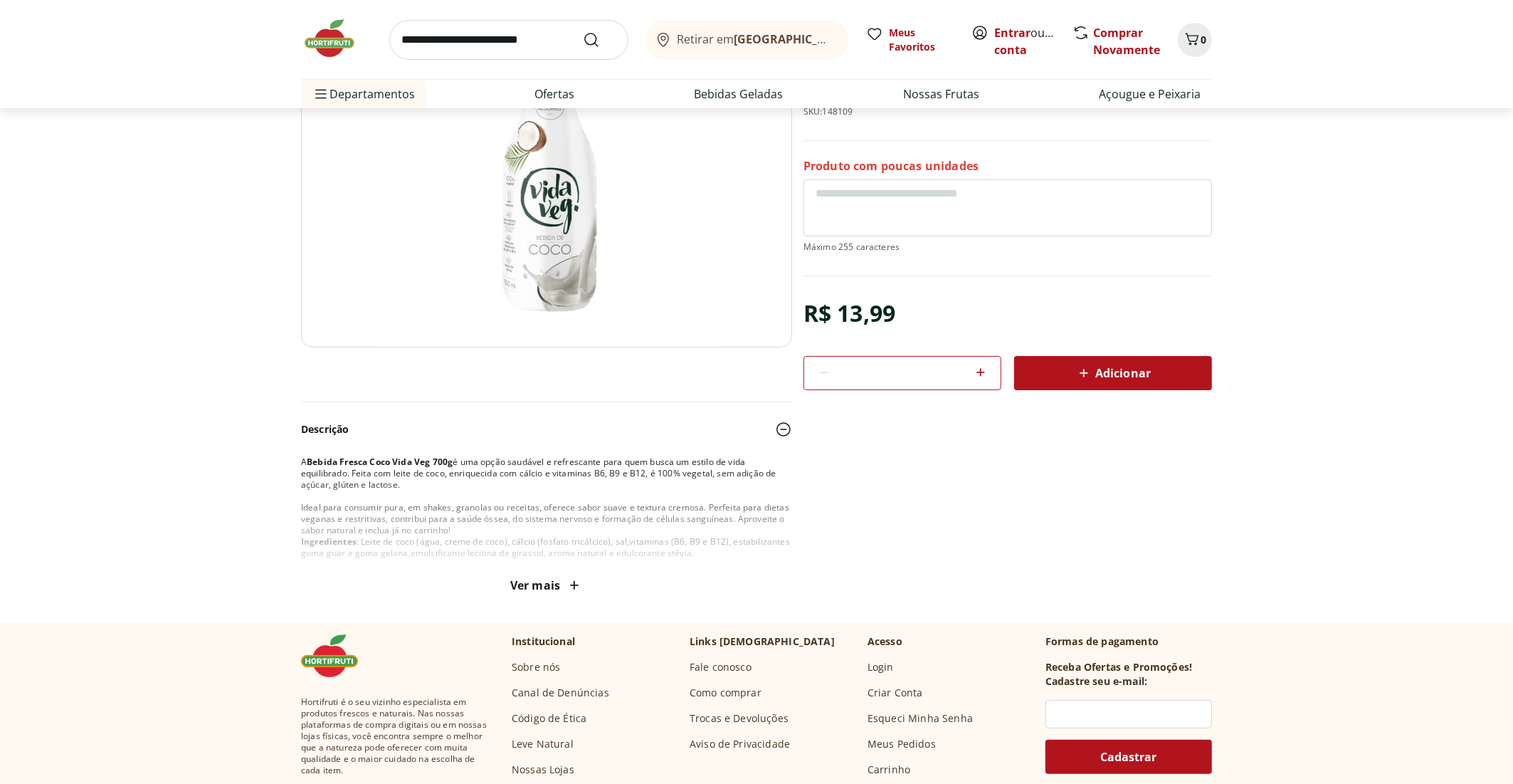
scroll to position [213, 0]
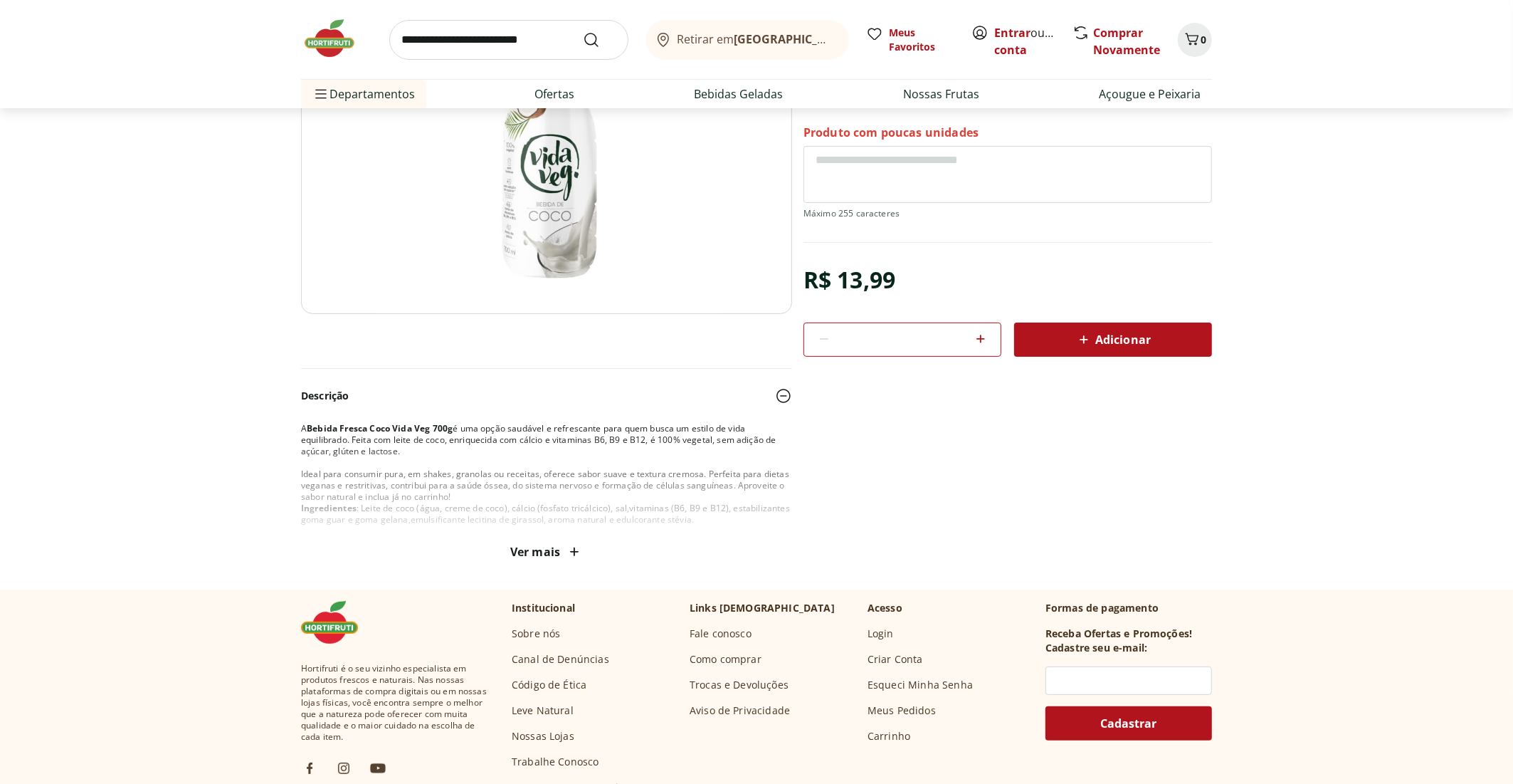
click at [554, 551] on span "Ver mais" at bounding box center [546, 552] width 72 height 17
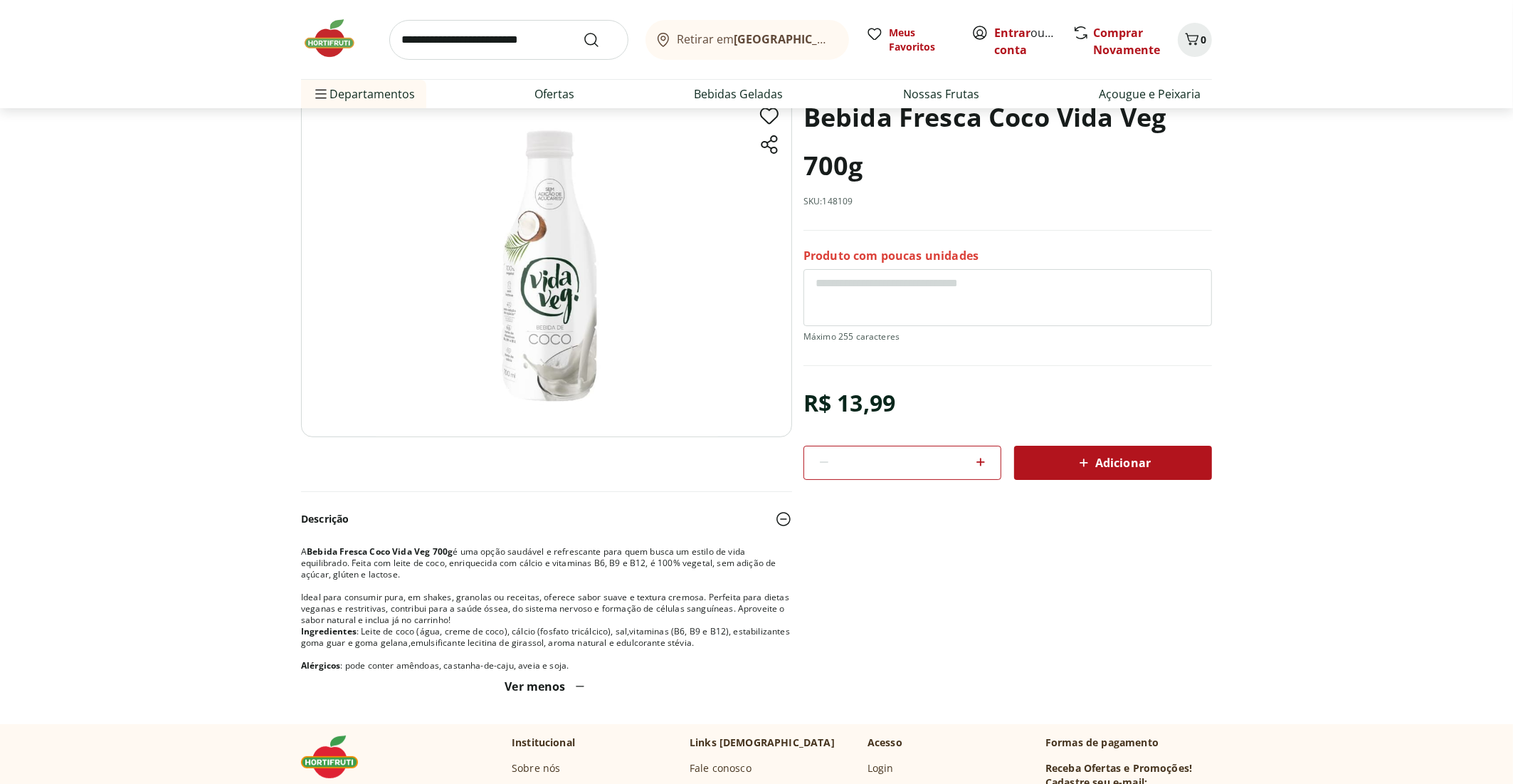
scroll to position [71, 0]
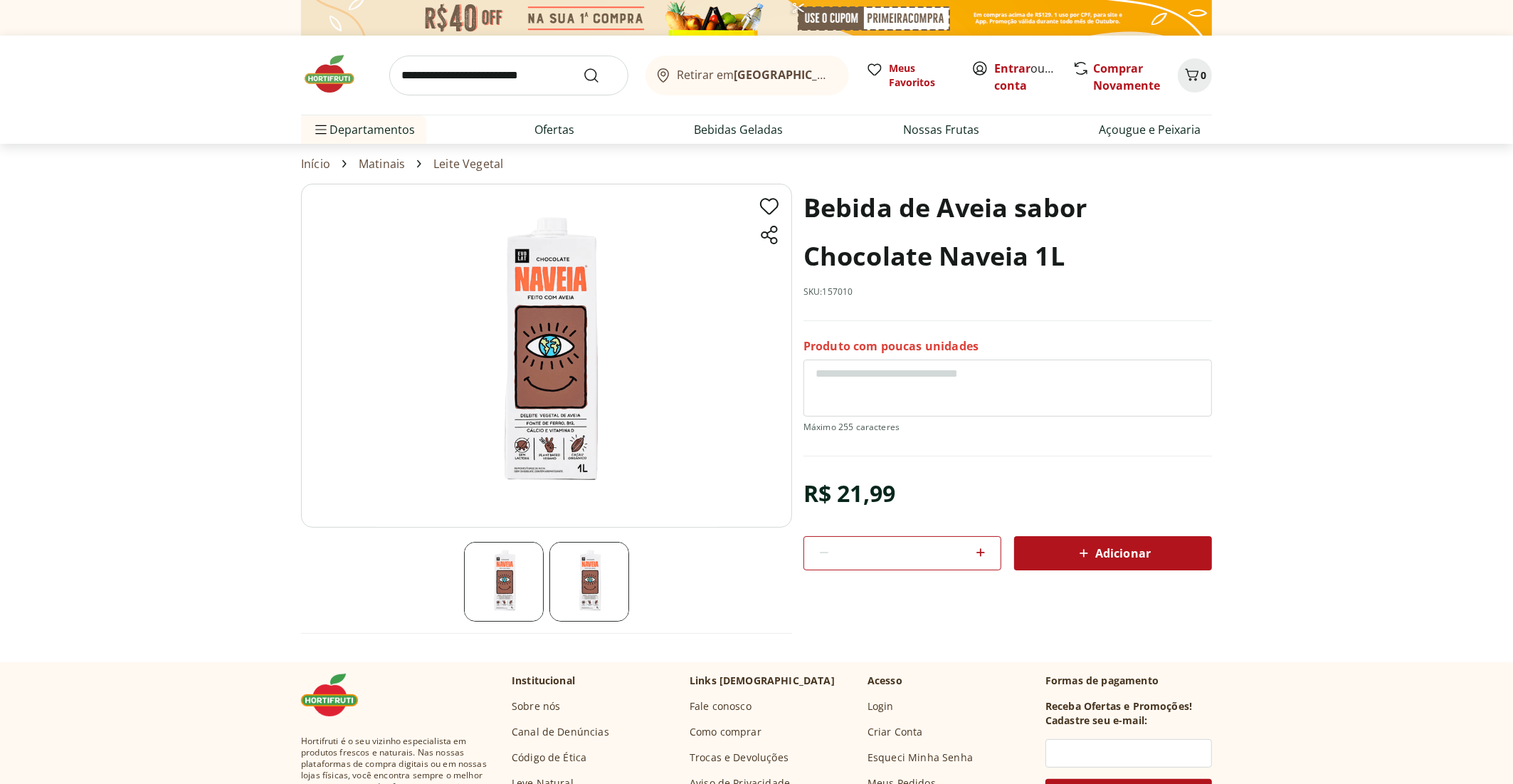
click at [546, 422] on img at bounding box center [546, 355] width 491 height 344
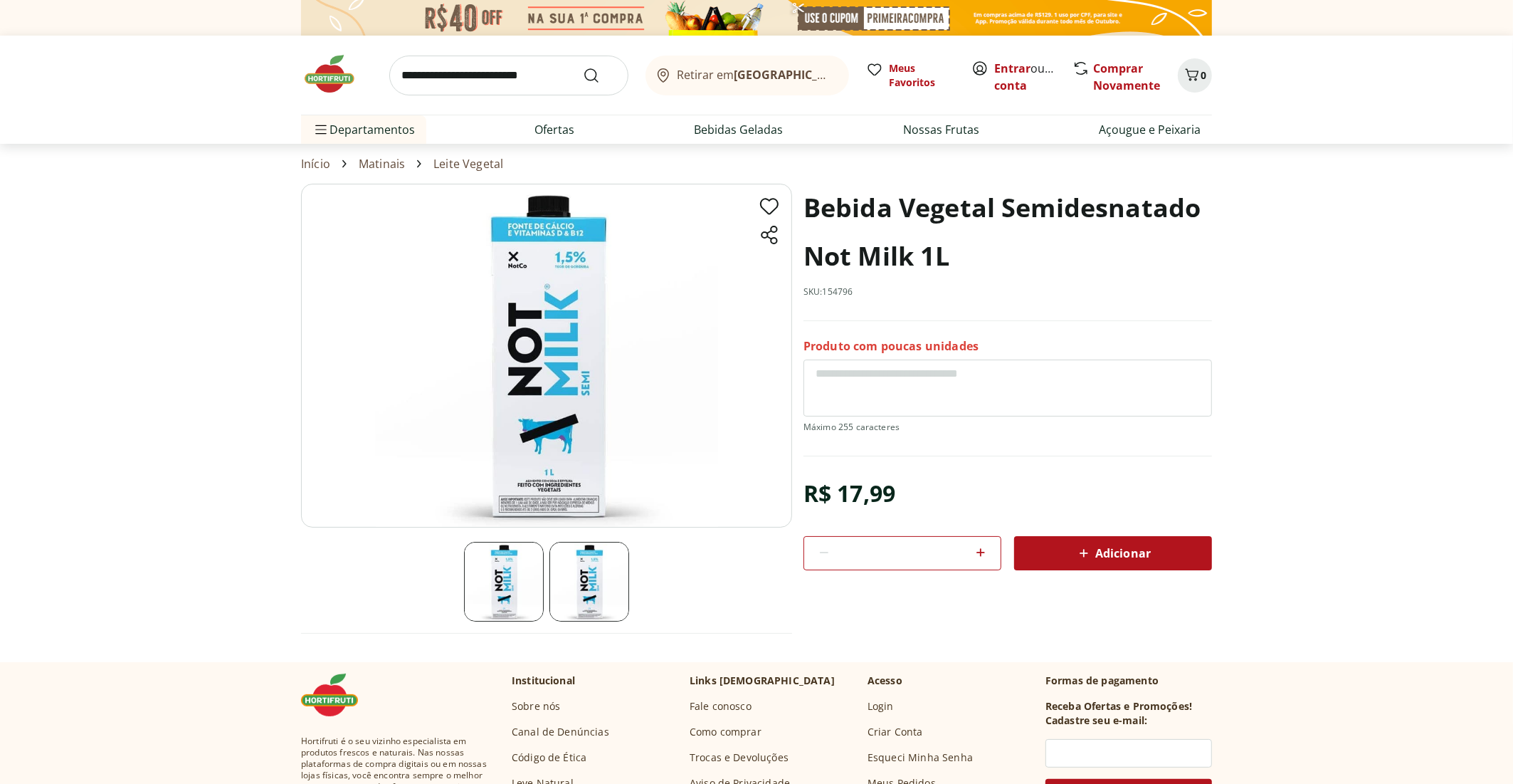
click at [613, 367] on img at bounding box center [546, 355] width 491 height 344
click at [590, 591] on img at bounding box center [589, 581] width 80 height 80
click at [516, 605] on img at bounding box center [504, 581] width 80 height 80
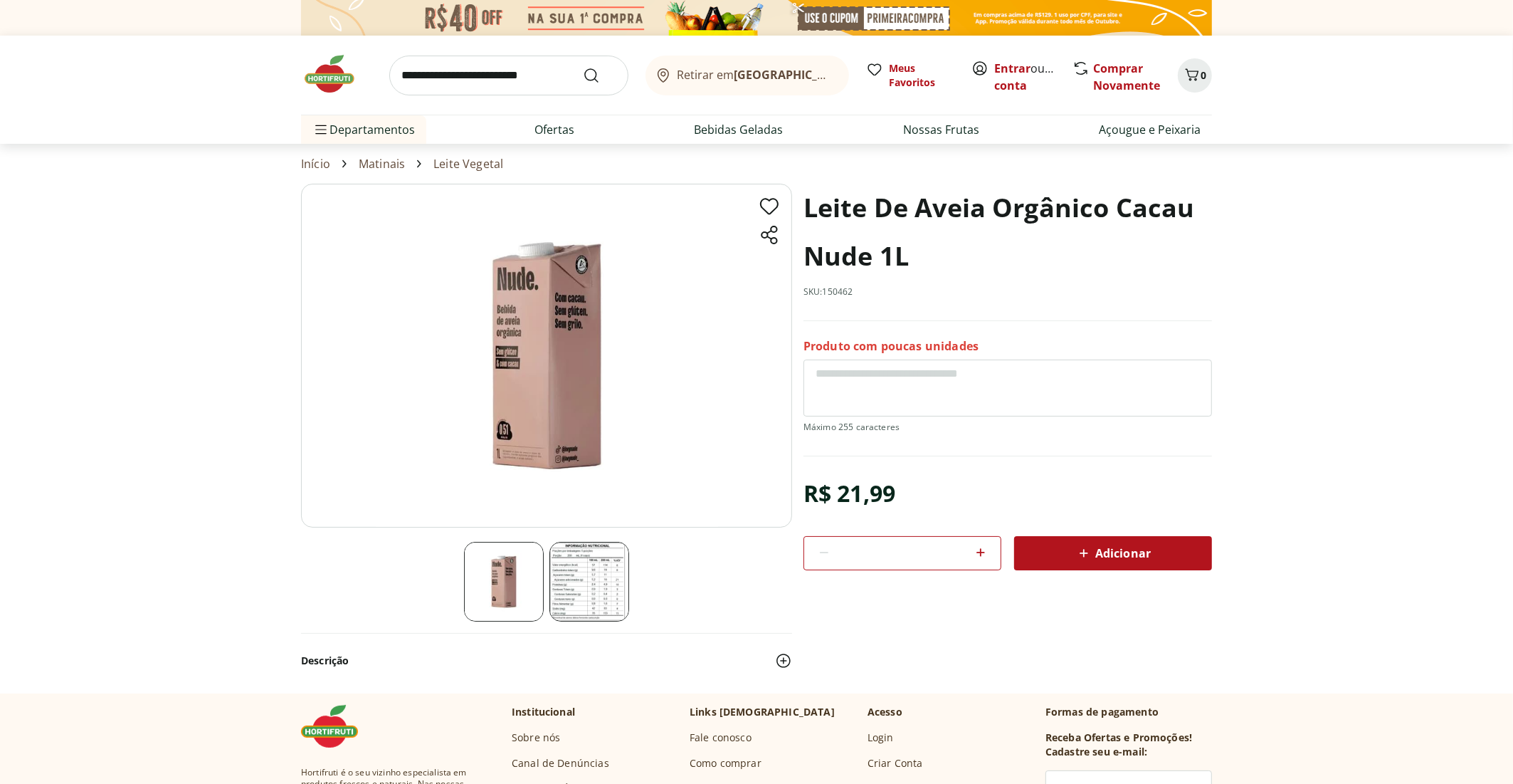
click at [523, 388] on img at bounding box center [546, 355] width 491 height 344
click at [513, 603] on img at bounding box center [504, 581] width 80 height 80
click at [598, 605] on img at bounding box center [589, 581] width 80 height 80
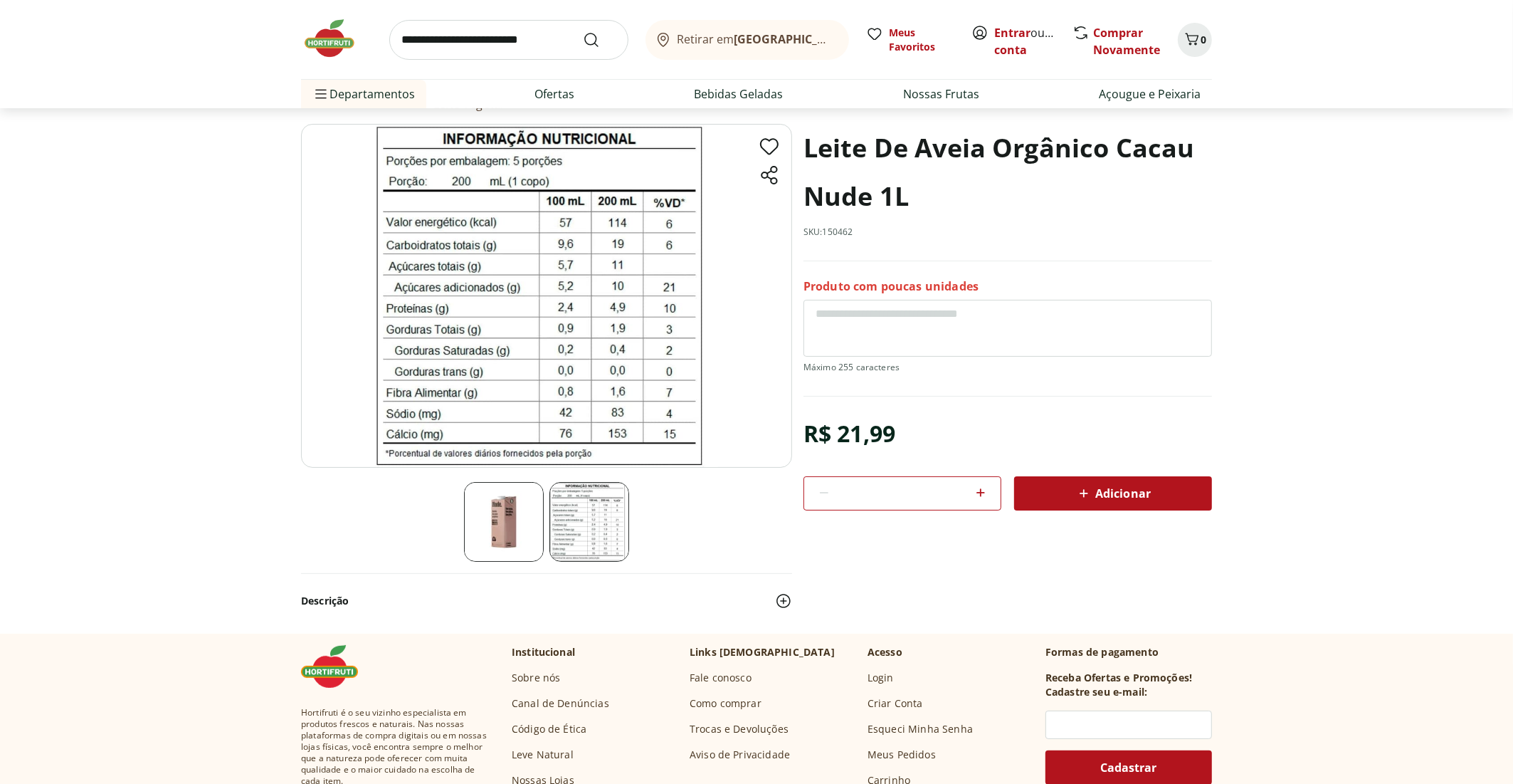
scroll to position [142, 0]
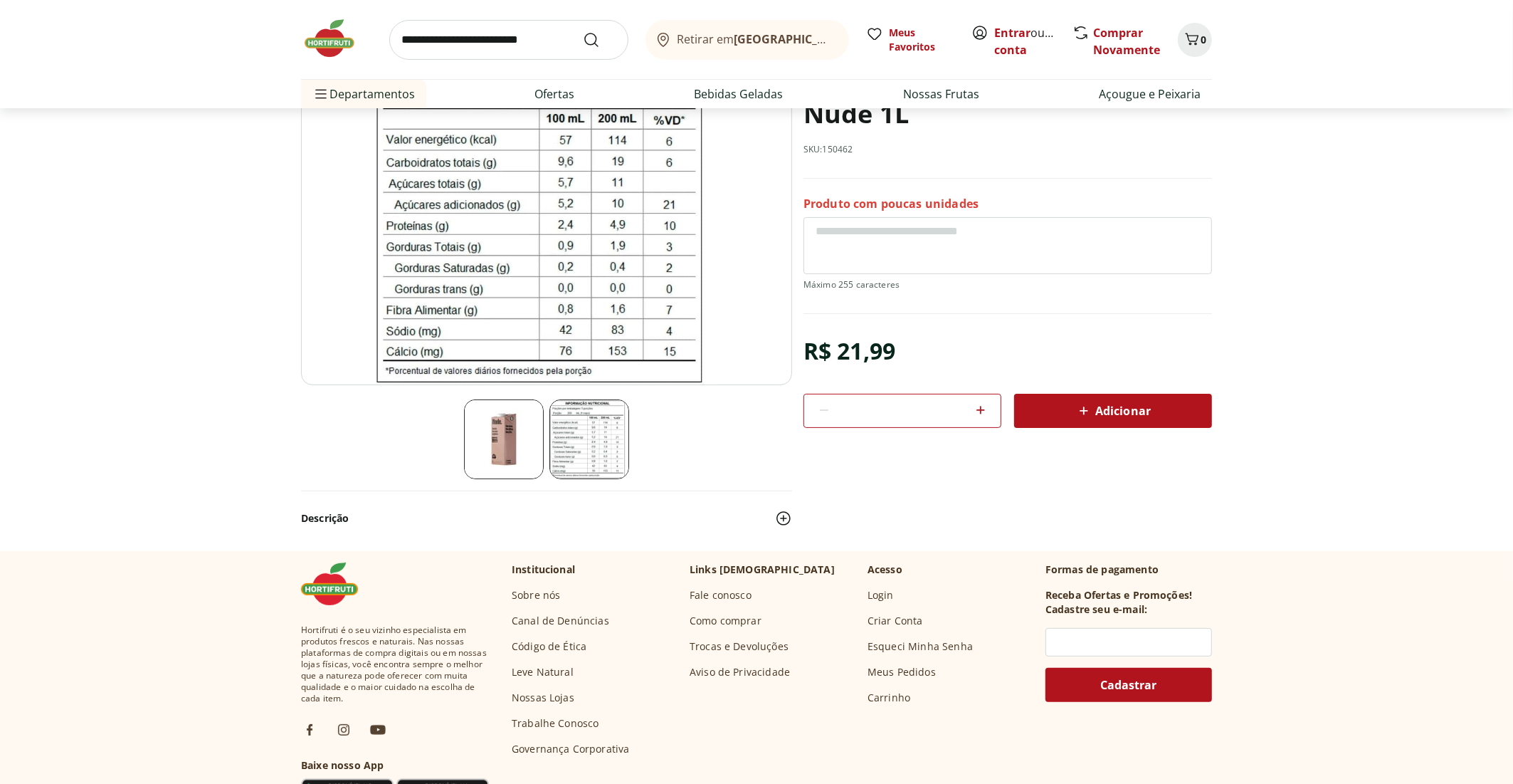
click at [783, 523] on img at bounding box center [784, 518] width 17 height 17
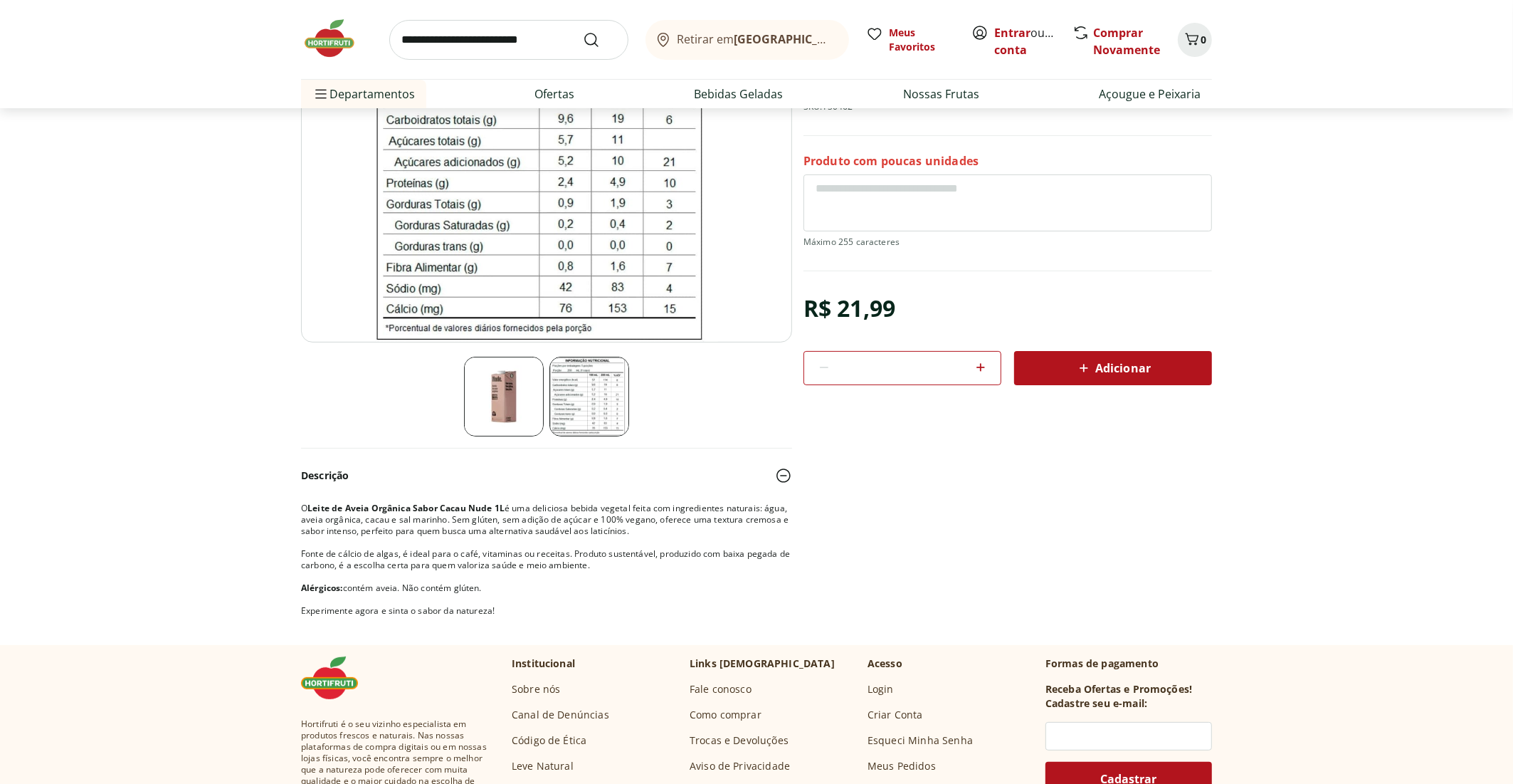
scroll to position [213, 0]
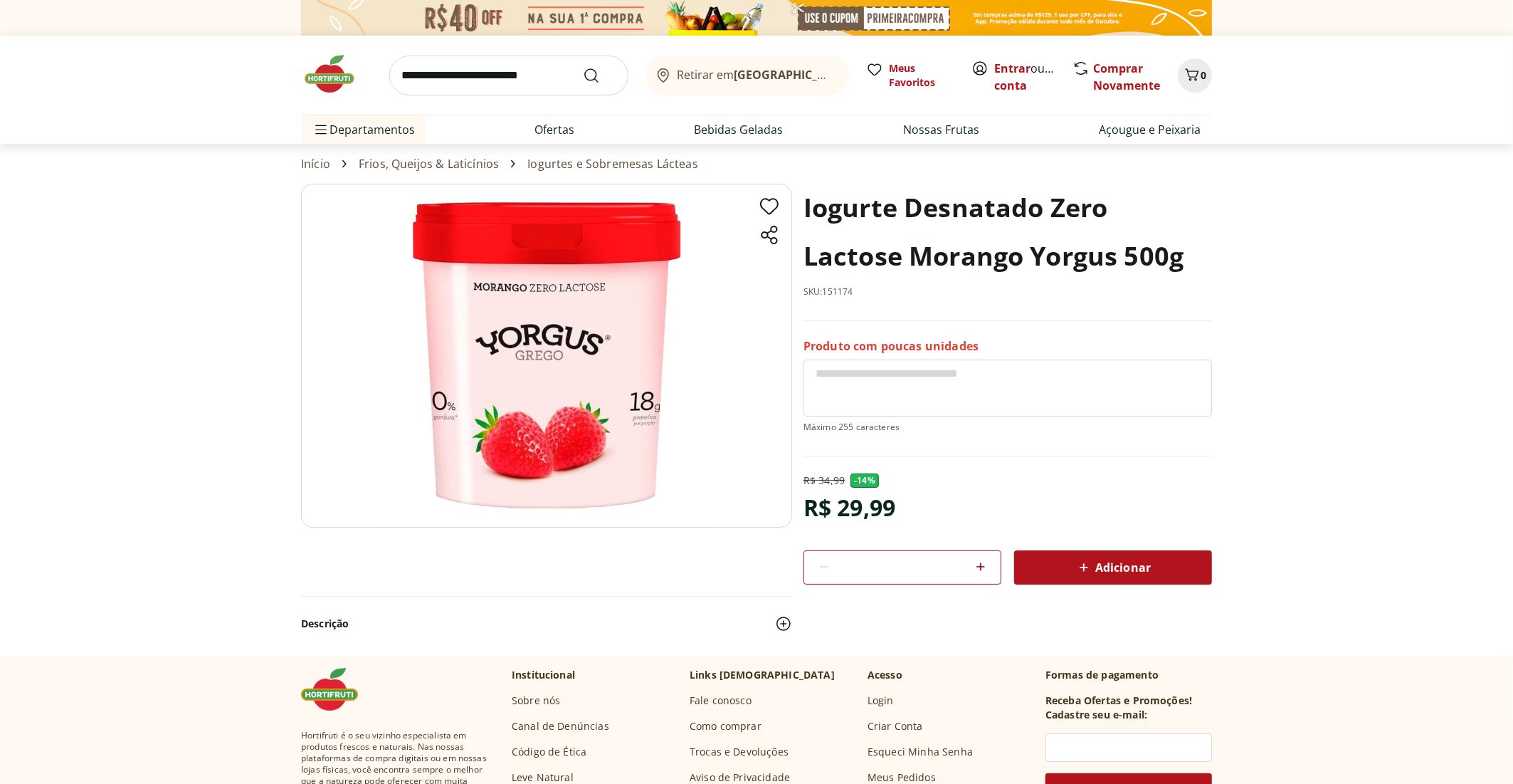
click at [781, 626] on img at bounding box center [784, 623] width 17 height 17
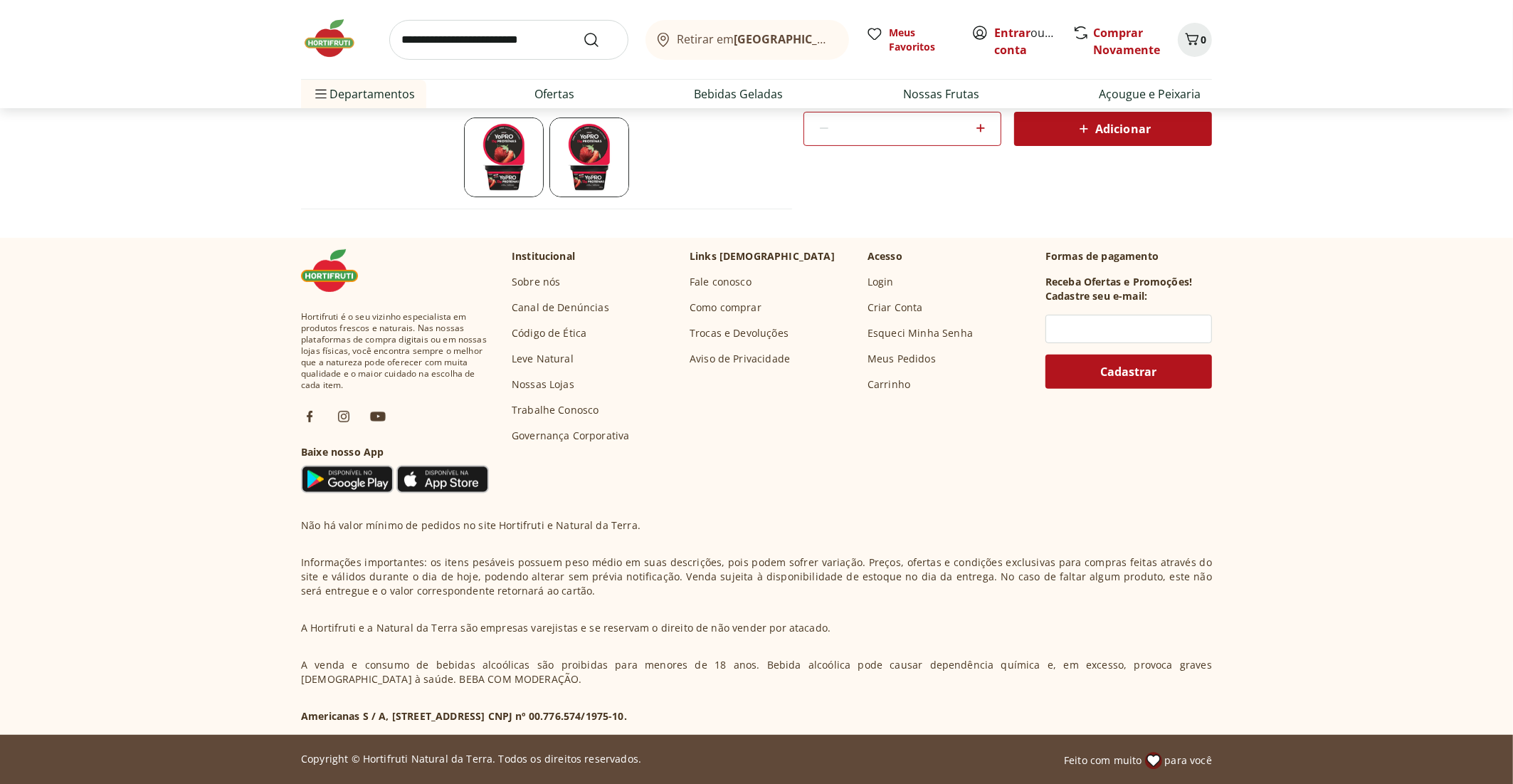
scroll to position [68, 0]
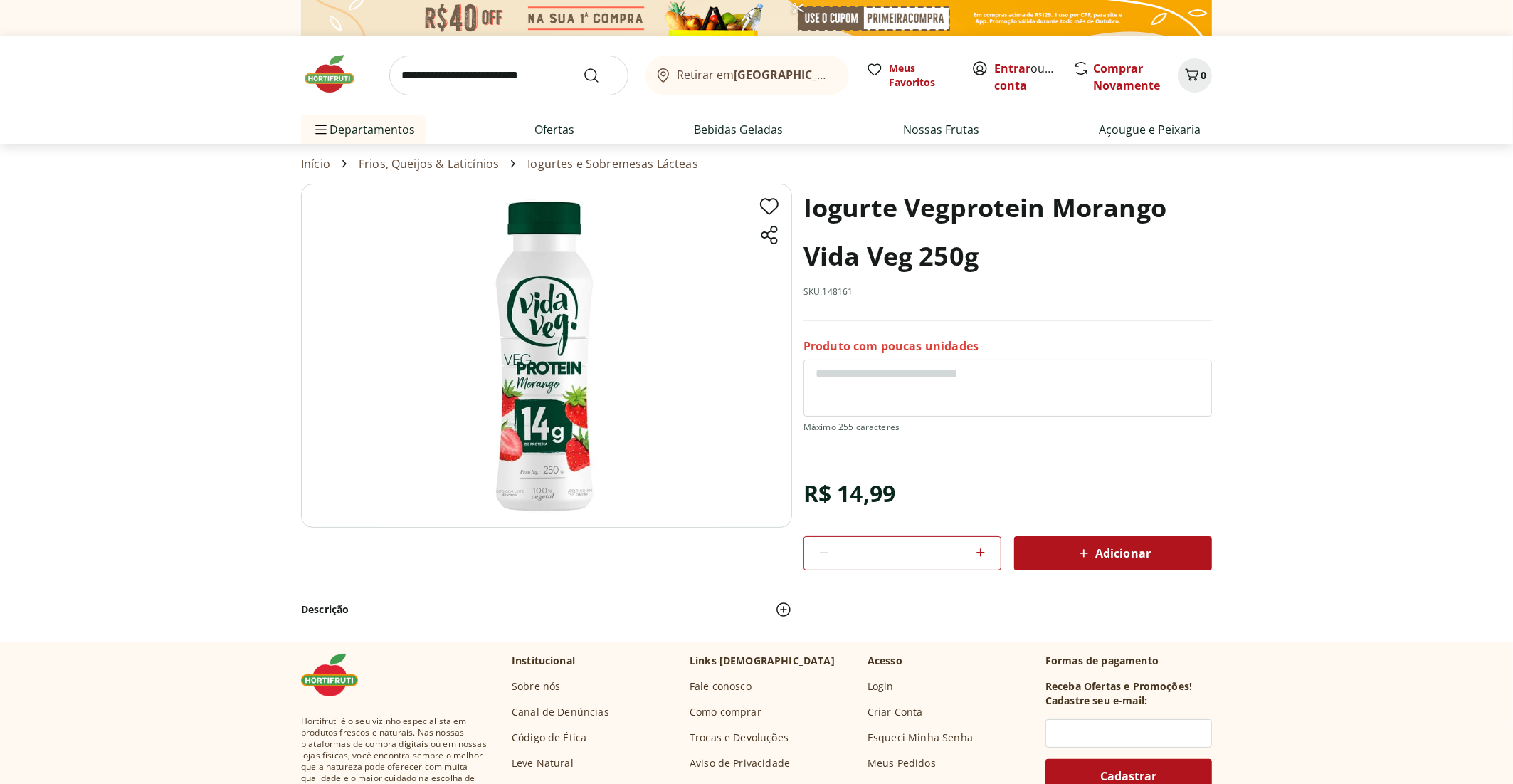
click at [781, 608] on img at bounding box center [784, 609] width 17 height 17
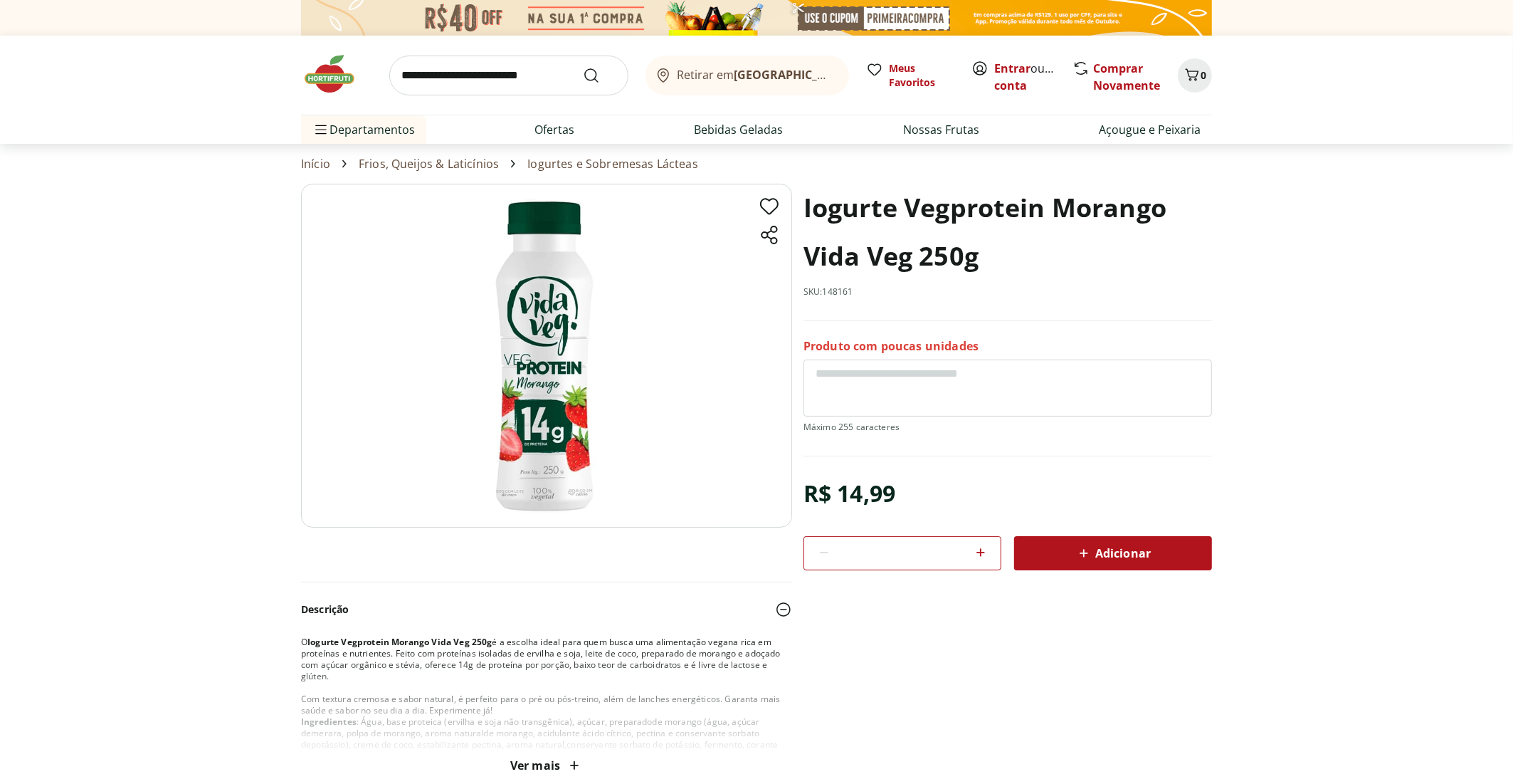
scroll to position [71, 0]
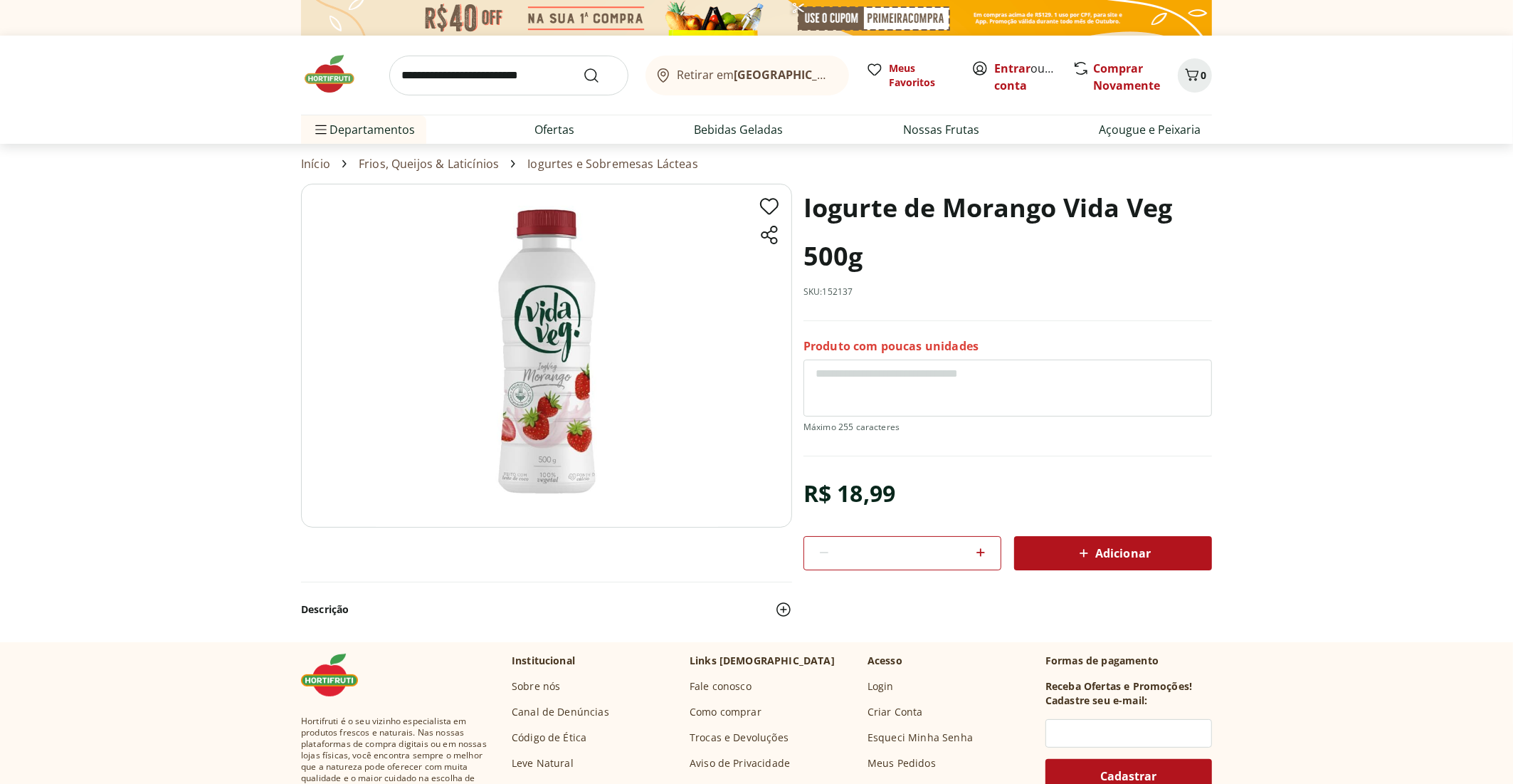
click at [786, 609] on img at bounding box center [784, 609] width 17 height 17
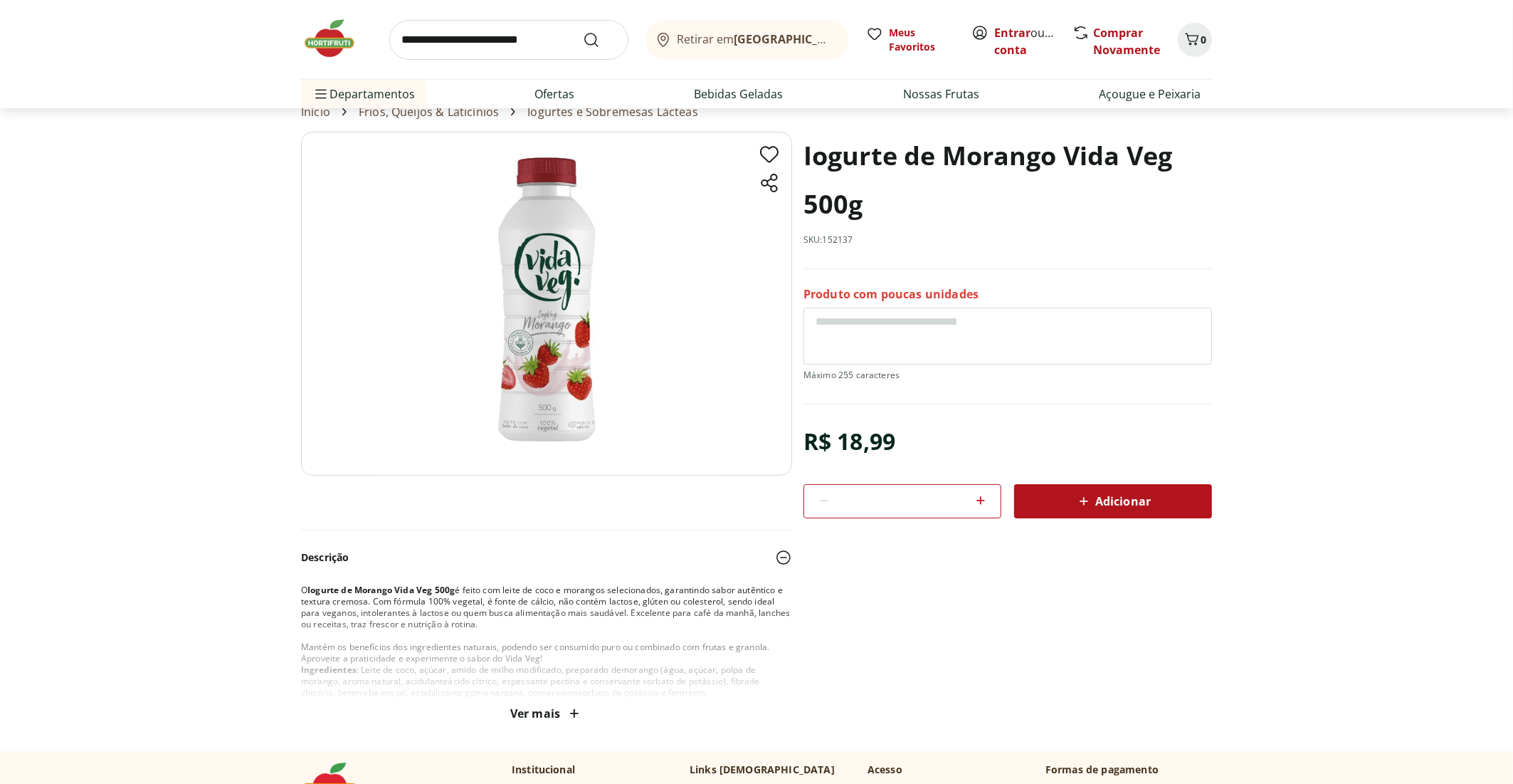
scroll to position [71, 0]
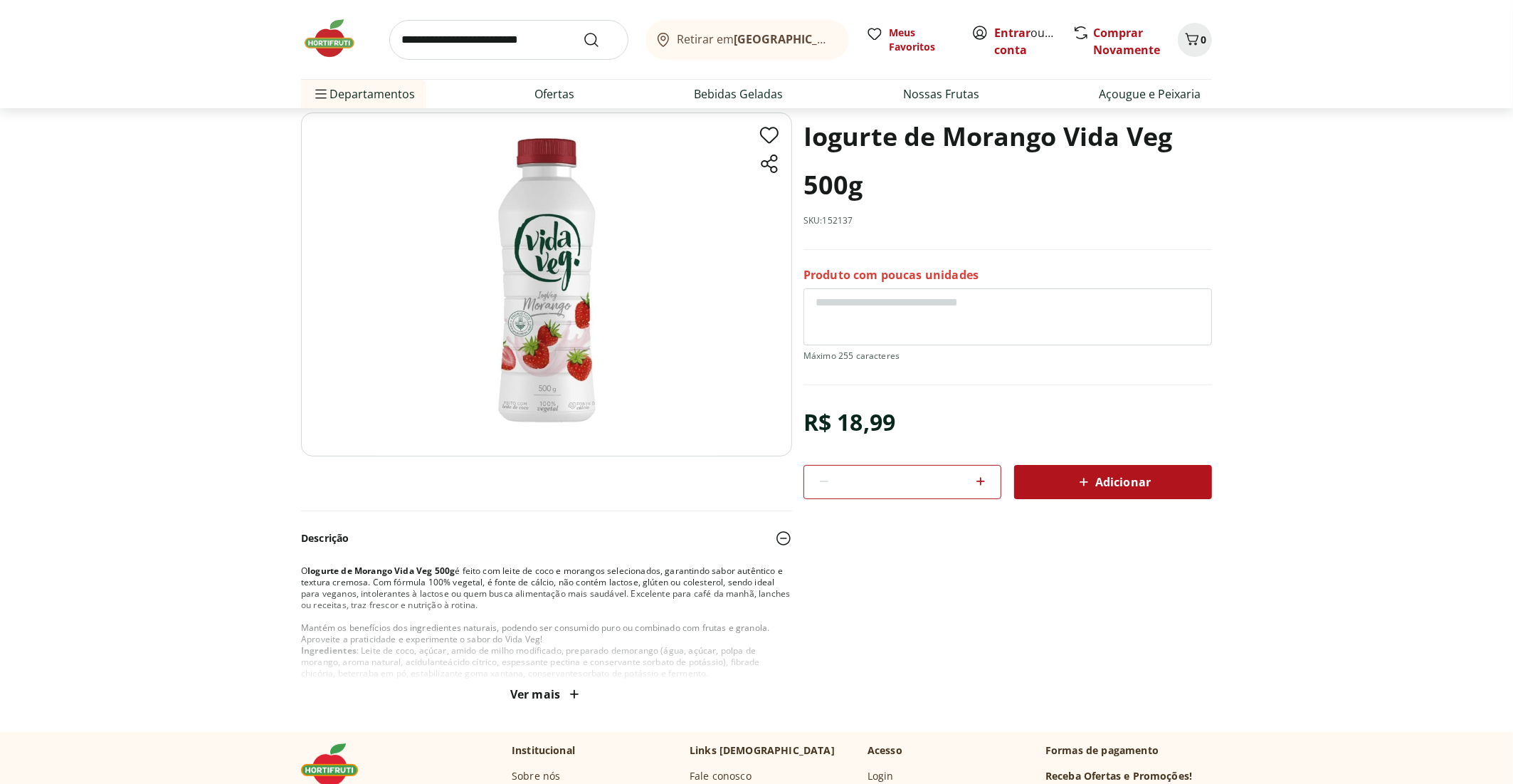
click at [548, 697] on span "Ver mais" at bounding box center [546, 694] width 72 height 17
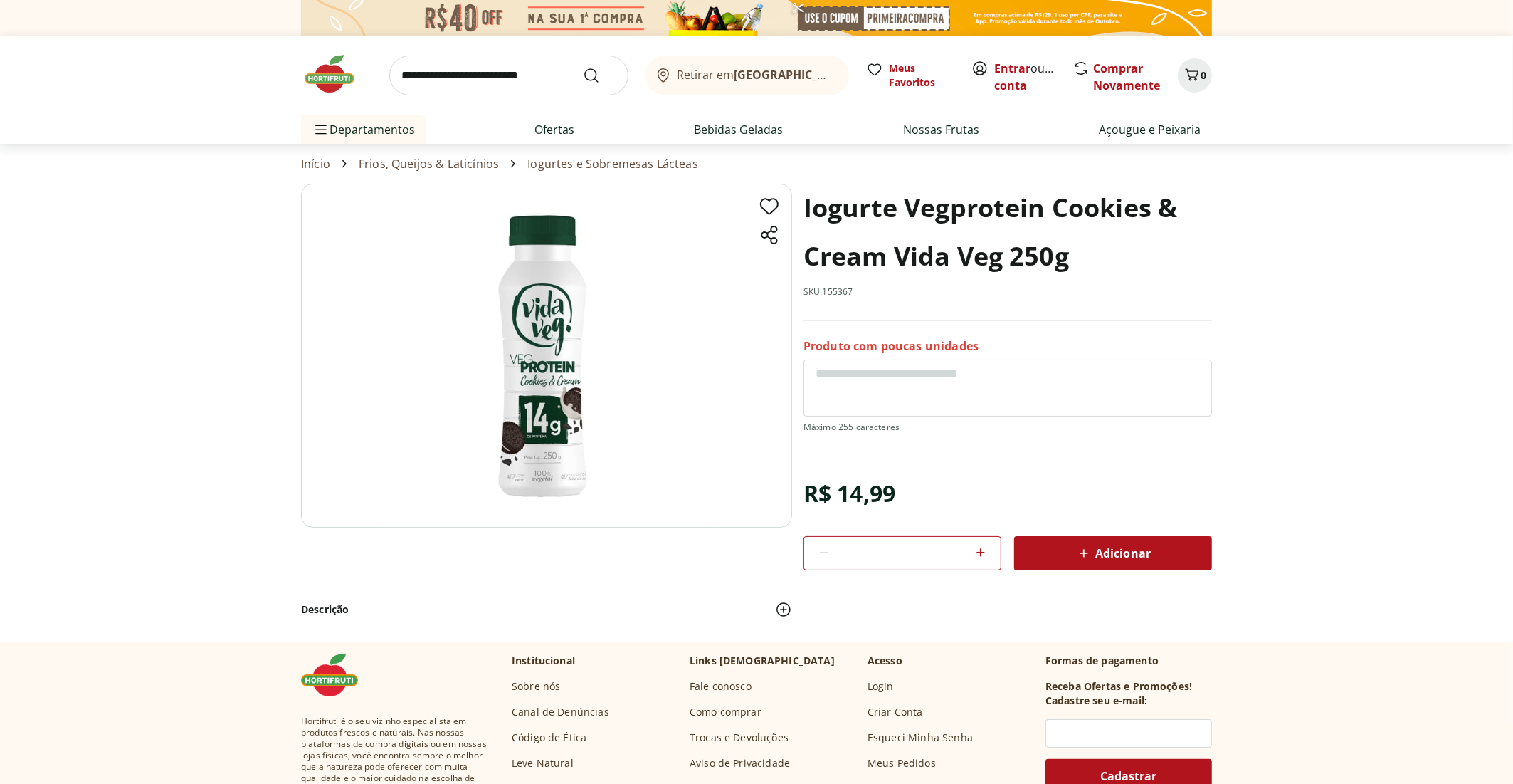
click at [781, 605] on img at bounding box center [784, 609] width 17 height 17
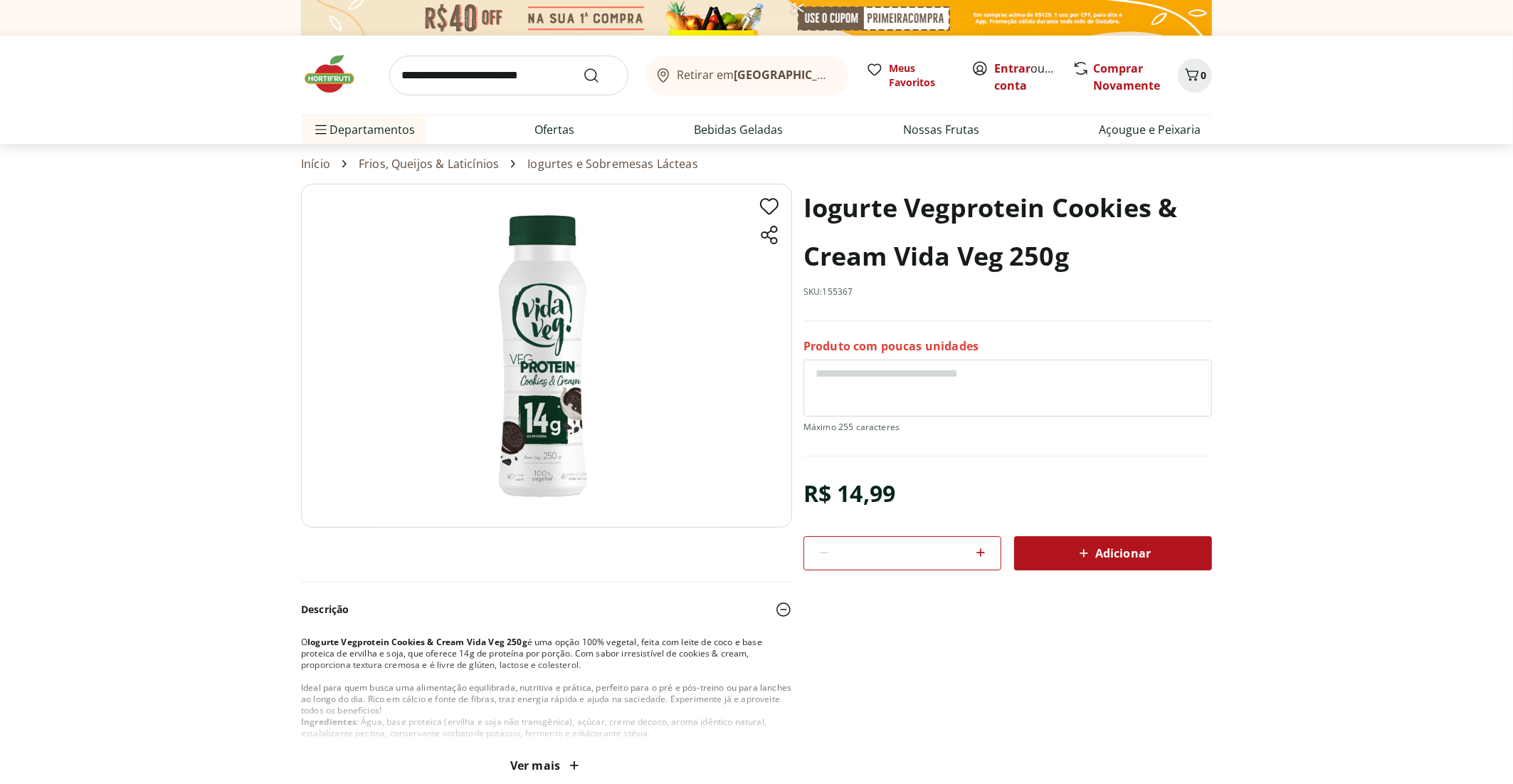
scroll to position [71, 0]
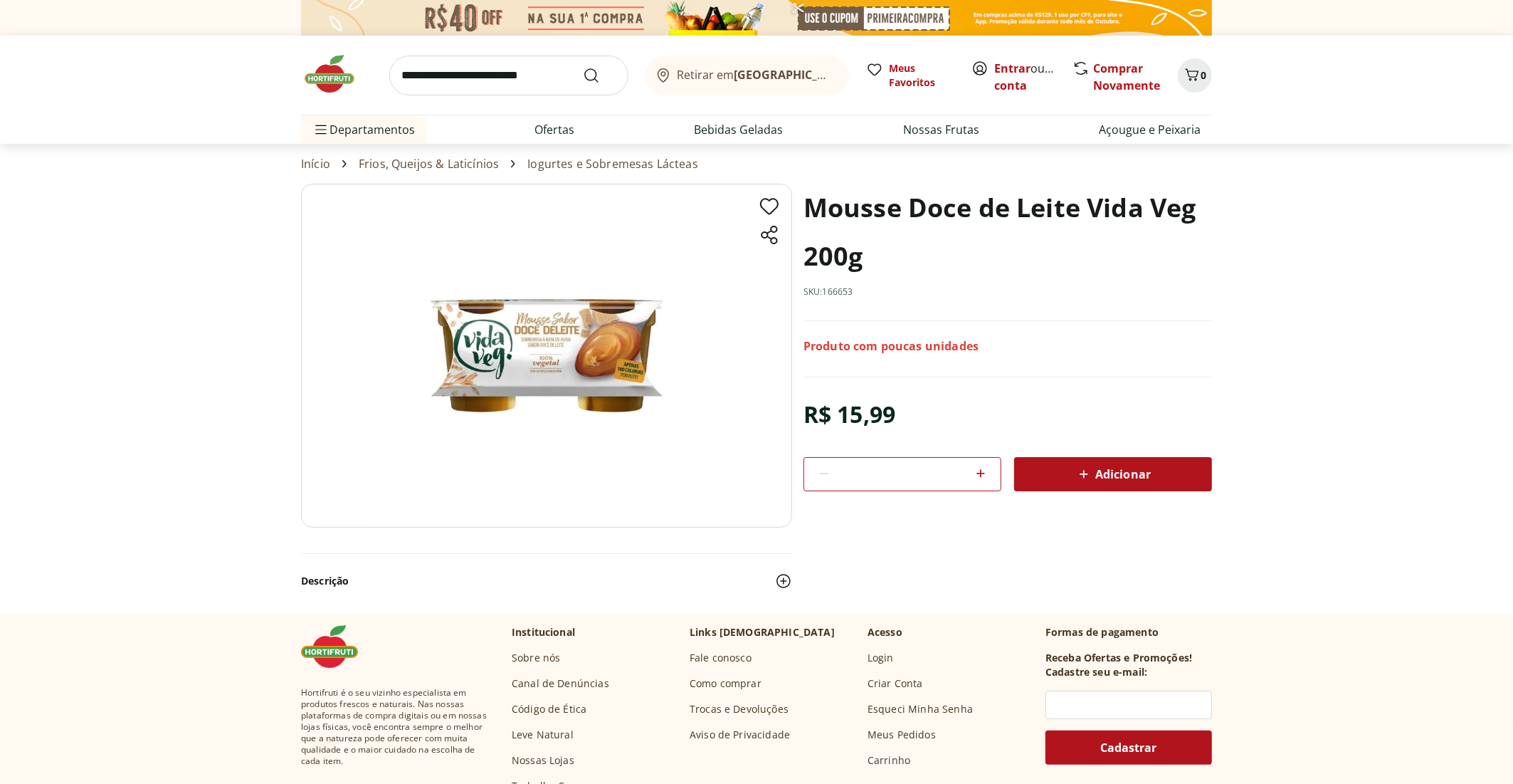
click at [779, 581] on img at bounding box center [784, 581] width 17 height 17
